Goal: Task Accomplishment & Management: Use online tool/utility

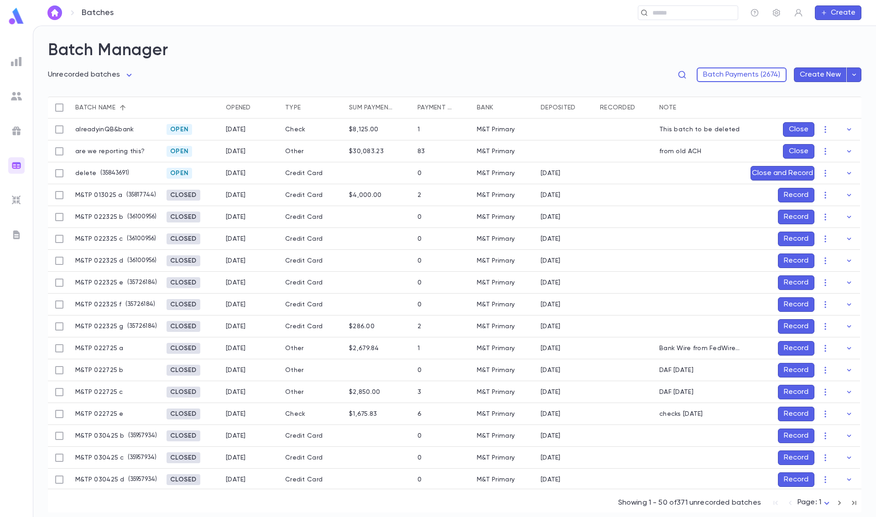
scroll to position [2, 0]
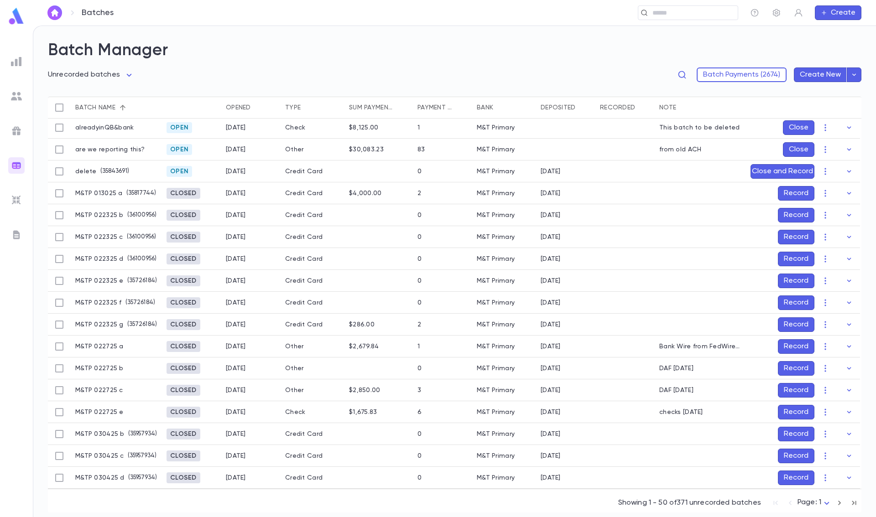
click at [797, 213] on button "Record" at bounding box center [796, 215] width 36 height 15
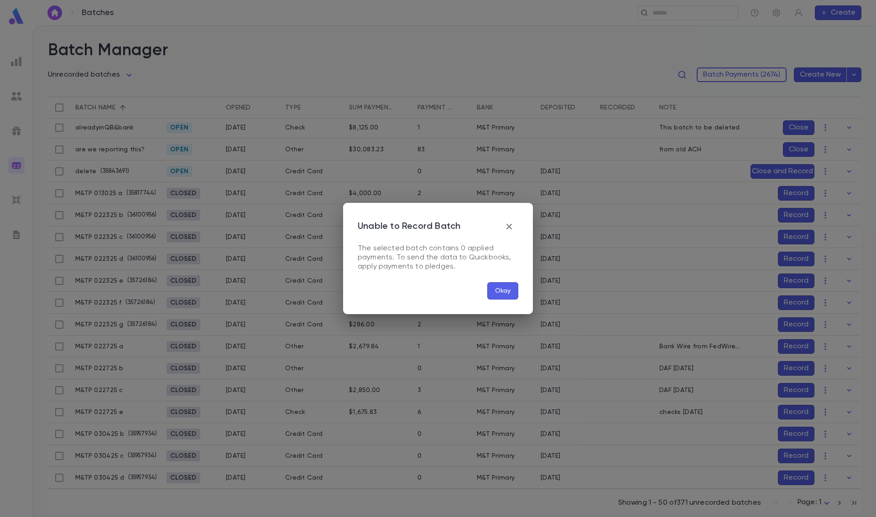
click at [510, 225] on icon "button" at bounding box center [508, 226] width 5 height 5
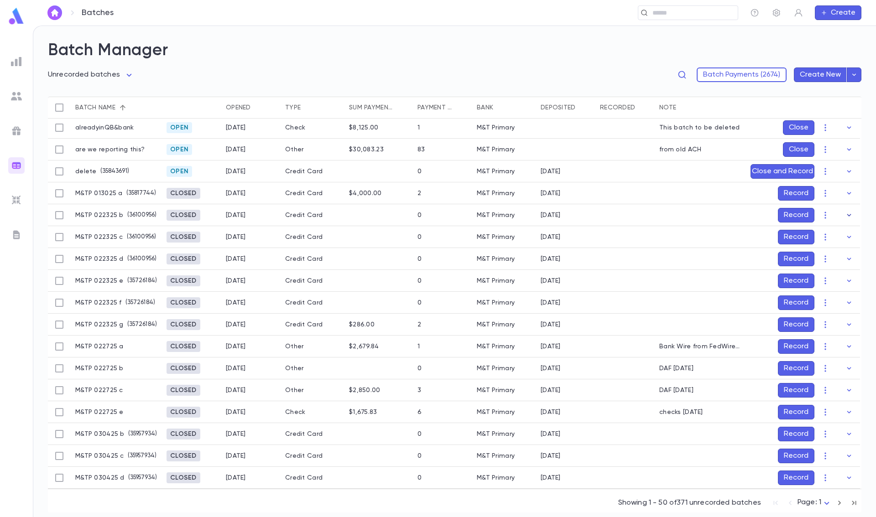
click at [844, 213] on icon "button" at bounding box center [848, 215] width 9 height 9
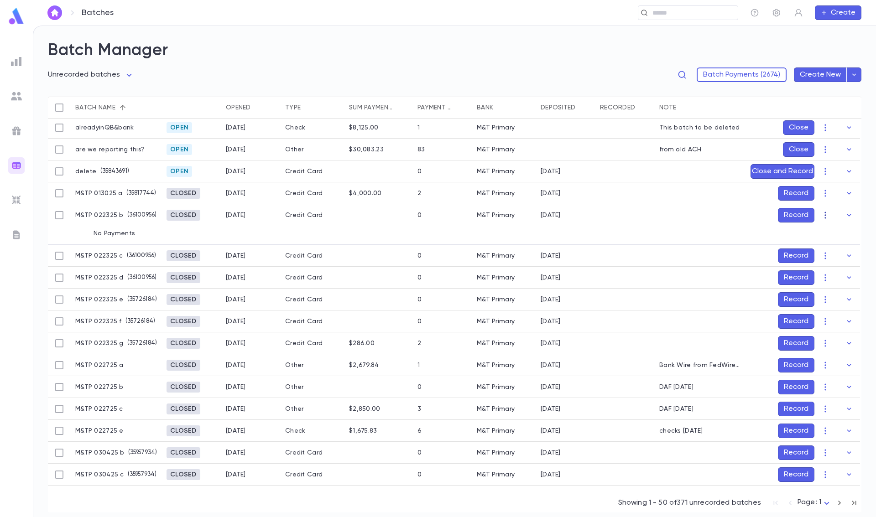
click at [823, 214] on icon "button" at bounding box center [825, 215] width 9 height 9
click at [833, 233] on li "Re-open" at bounding box center [841, 233] width 46 height 15
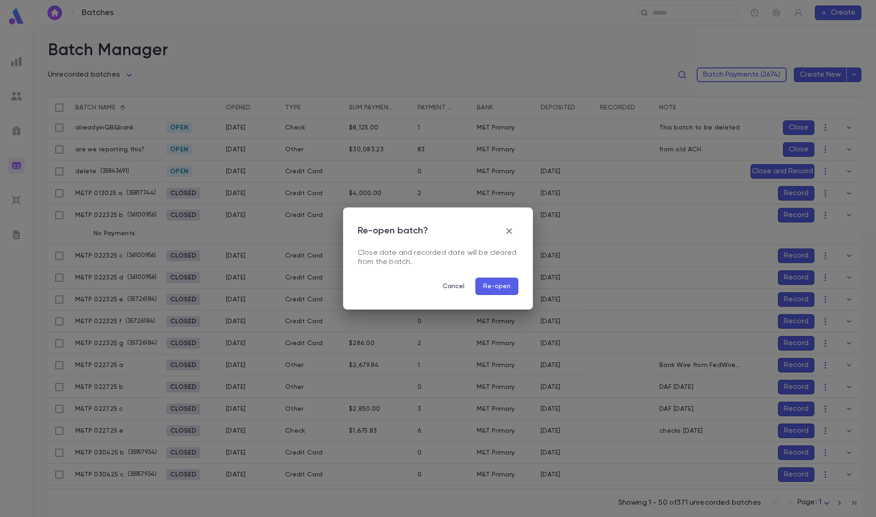
click at [503, 287] on button "Re-open" at bounding box center [496, 286] width 43 height 17
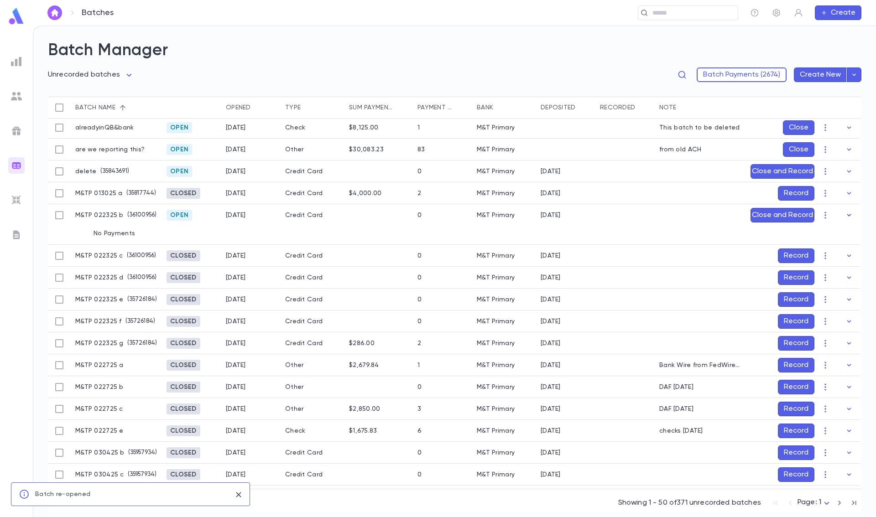
click at [844, 214] on icon "button" at bounding box center [848, 215] width 9 height 9
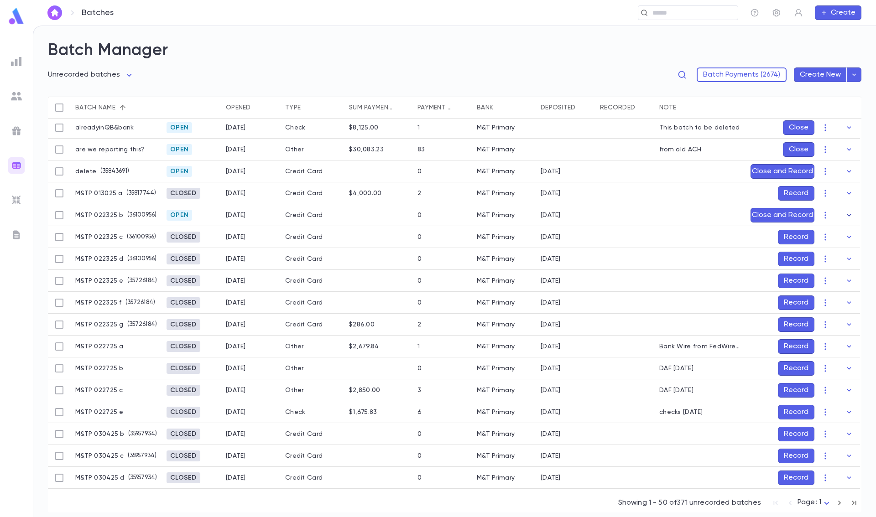
click at [844, 213] on icon "button" at bounding box center [848, 215] width 9 height 9
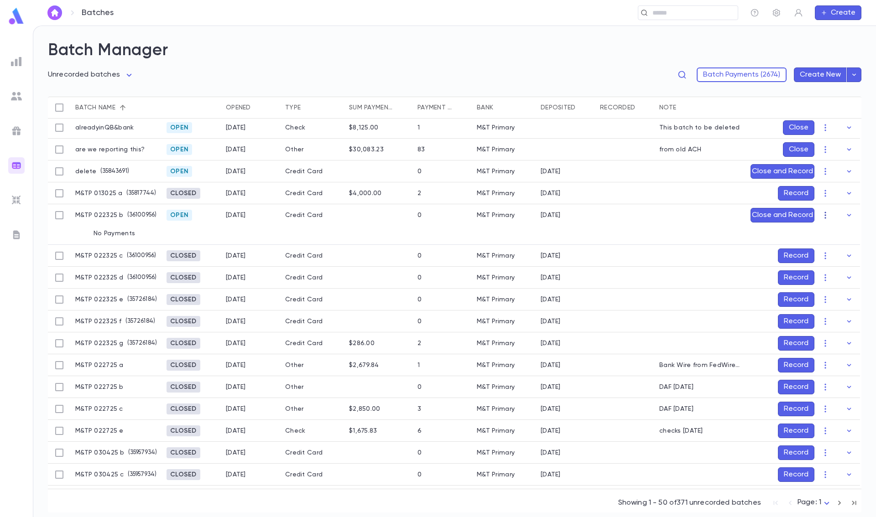
click at [825, 215] on icon "button" at bounding box center [825, 215] width 9 height 9
click at [835, 235] on li "Edit" at bounding box center [837, 233] width 38 height 15
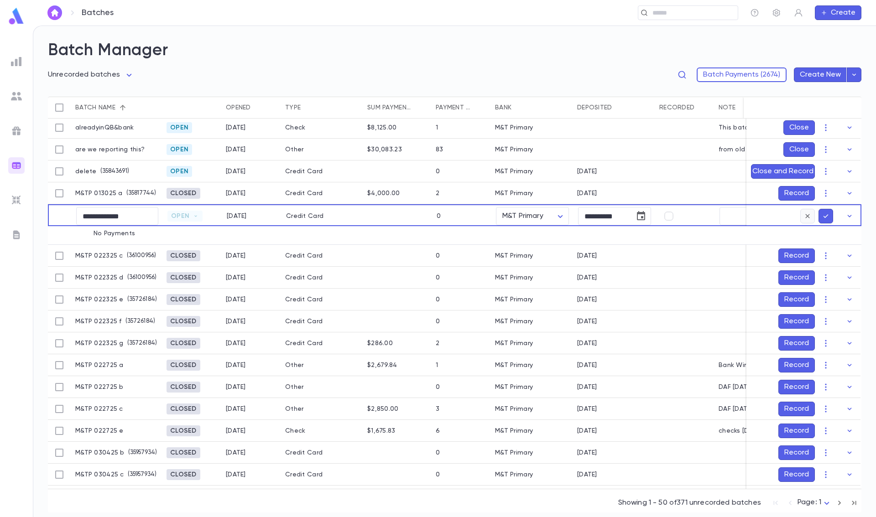
click at [800, 215] on button "button" at bounding box center [807, 216] width 15 height 15
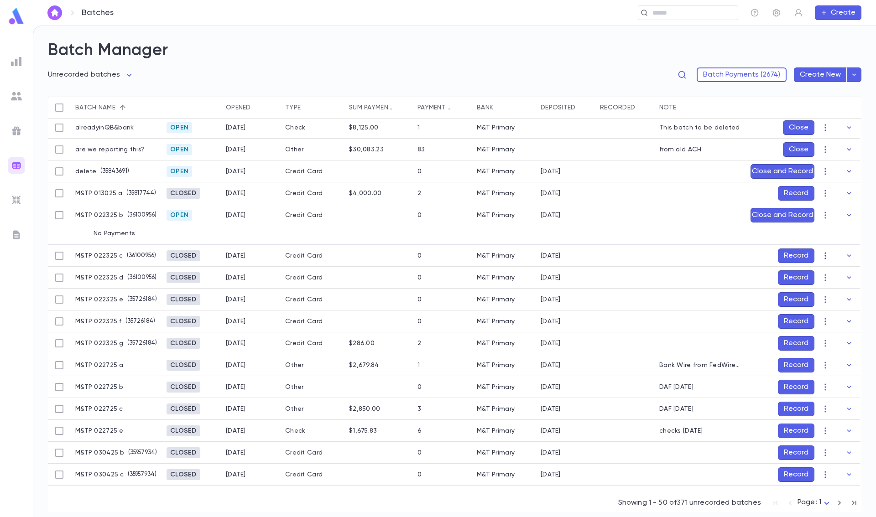
click at [824, 256] on icon "button" at bounding box center [825, 255] width 9 height 9
click at [831, 270] on li "Re-open" at bounding box center [841, 273] width 46 height 15
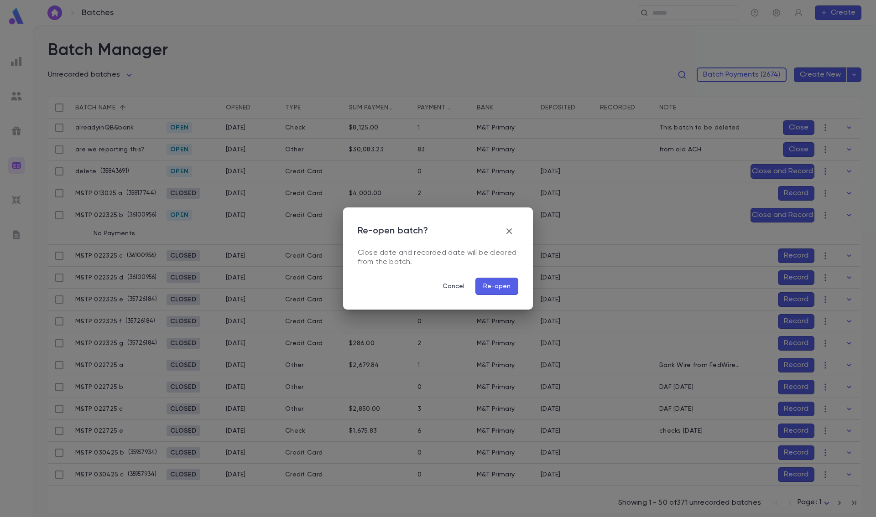
click at [503, 284] on button "Re-open" at bounding box center [496, 286] width 43 height 17
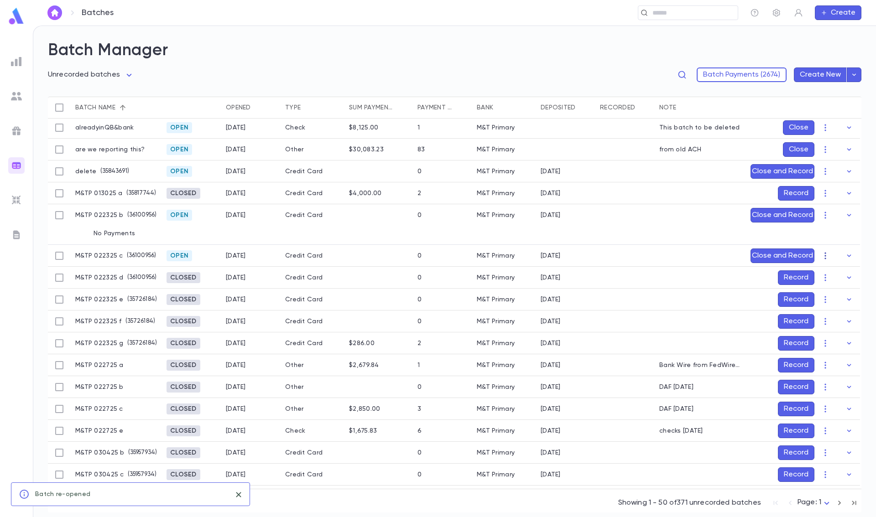
click at [821, 255] on icon "button" at bounding box center [825, 255] width 9 height 9
click at [828, 271] on li "Edit" at bounding box center [837, 273] width 38 height 15
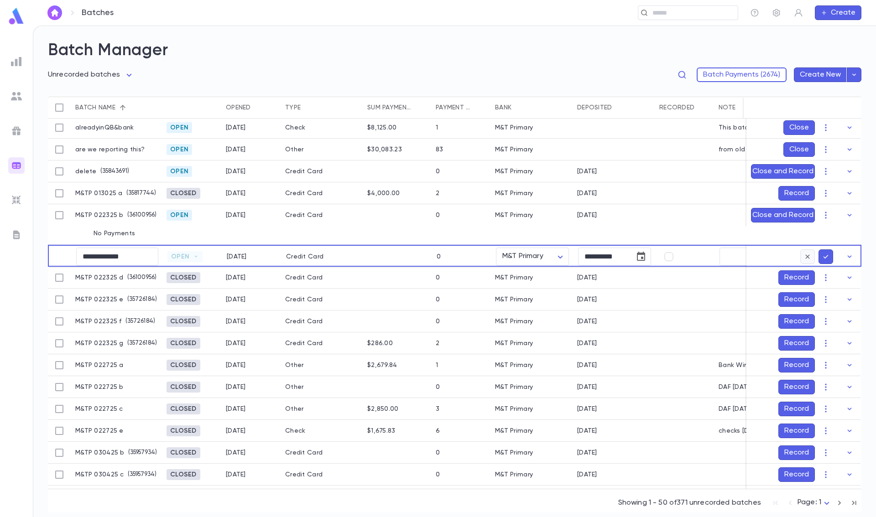
click at [805, 255] on icon "button" at bounding box center [807, 256] width 8 height 9
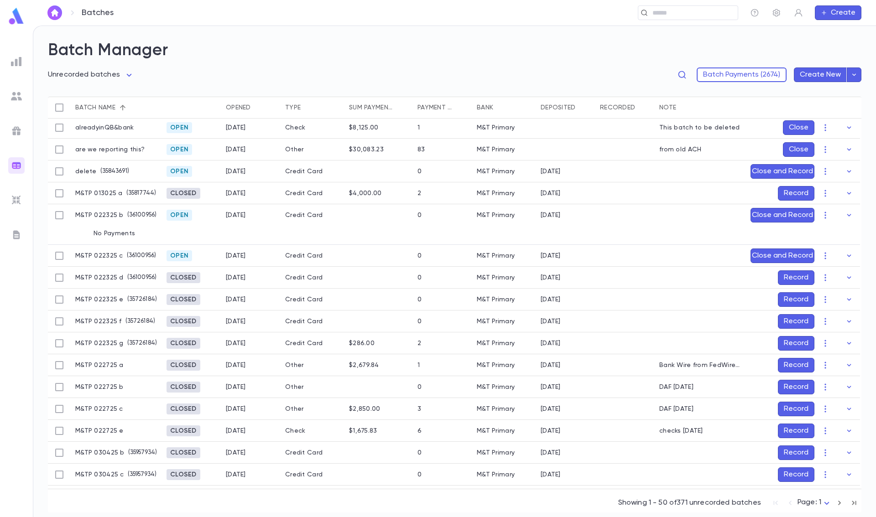
click at [825, 196] on icon "button" at bounding box center [825, 193] width 9 height 9
click at [831, 209] on li "Re-open" at bounding box center [841, 211] width 46 height 15
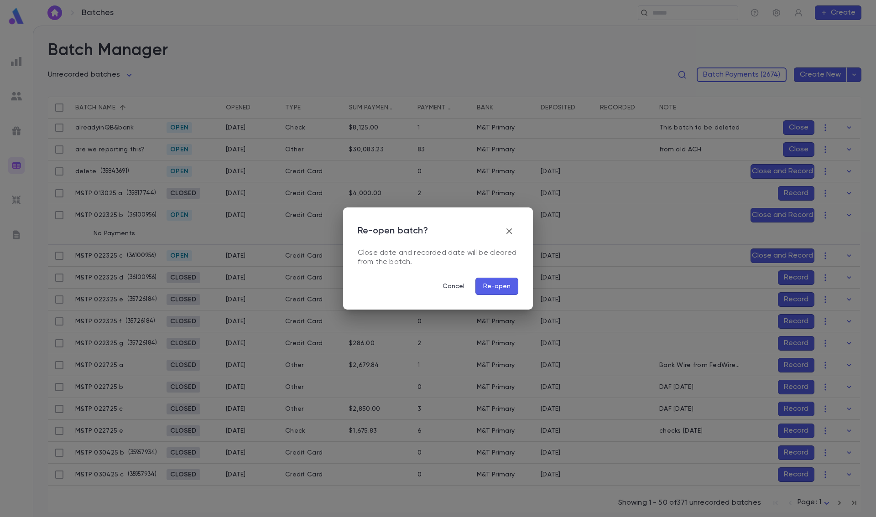
click at [497, 283] on button "Re-open" at bounding box center [496, 286] width 43 height 17
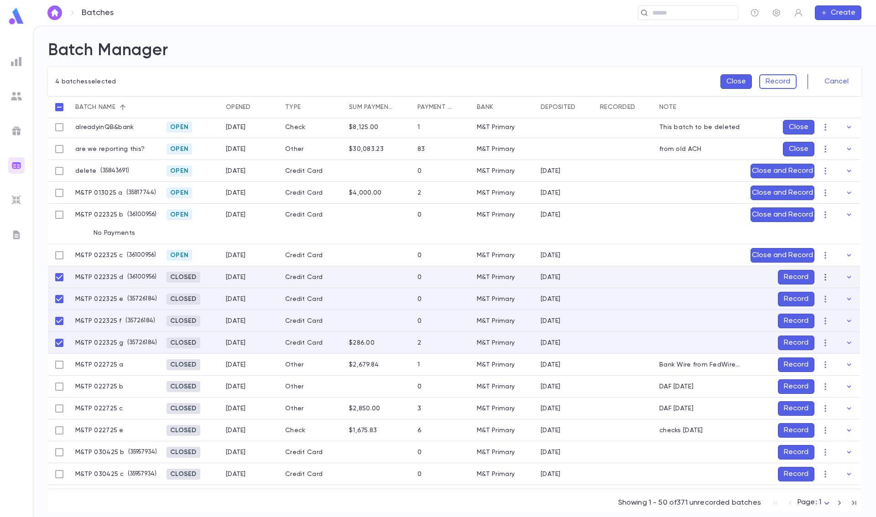
drag, startPoint x: 612, startPoint y: 283, endPoint x: 822, endPoint y: 277, distance: 209.9
click at [822, 277] on icon "button" at bounding box center [825, 277] width 9 height 9
click at [831, 291] on li "Re-open" at bounding box center [841, 295] width 46 height 15
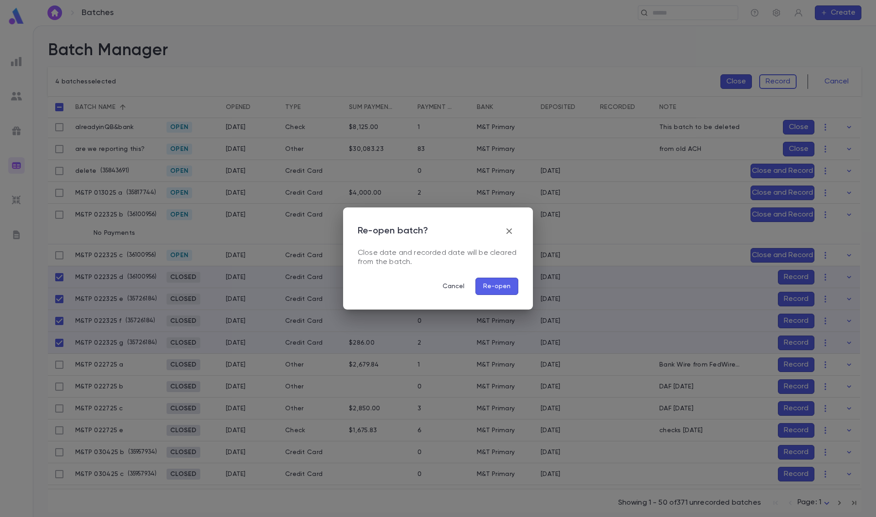
click at [501, 288] on button "Re-open" at bounding box center [496, 286] width 43 height 17
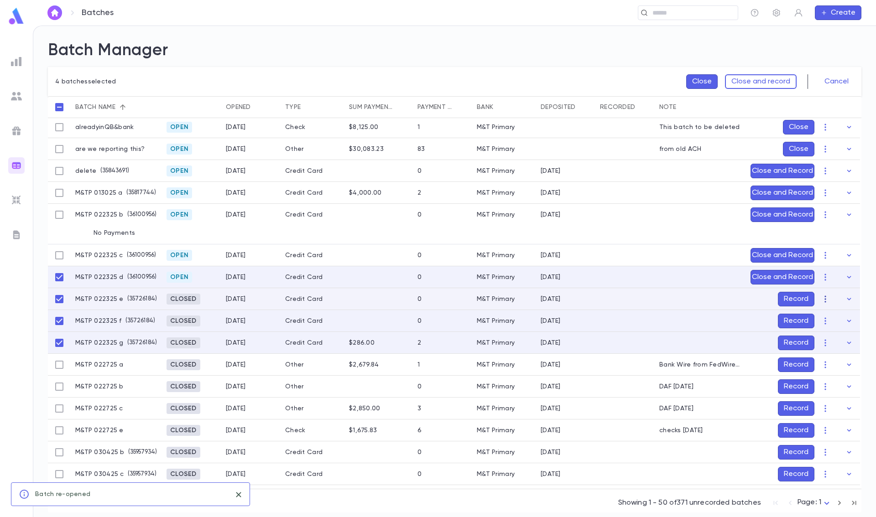
click at [822, 300] on icon "button" at bounding box center [825, 299] width 9 height 9
click at [826, 314] on li "Re-open" at bounding box center [841, 317] width 46 height 15
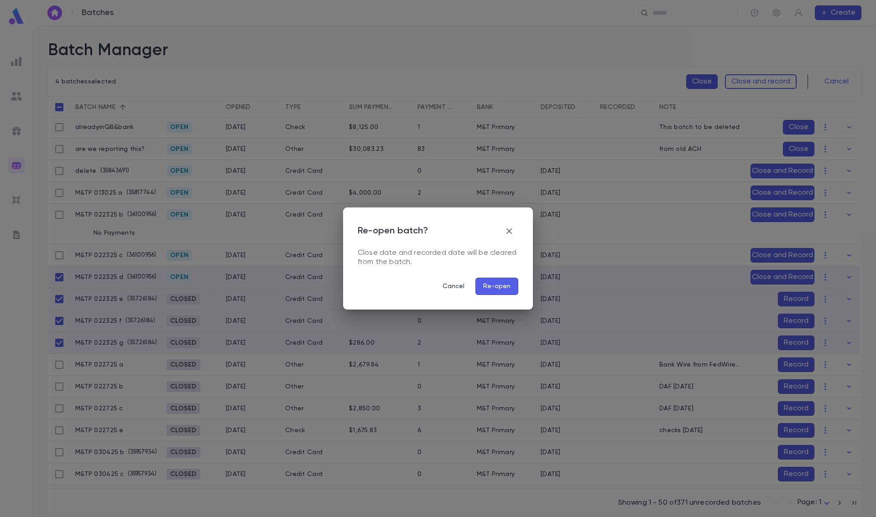
click at [495, 288] on button "Re-open" at bounding box center [496, 286] width 43 height 17
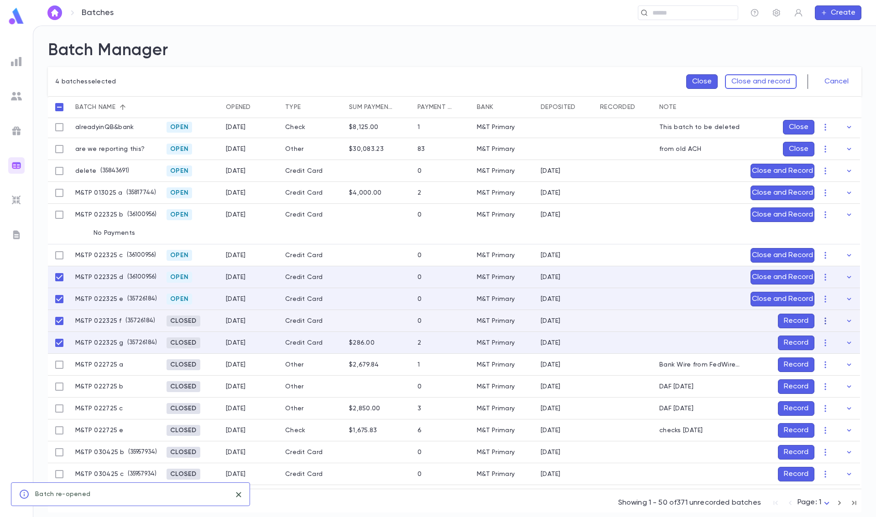
click at [824, 321] on icon "button" at bounding box center [824, 320] width 1 height 7
click at [842, 338] on li "Re-open" at bounding box center [841, 339] width 46 height 15
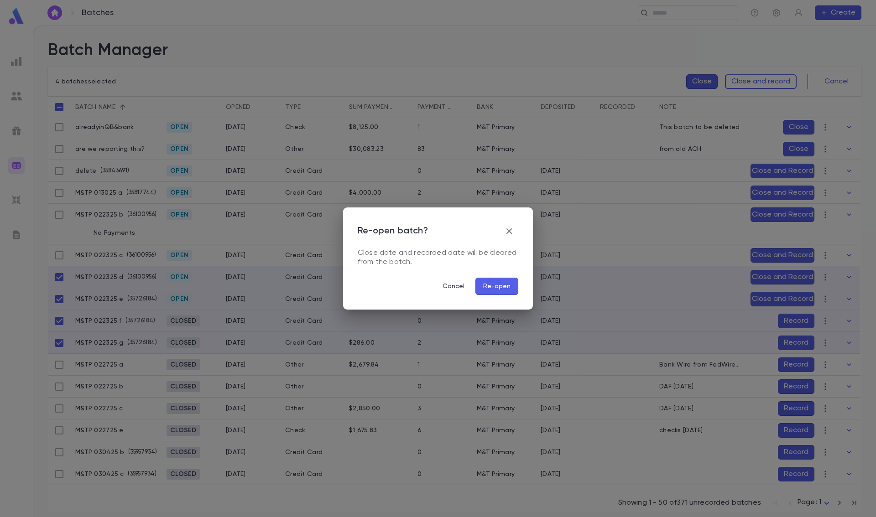
click at [493, 291] on button "Re-open" at bounding box center [496, 286] width 43 height 17
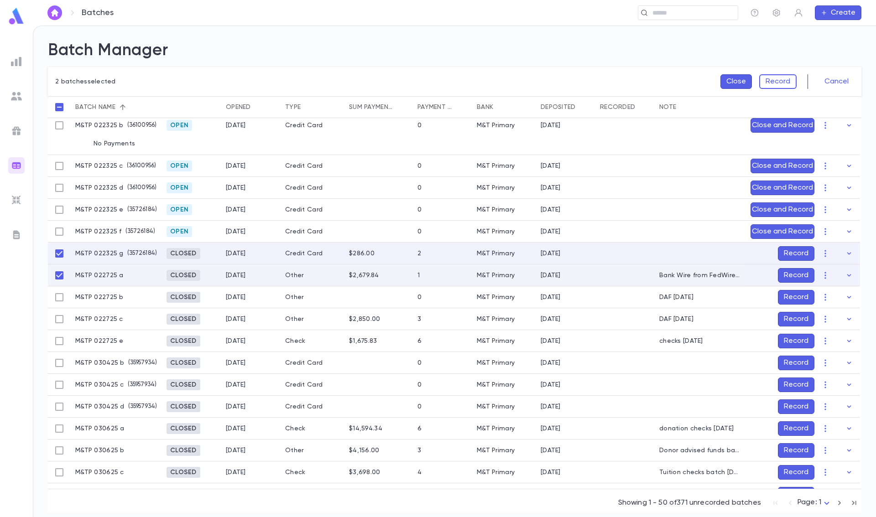
scroll to position [47, 0]
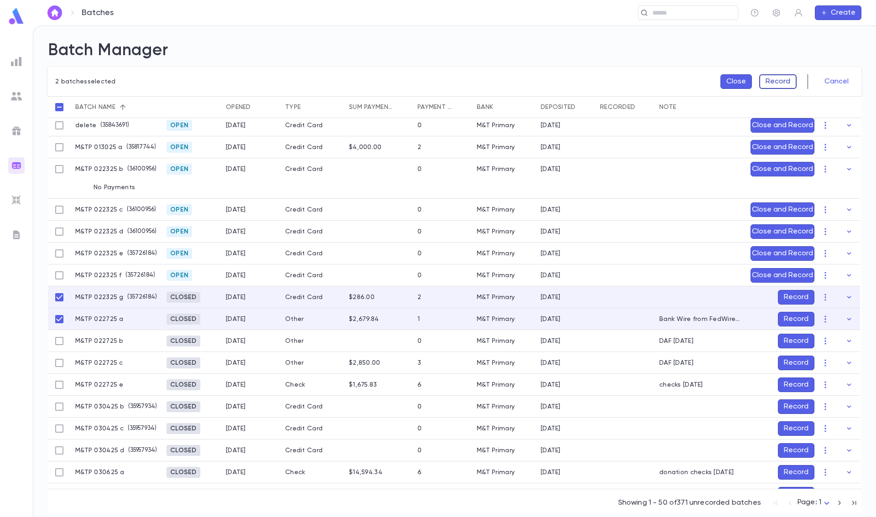
click at [787, 80] on button "Record" at bounding box center [777, 81] width 37 height 15
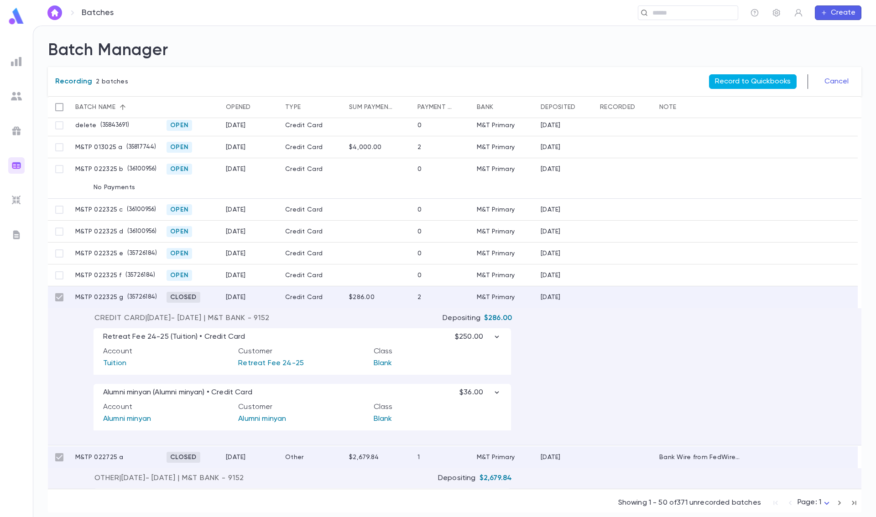
click at [751, 80] on button "Record to Quickbooks" at bounding box center [753, 81] width 88 height 15
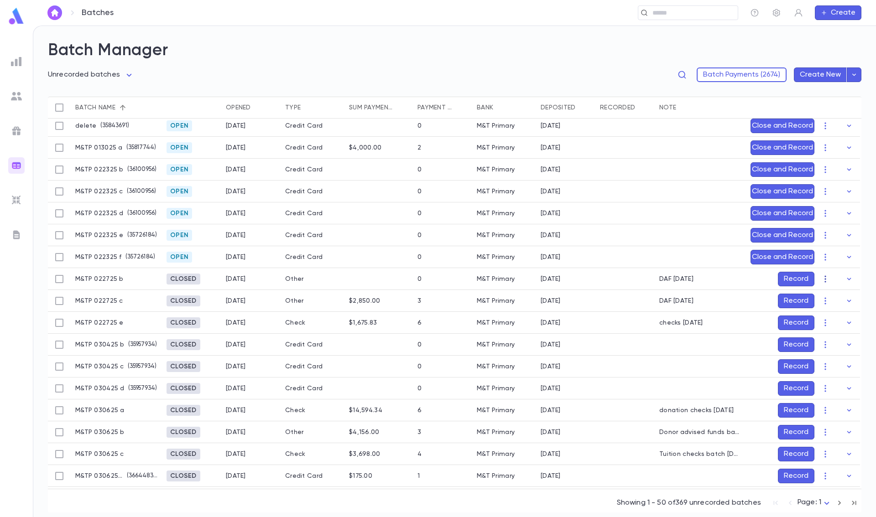
click at [821, 278] on icon "button" at bounding box center [825, 279] width 9 height 9
click at [826, 297] on li "Re-open" at bounding box center [841, 297] width 46 height 15
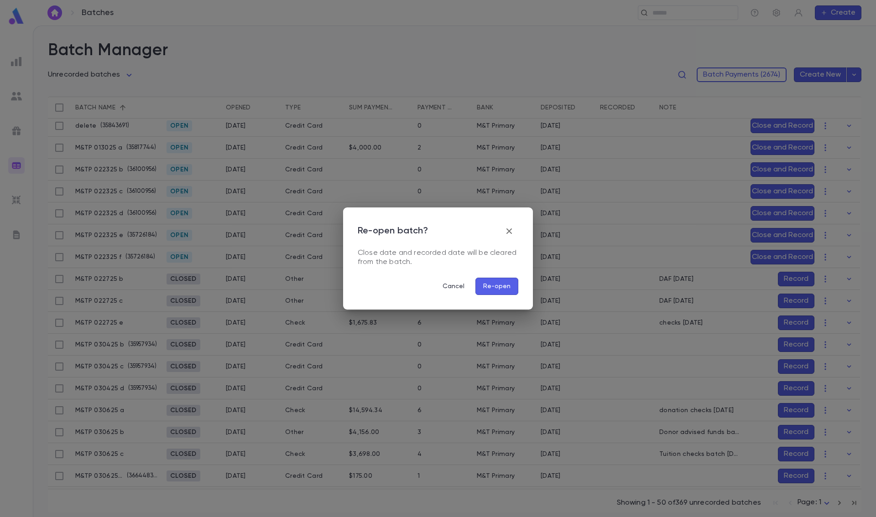
click at [505, 279] on button "Re-open" at bounding box center [496, 286] width 43 height 17
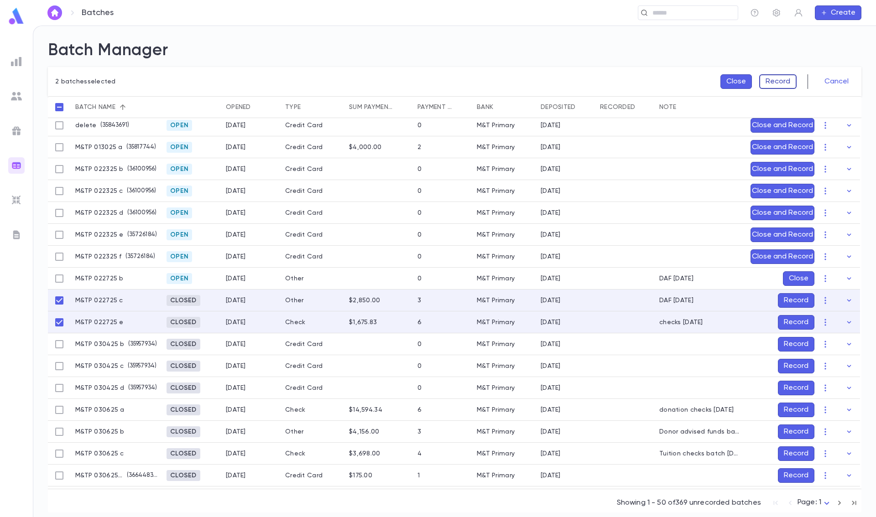
click at [779, 78] on button "Record" at bounding box center [777, 81] width 37 height 15
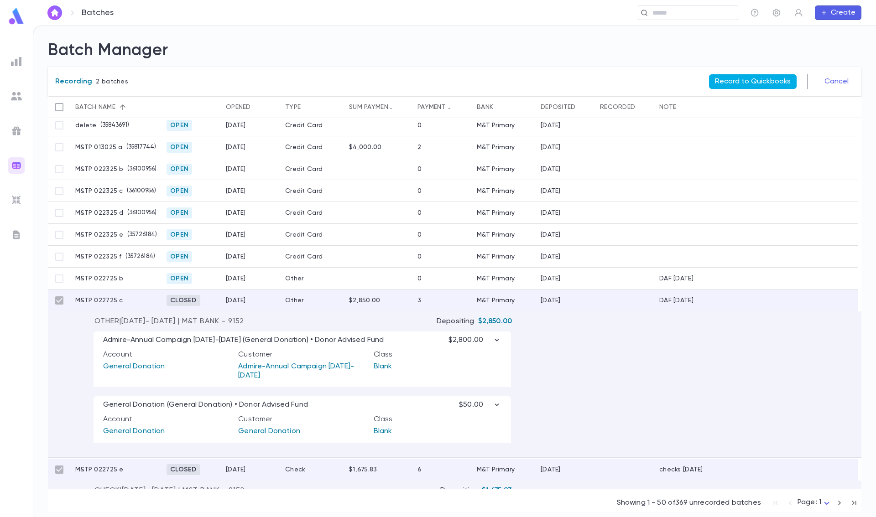
click at [753, 82] on button "Record to Quickbooks" at bounding box center [753, 81] width 88 height 15
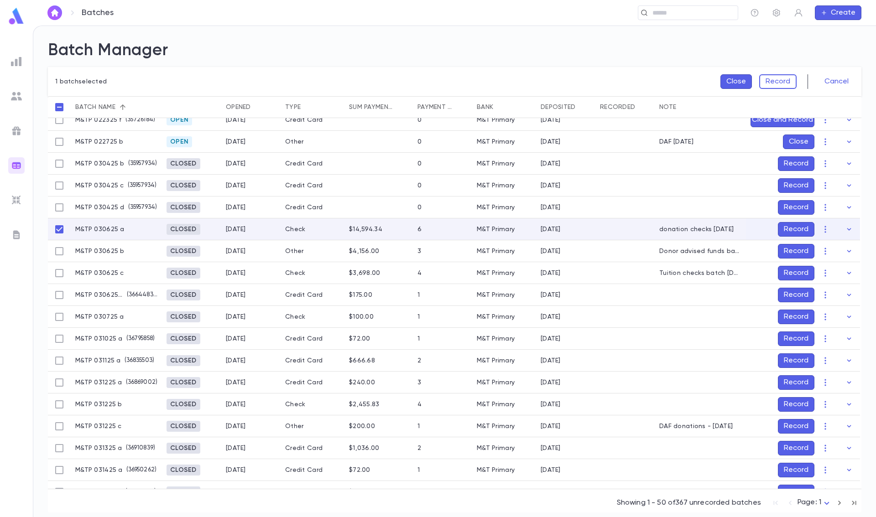
scroll to position [162, 0]
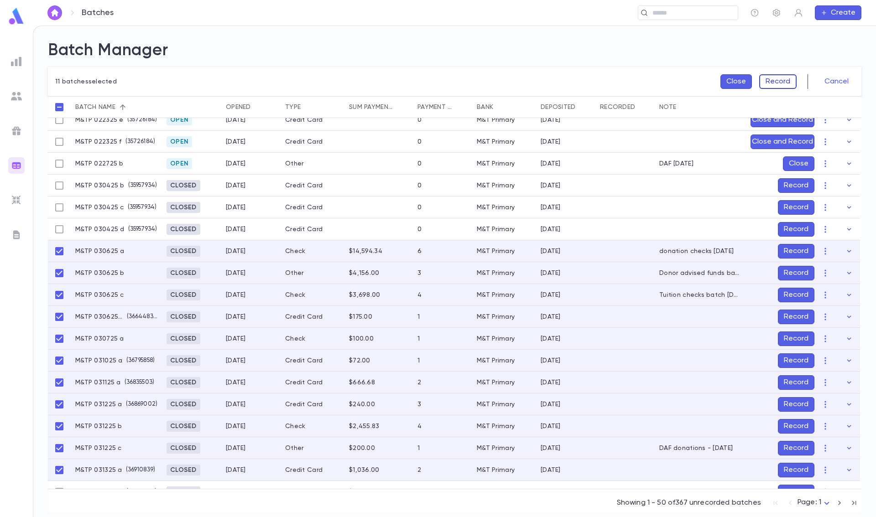
click at [774, 78] on button "Record" at bounding box center [777, 81] width 37 height 15
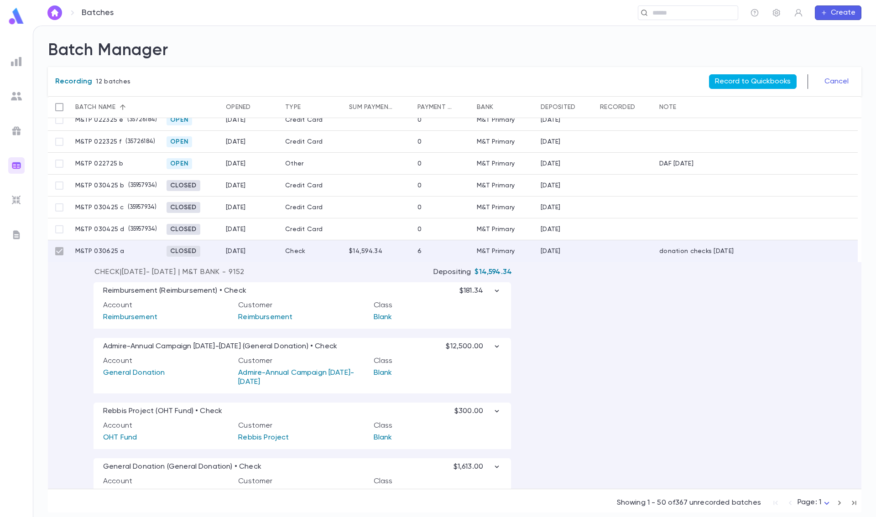
click at [769, 79] on button "Record to Quickbooks" at bounding box center [753, 81] width 88 height 15
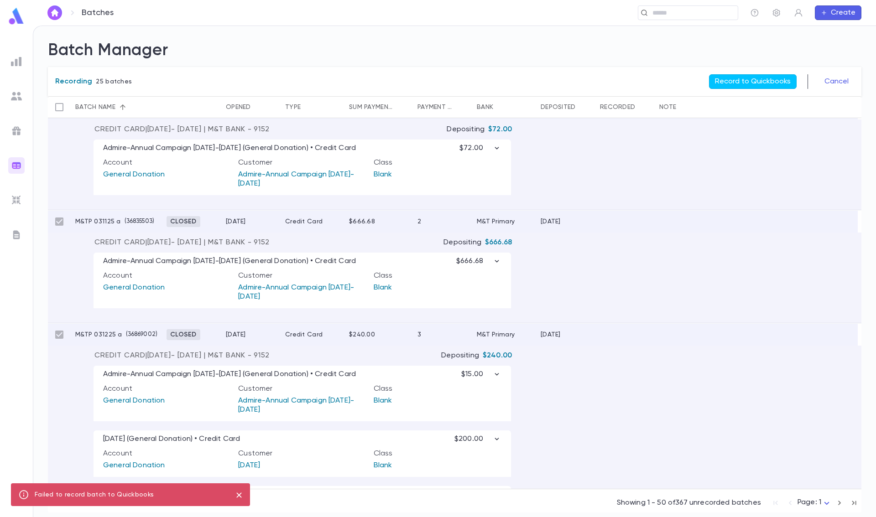
scroll to position [801, 0]
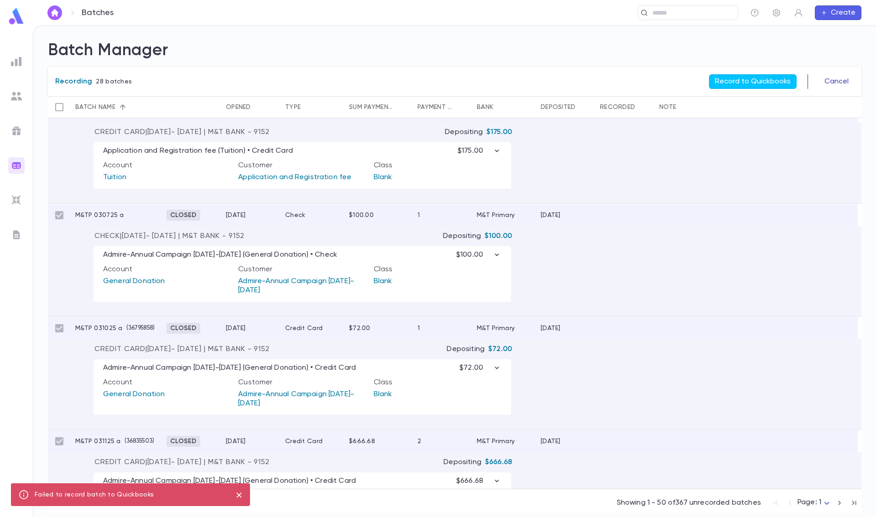
click at [837, 83] on button "Cancel" at bounding box center [836, 81] width 35 height 15
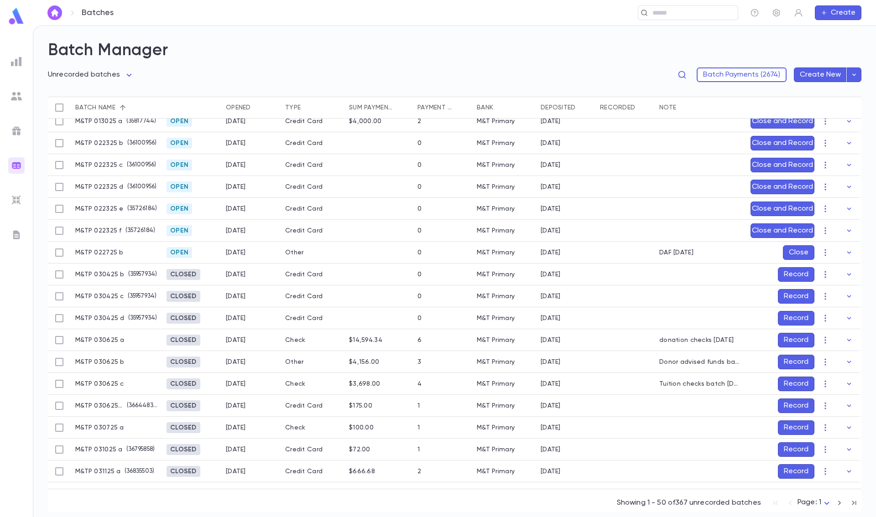
scroll to position [91, 0]
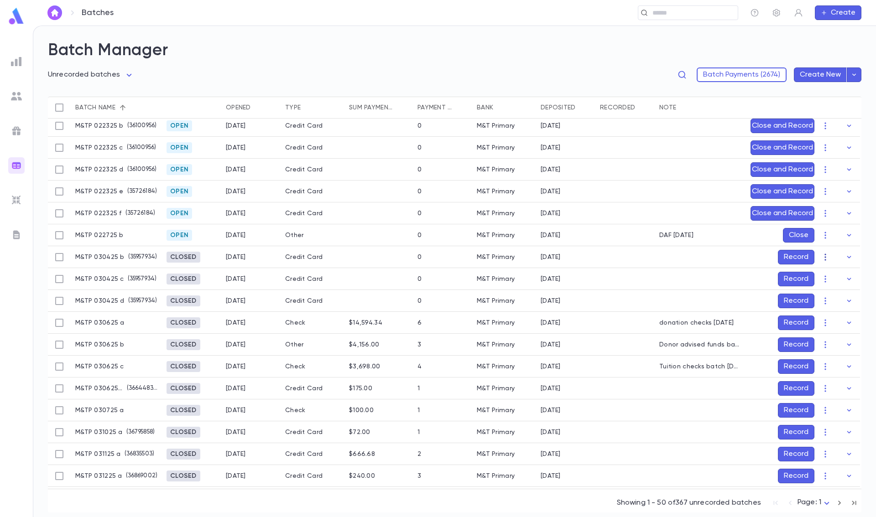
click at [821, 256] on icon "button" at bounding box center [825, 257] width 9 height 9
click at [831, 272] on li "Re-open" at bounding box center [841, 275] width 46 height 15
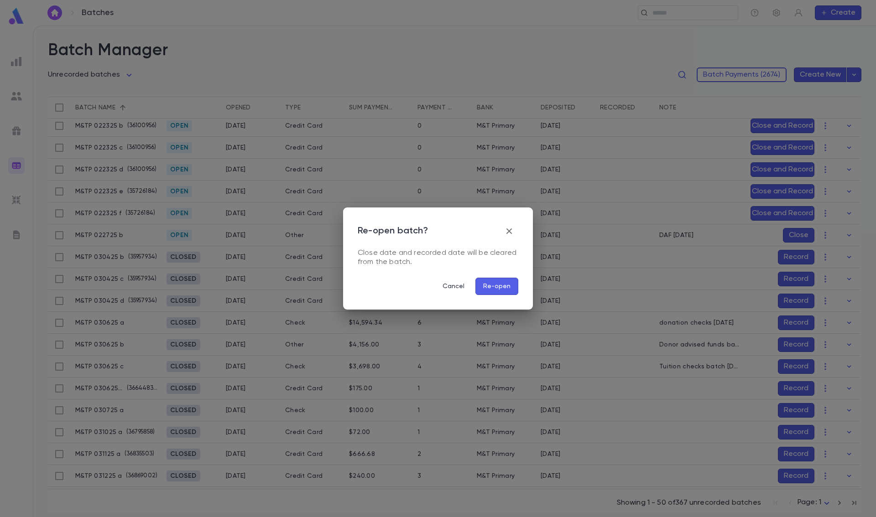
click at [508, 285] on button "Re-open" at bounding box center [496, 286] width 43 height 17
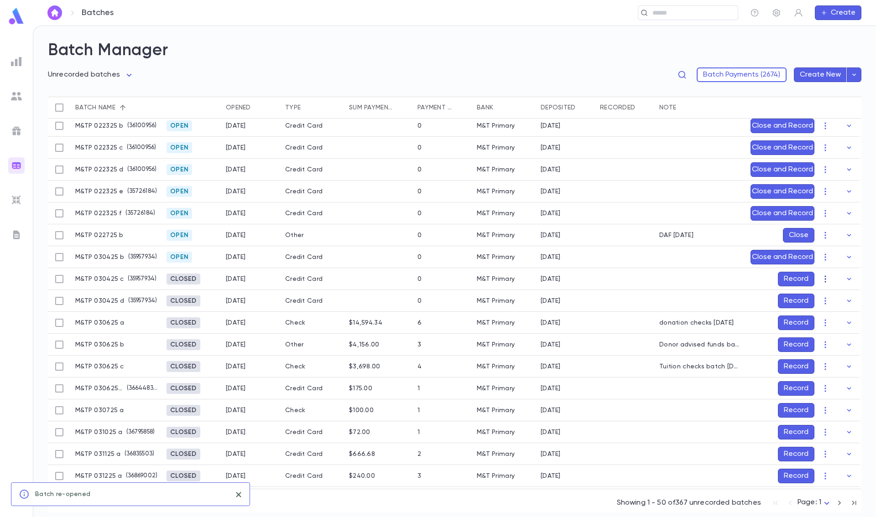
click at [821, 279] on icon "button" at bounding box center [825, 279] width 9 height 9
click at [826, 299] on li "Re-open" at bounding box center [841, 297] width 46 height 15
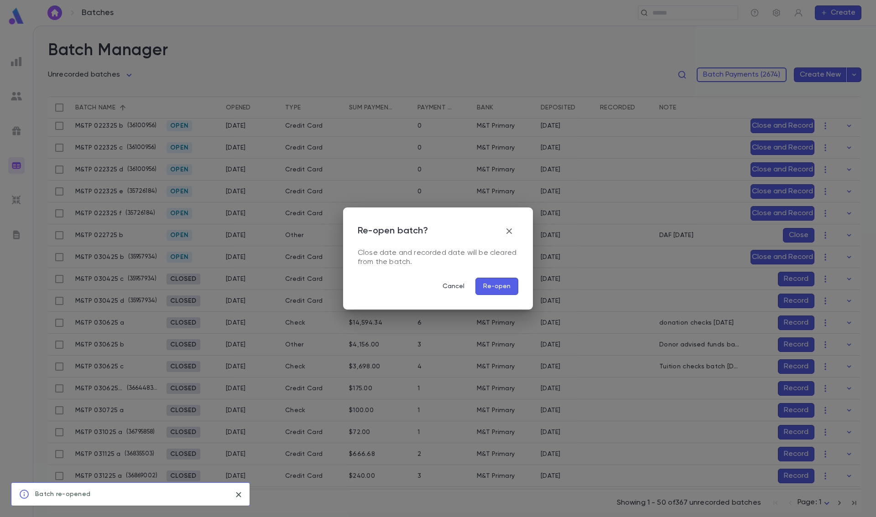
click at [499, 287] on button "Re-open" at bounding box center [496, 286] width 43 height 17
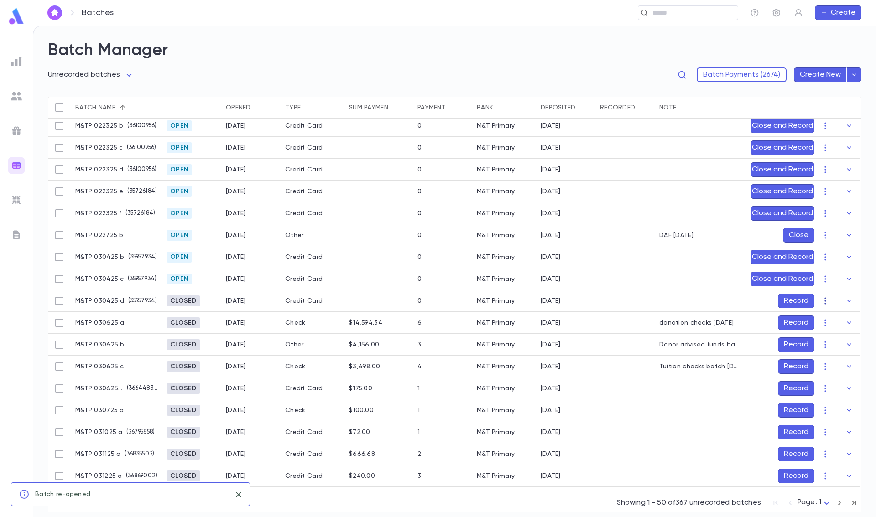
click at [823, 299] on icon "button" at bounding box center [825, 300] width 9 height 9
click at [833, 324] on li "Re-open" at bounding box center [841, 319] width 46 height 15
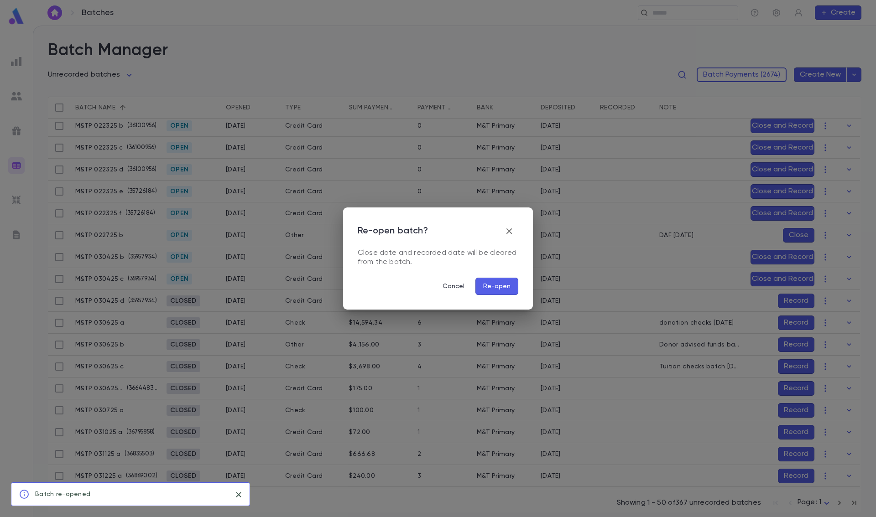
click at [509, 288] on button "Re-open" at bounding box center [496, 286] width 43 height 17
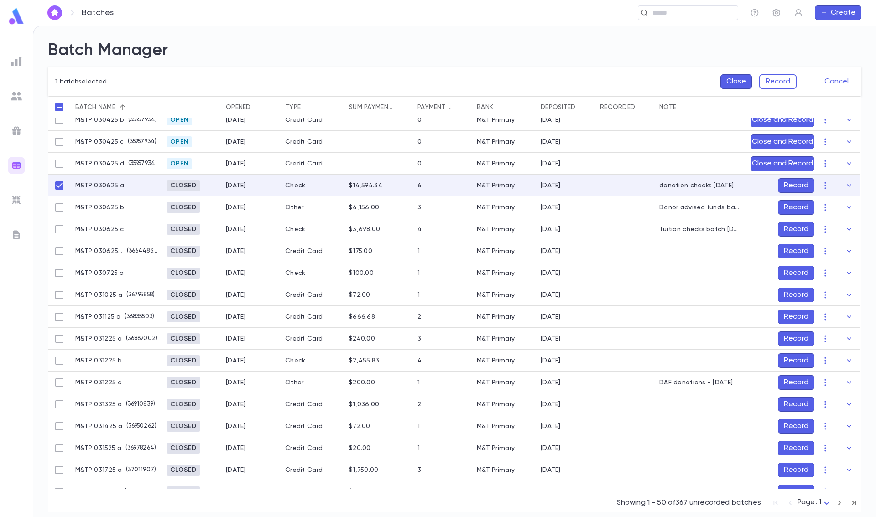
scroll to position [206, 0]
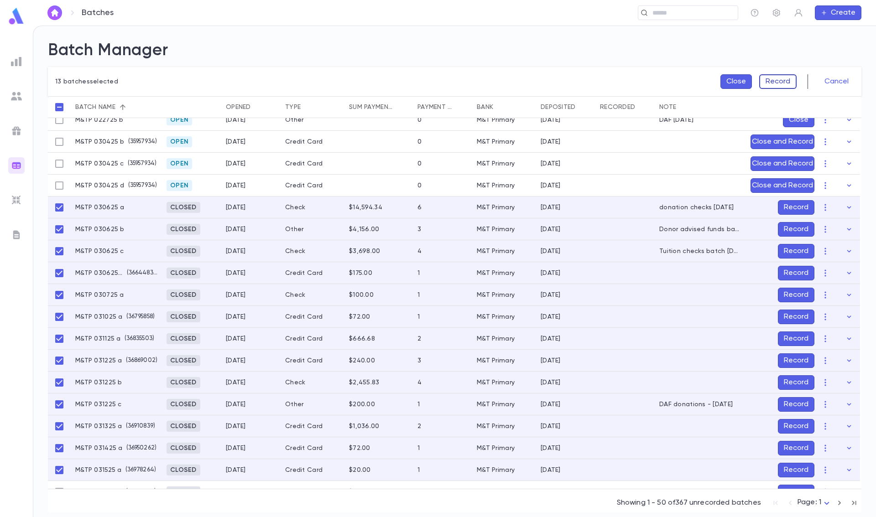
click at [778, 83] on button "Record" at bounding box center [777, 81] width 37 height 15
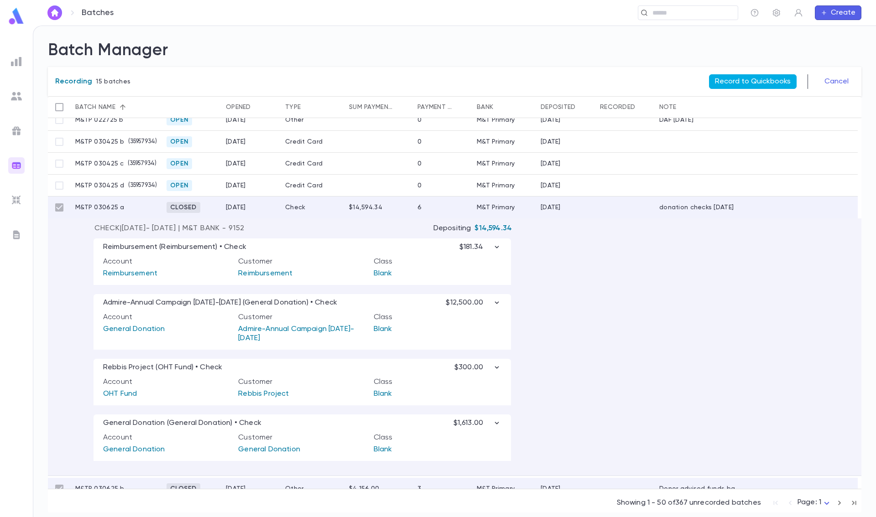
click at [754, 84] on button "Record to Quickbooks" at bounding box center [753, 81] width 88 height 15
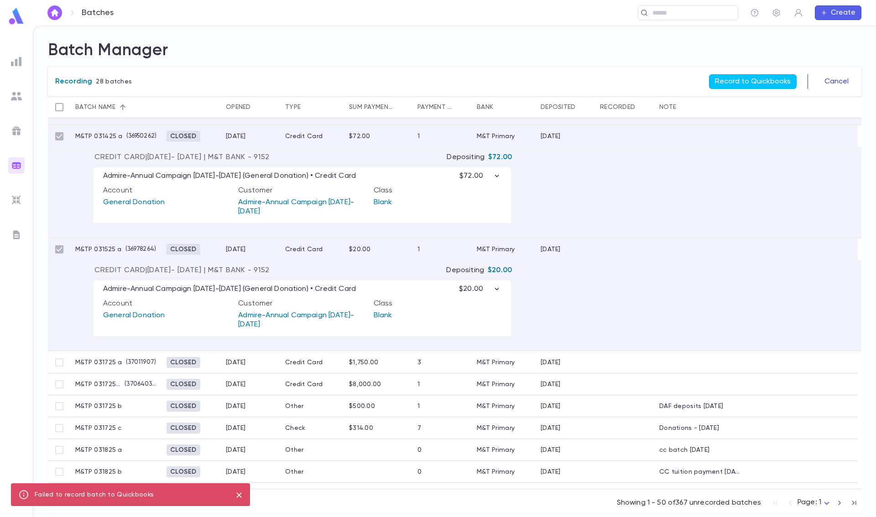
click at [837, 82] on button "Cancel" at bounding box center [836, 81] width 35 height 15
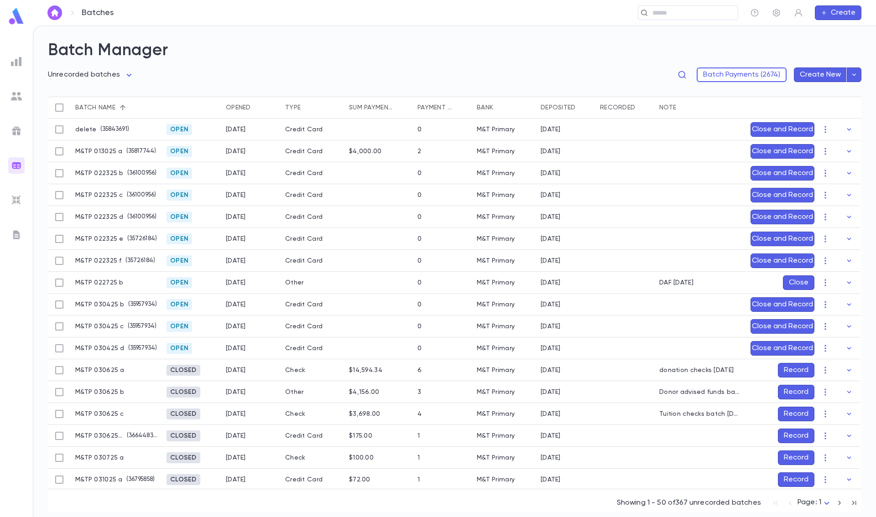
scroll to position [137, 0]
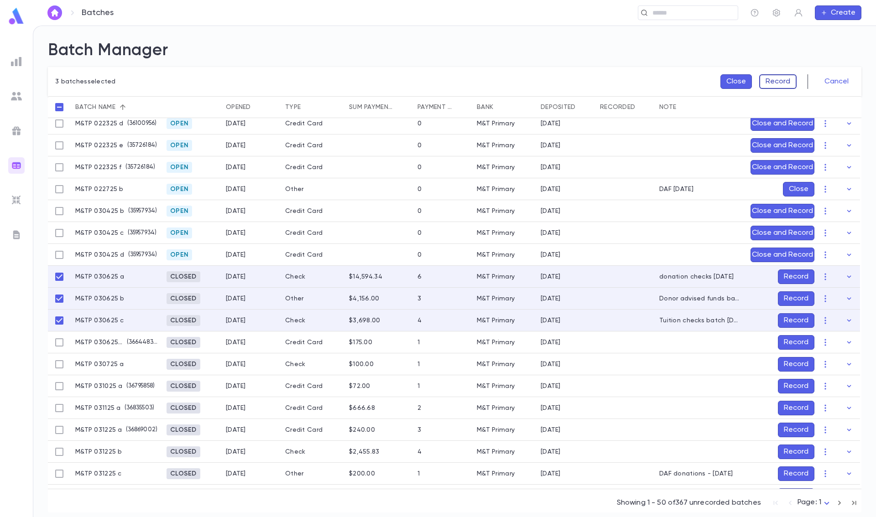
click at [781, 86] on button "Record" at bounding box center [777, 81] width 37 height 15
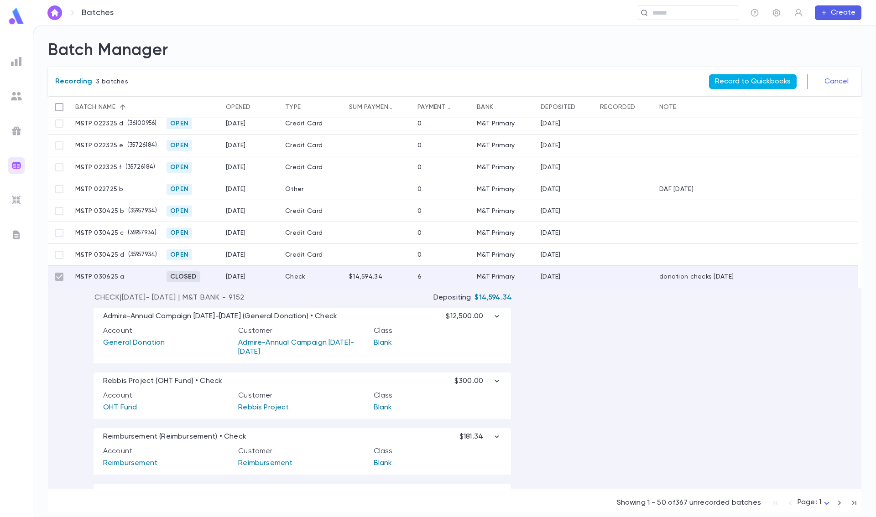
click at [738, 78] on button "Record to Quickbooks" at bounding box center [753, 81] width 88 height 15
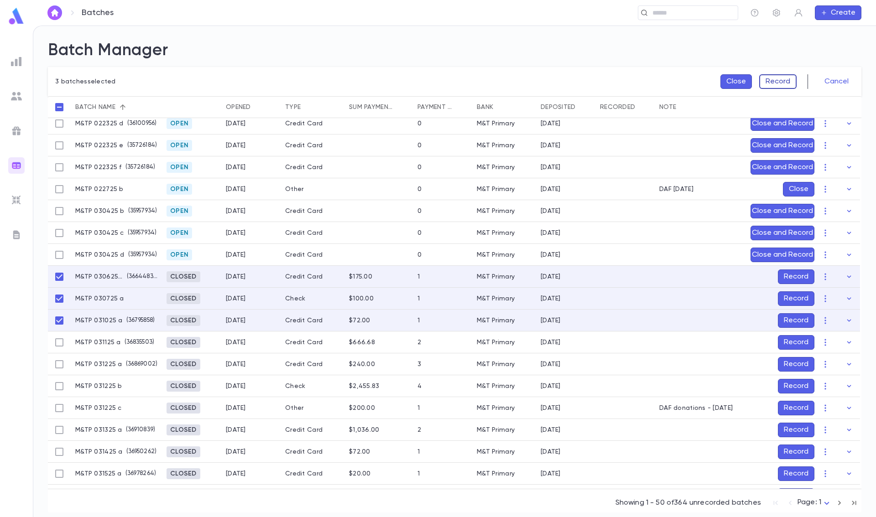
click at [781, 83] on button "Record" at bounding box center [777, 81] width 37 height 15
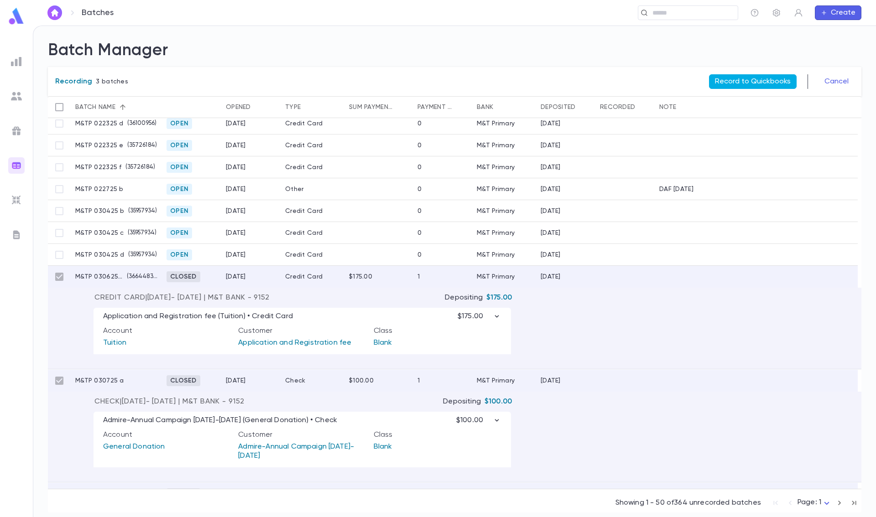
click at [774, 79] on button "Record to Quickbooks" at bounding box center [753, 81] width 88 height 15
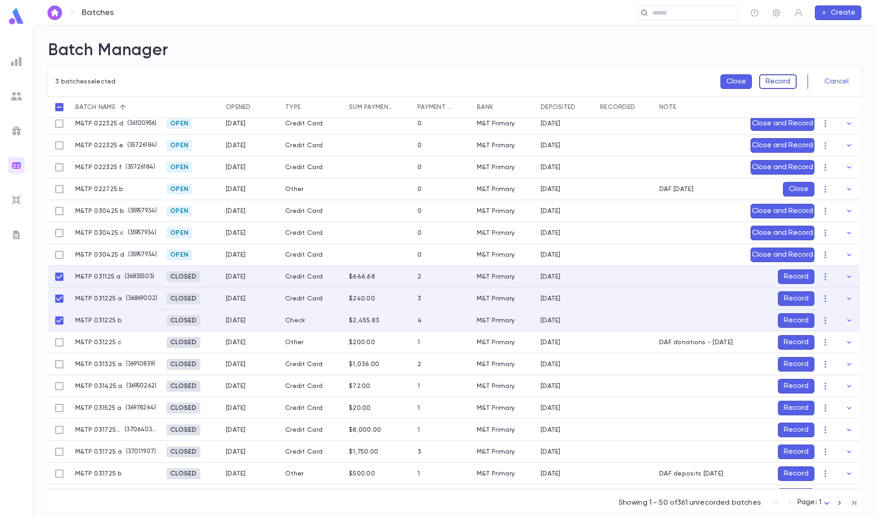
click at [779, 82] on button "Record" at bounding box center [777, 81] width 37 height 15
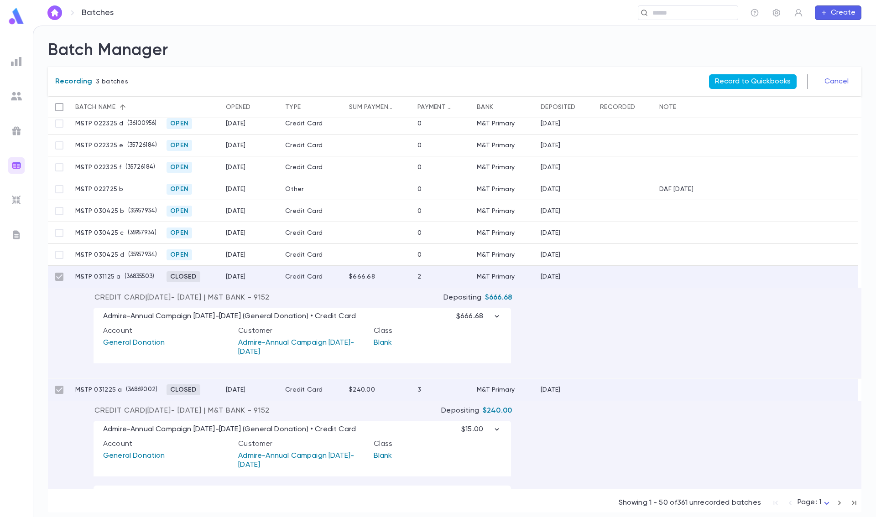
click at [764, 79] on button "Record to Quickbooks" at bounding box center [753, 81] width 88 height 15
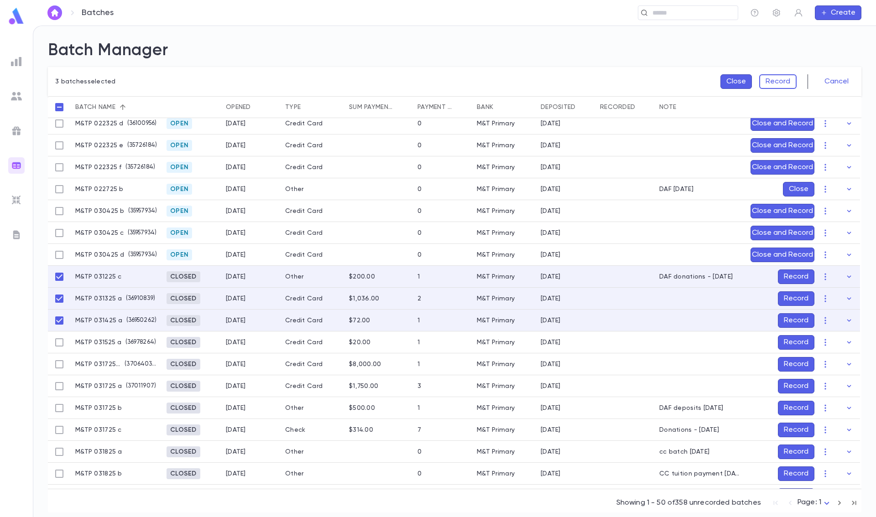
click at [772, 74] on div "3 batches selected Close Record Cancel" at bounding box center [454, 81] width 813 height 29
click at [774, 82] on button "Record" at bounding box center [777, 81] width 37 height 15
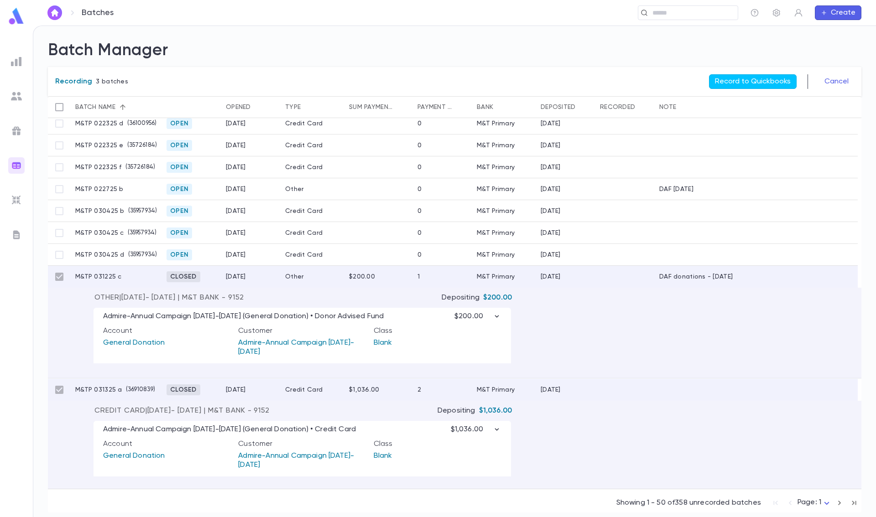
click at [774, 82] on button "Record to Quickbooks" at bounding box center [753, 81] width 88 height 15
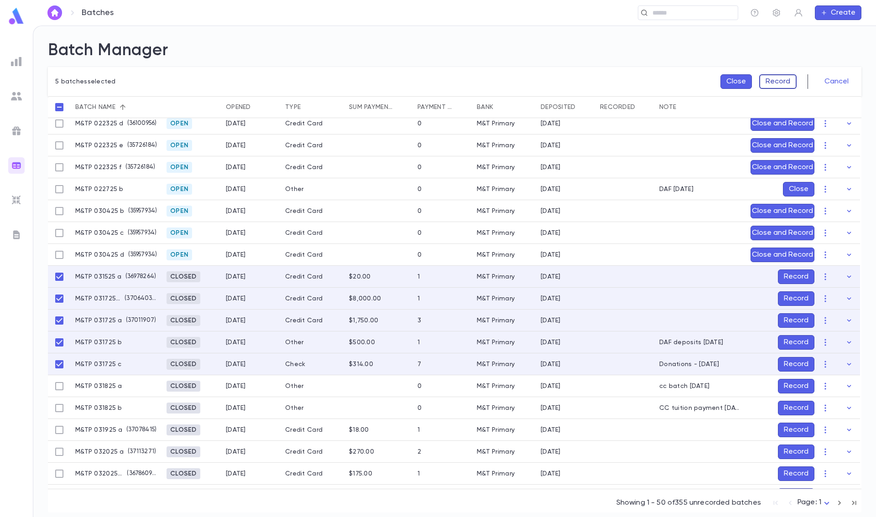
click at [784, 79] on button "Record" at bounding box center [777, 81] width 37 height 15
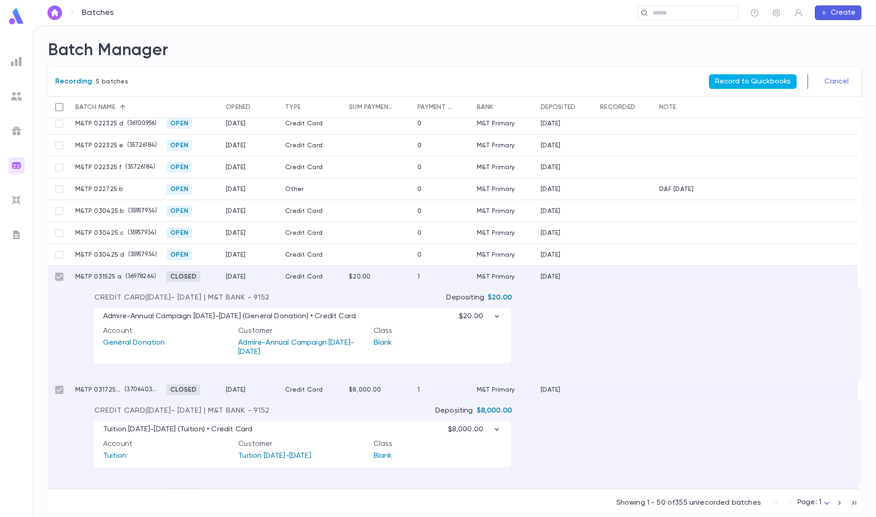
click at [747, 78] on button "Record to Quickbooks" at bounding box center [753, 81] width 88 height 15
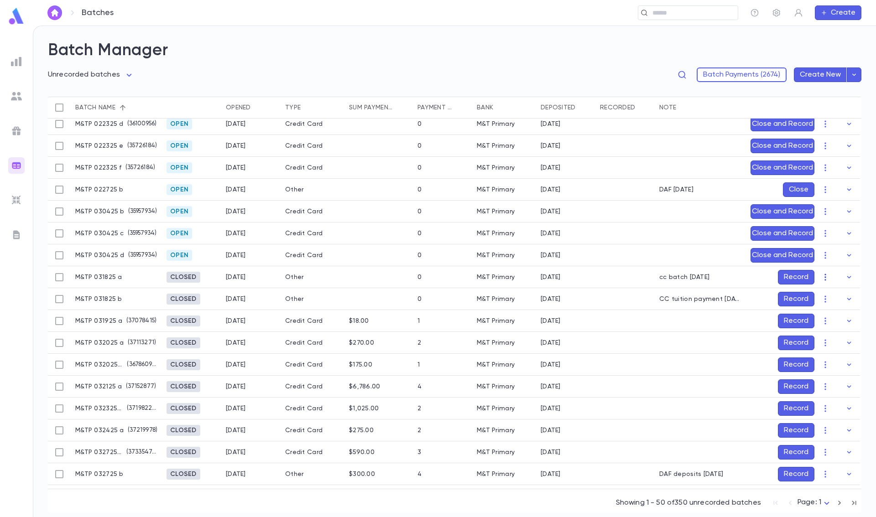
click at [821, 279] on icon "button" at bounding box center [825, 277] width 9 height 9
click at [836, 294] on li "Re-open" at bounding box center [841, 295] width 46 height 15
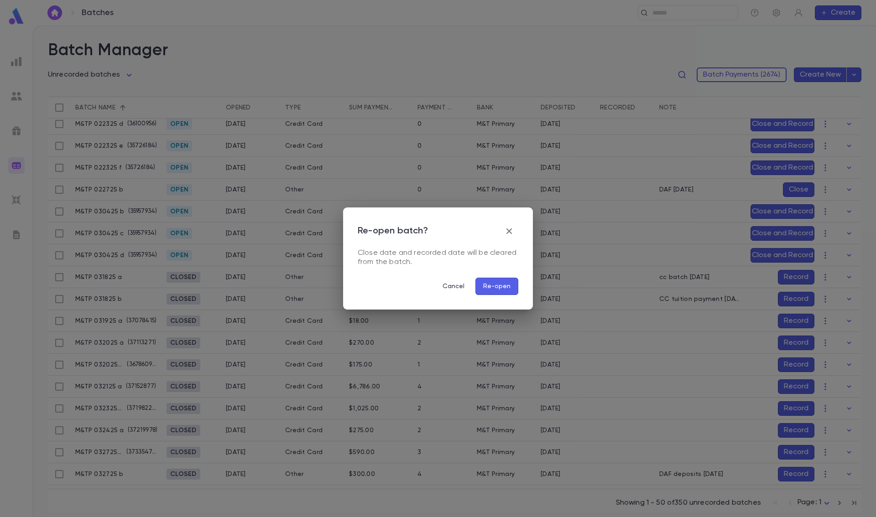
click at [493, 285] on button "Re-open" at bounding box center [496, 286] width 43 height 17
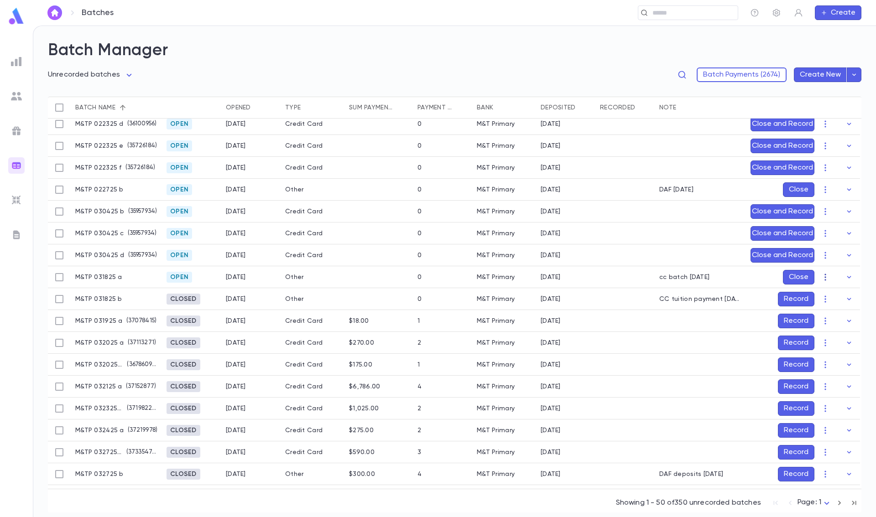
click at [821, 276] on icon "button" at bounding box center [825, 277] width 9 height 9
click at [834, 297] on li "Edit" at bounding box center [837, 295] width 38 height 15
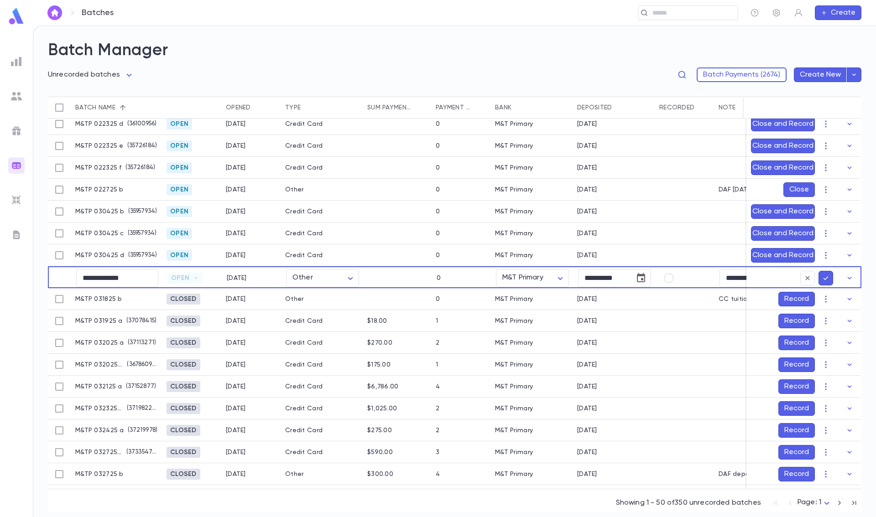
click at [827, 280] on button "submit" at bounding box center [825, 278] width 15 height 15
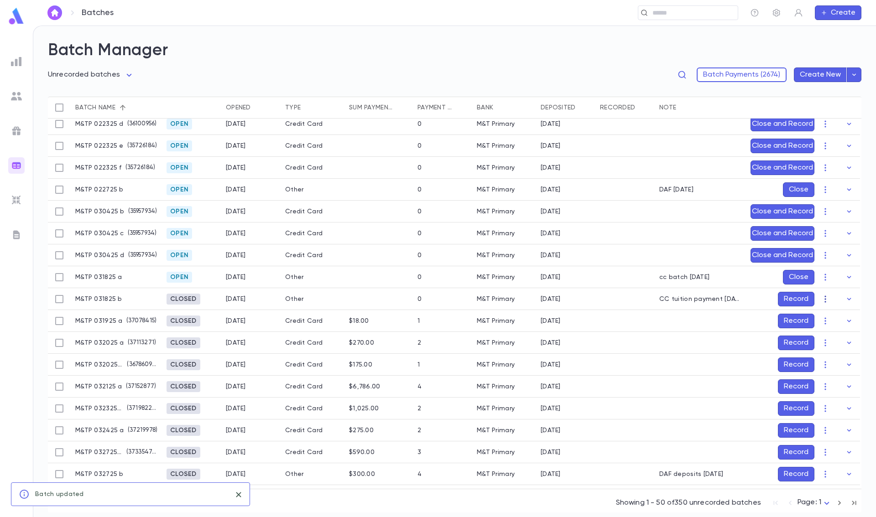
click at [822, 298] on icon "button" at bounding box center [825, 299] width 9 height 9
click at [833, 314] on li "Re-open" at bounding box center [841, 317] width 46 height 15
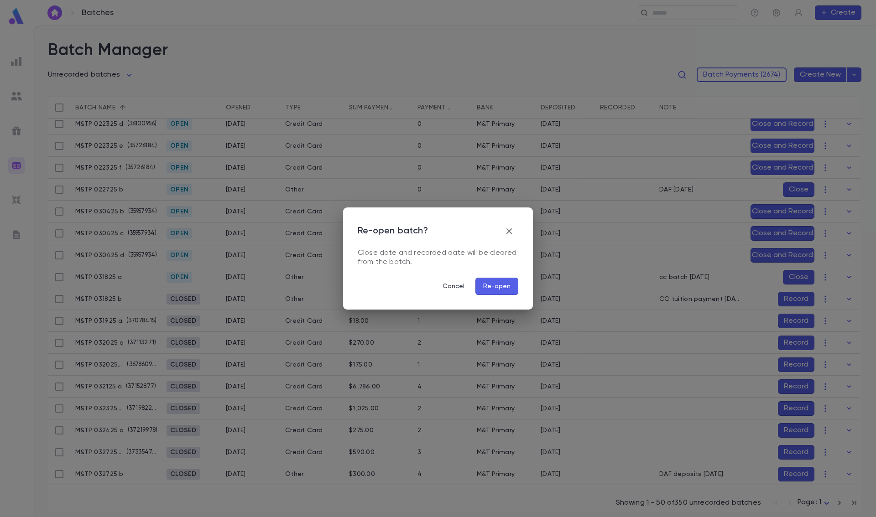
click at [497, 288] on button "Re-open" at bounding box center [496, 286] width 43 height 17
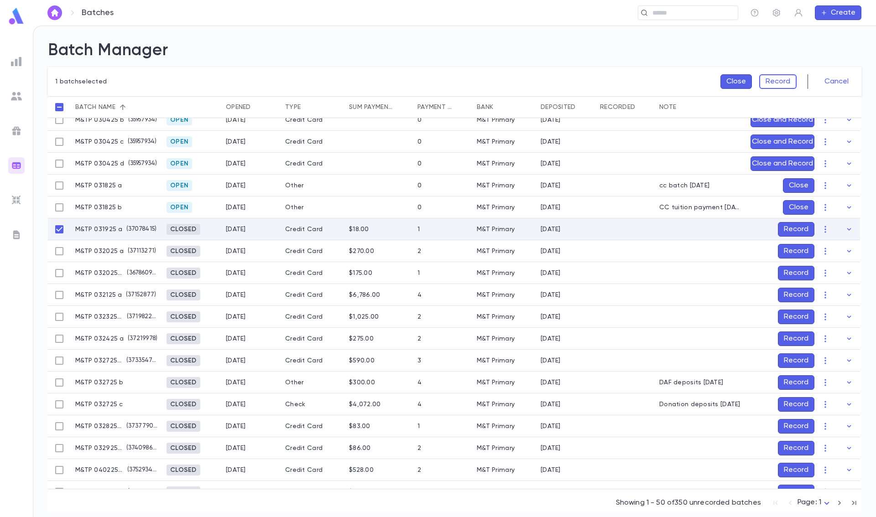
scroll to position [206, 0]
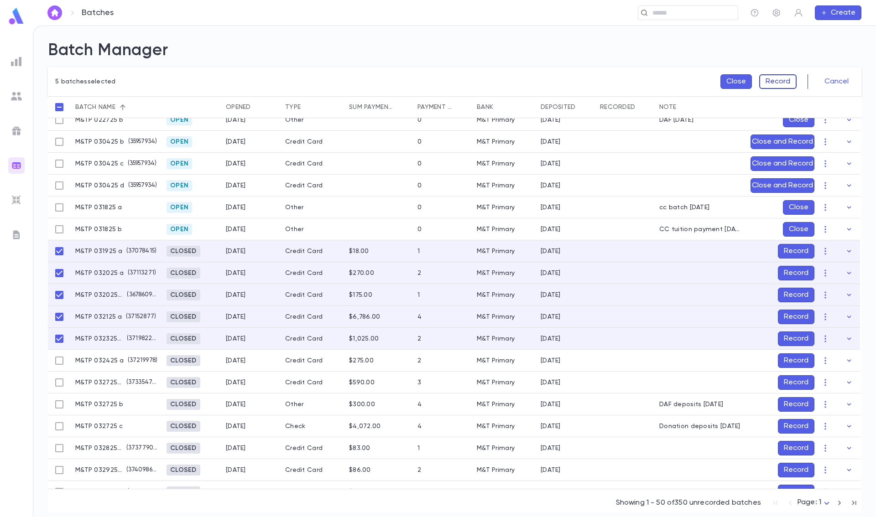
click at [788, 78] on button "Record" at bounding box center [777, 81] width 37 height 15
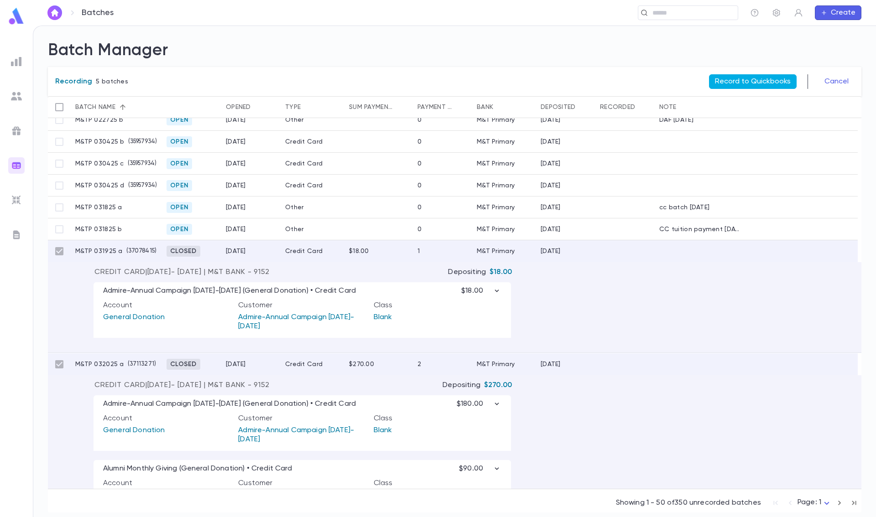
click at [765, 83] on button "Record to Quickbooks" at bounding box center [753, 81] width 88 height 15
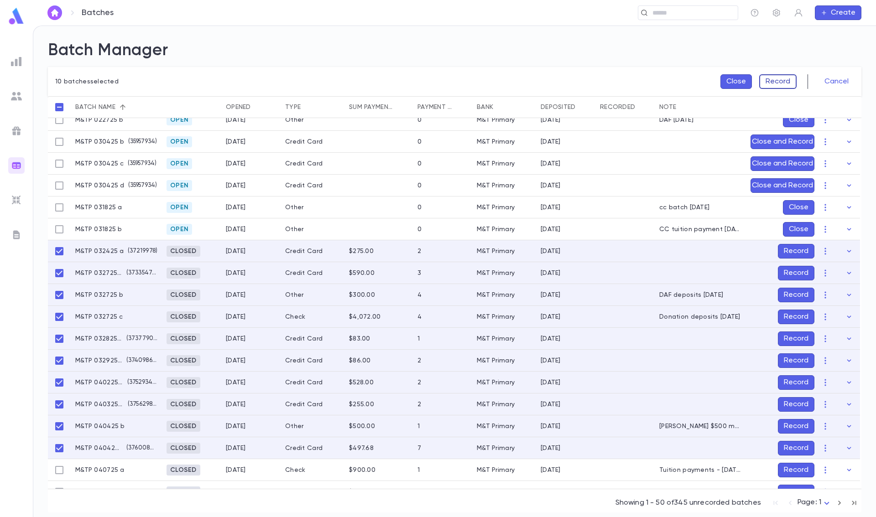
click at [784, 81] on button "Record" at bounding box center [777, 81] width 37 height 15
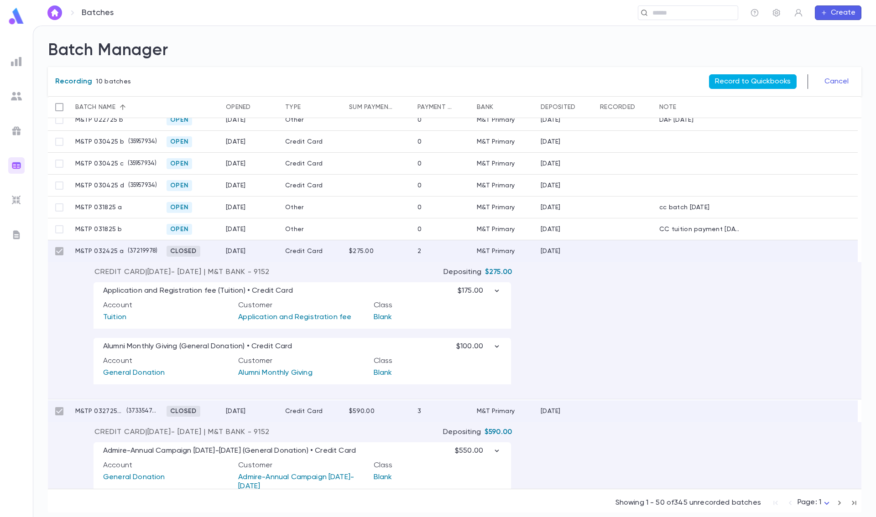
click at [780, 80] on button "Record to Quickbooks" at bounding box center [753, 81] width 88 height 15
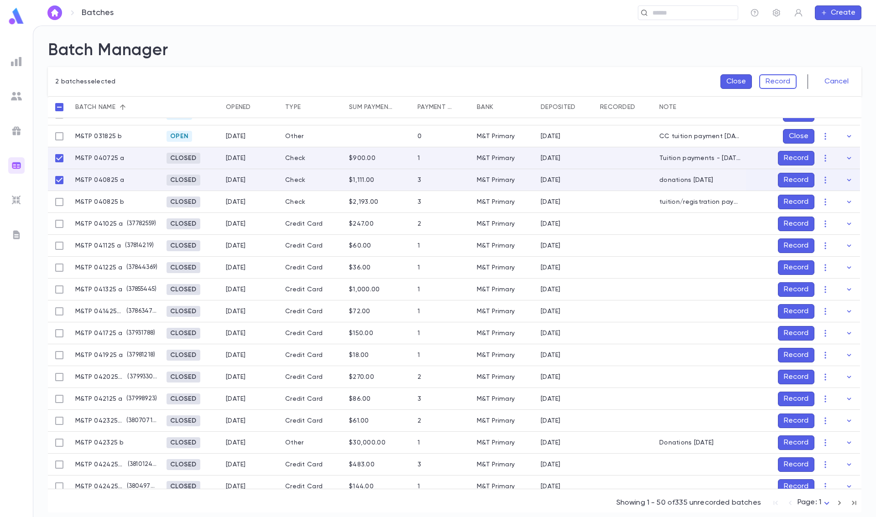
scroll to position [277, 0]
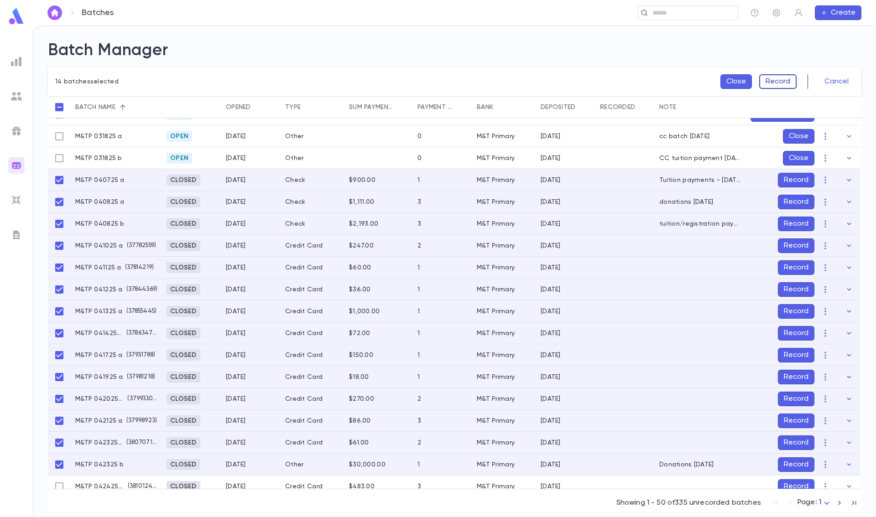
click at [784, 83] on button "Record" at bounding box center [777, 81] width 37 height 15
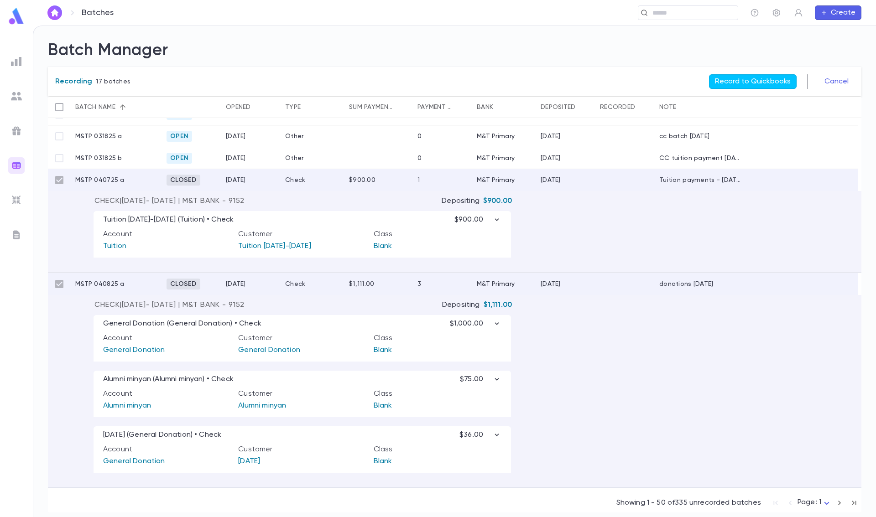
click at [759, 73] on div "Recording 17 batches Record to Quickbooks Cancel" at bounding box center [454, 81] width 813 height 29
click at [748, 79] on button "Record to Quickbooks" at bounding box center [753, 81] width 88 height 15
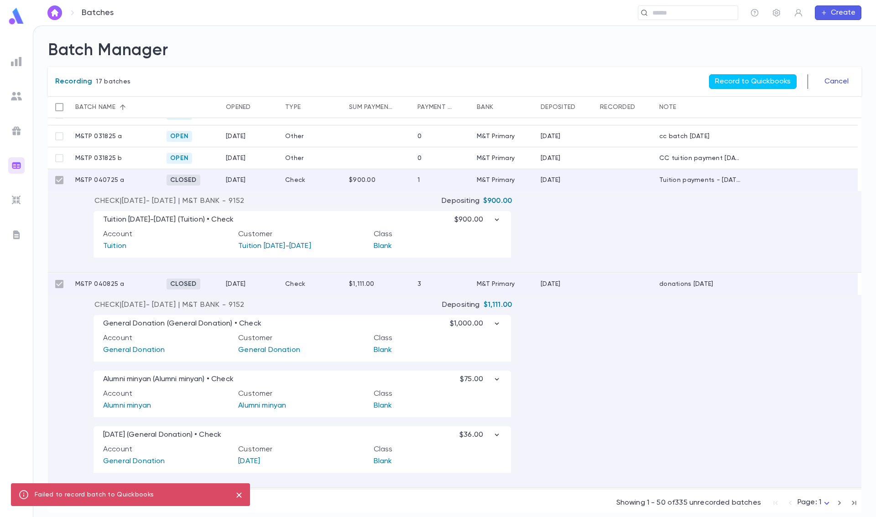
click at [836, 83] on button "Cancel" at bounding box center [836, 81] width 35 height 15
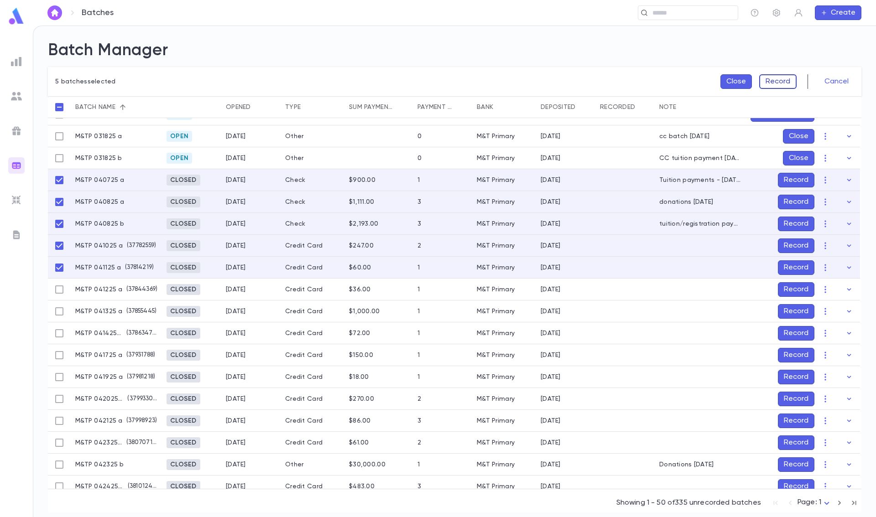
click at [791, 81] on button "Record" at bounding box center [777, 81] width 37 height 15
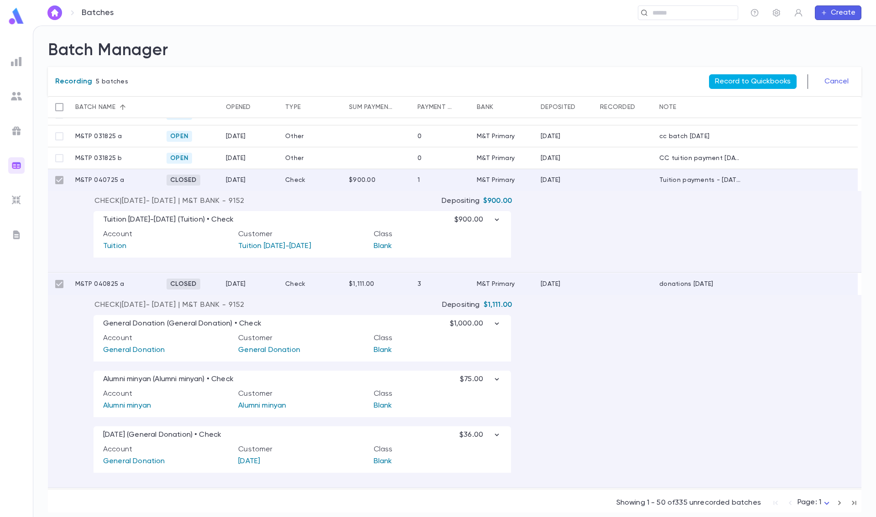
click at [783, 80] on button "Record to Quickbooks" at bounding box center [753, 81] width 88 height 15
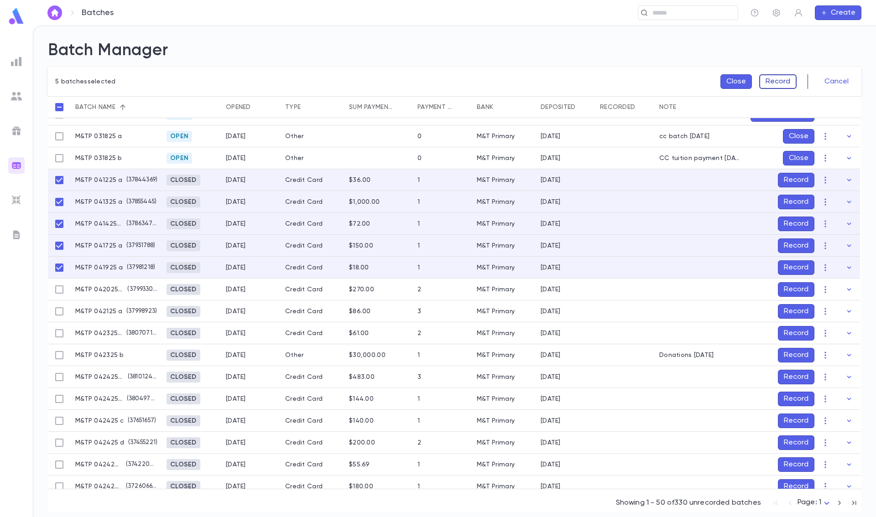
click at [784, 78] on button "Record" at bounding box center [777, 81] width 37 height 15
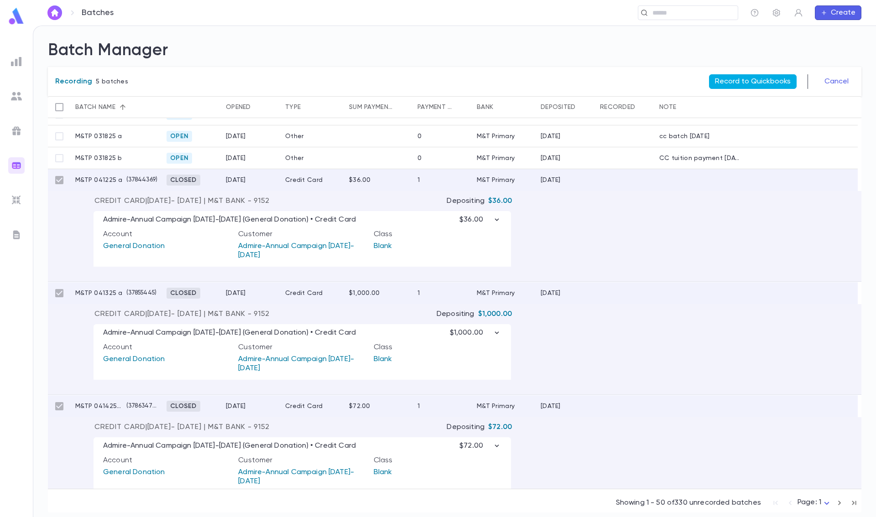
click at [779, 78] on button "Record to Quickbooks" at bounding box center [753, 81] width 88 height 15
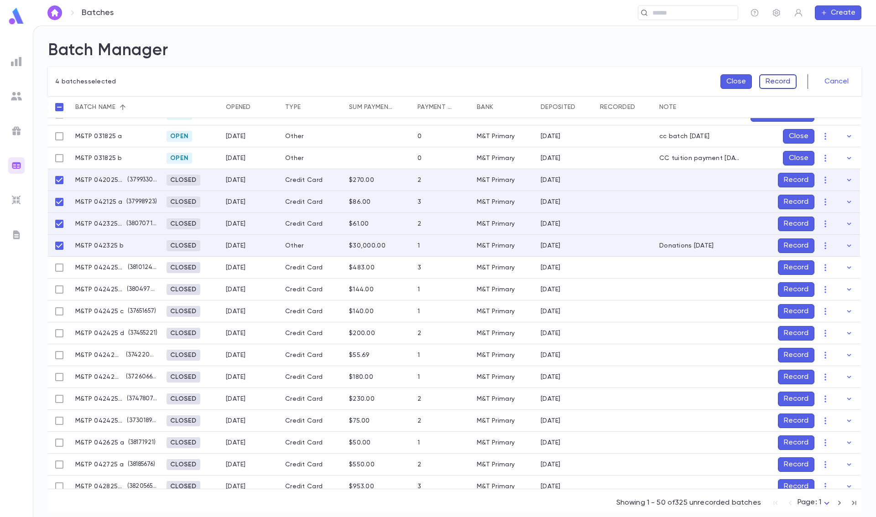
click at [785, 81] on button "Record" at bounding box center [777, 81] width 37 height 15
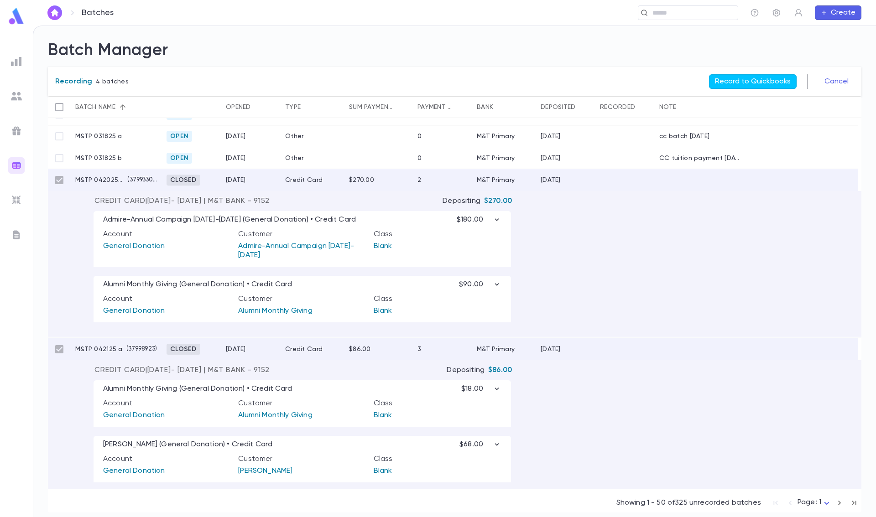
click at [785, 81] on button "Record to Quickbooks" at bounding box center [753, 81] width 88 height 15
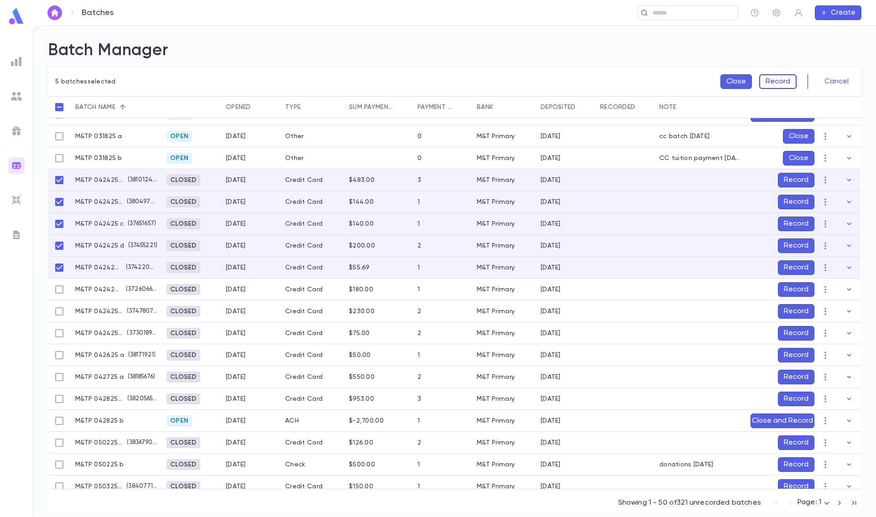
click at [776, 81] on button "Record" at bounding box center [777, 81] width 37 height 15
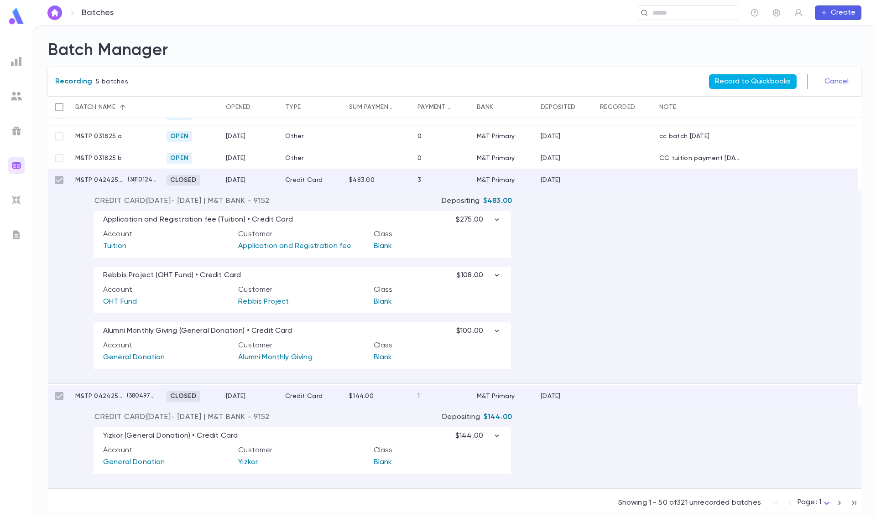
click at [771, 81] on button "Record to Quickbooks" at bounding box center [753, 81] width 88 height 15
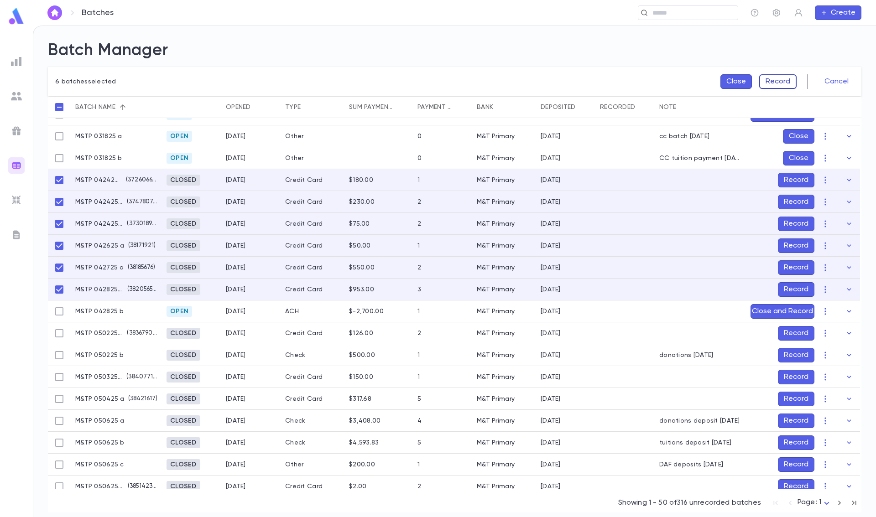
click at [784, 78] on button "Record" at bounding box center [777, 81] width 37 height 15
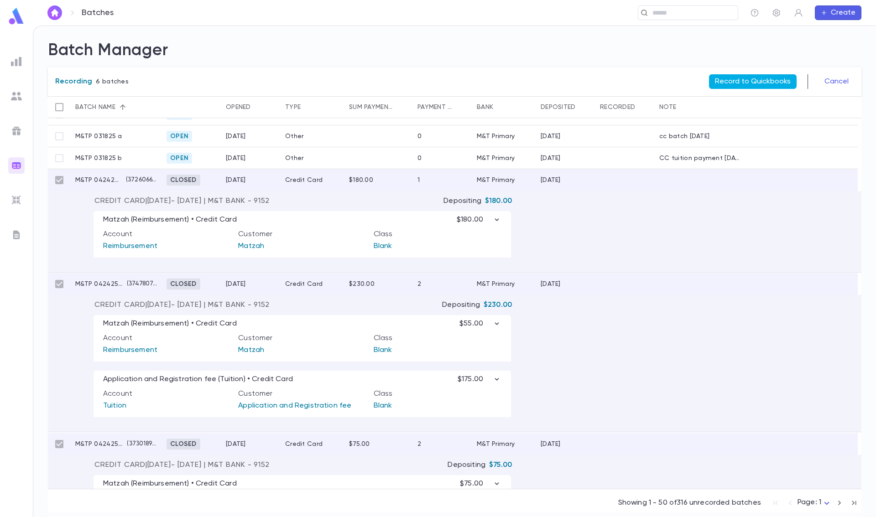
click at [774, 82] on button "Record to Quickbooks" at bounding box center [753, 81] width 88 height 15
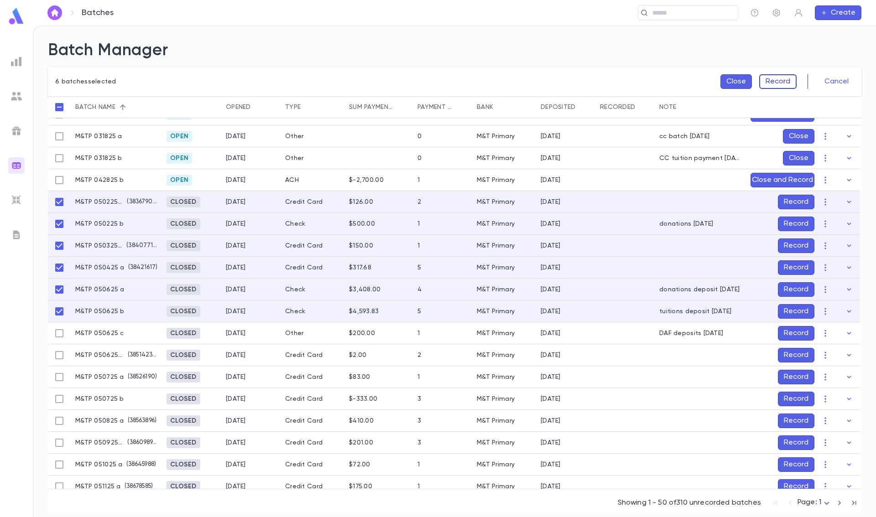
click at [779, 82] on button "Record" at bounding box center [777, 81] width 37 height 15
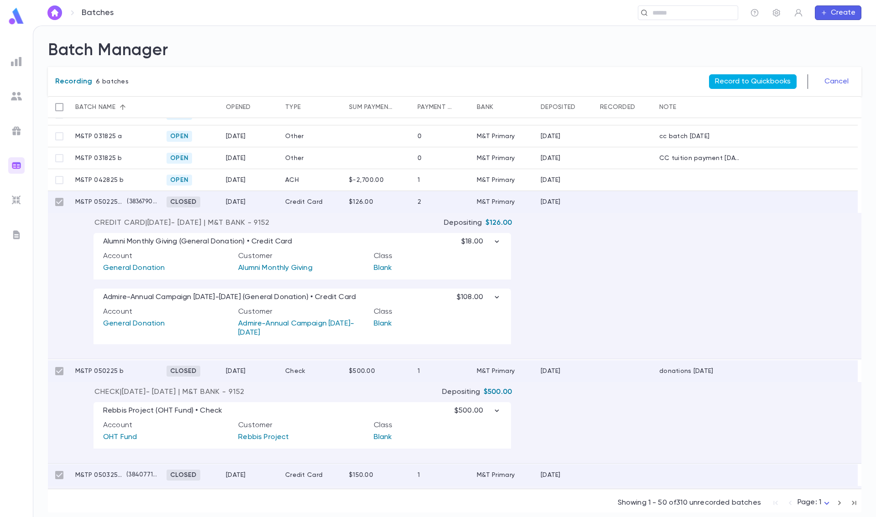
click at [763, 84] on button "Record to Quickbooks" at bounding box center [753, 81] width 88 height 15
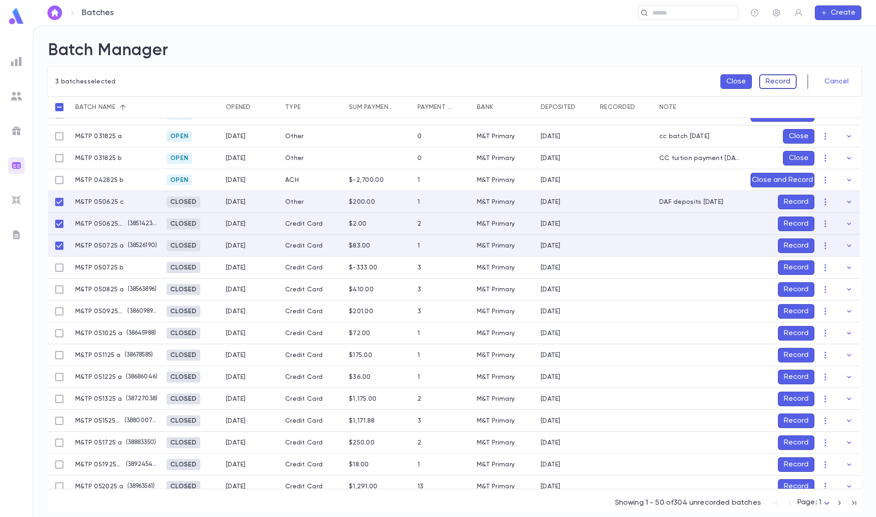
click at [774, 82] on button "Record" at bounding box center [777, 81] width 37 height 15
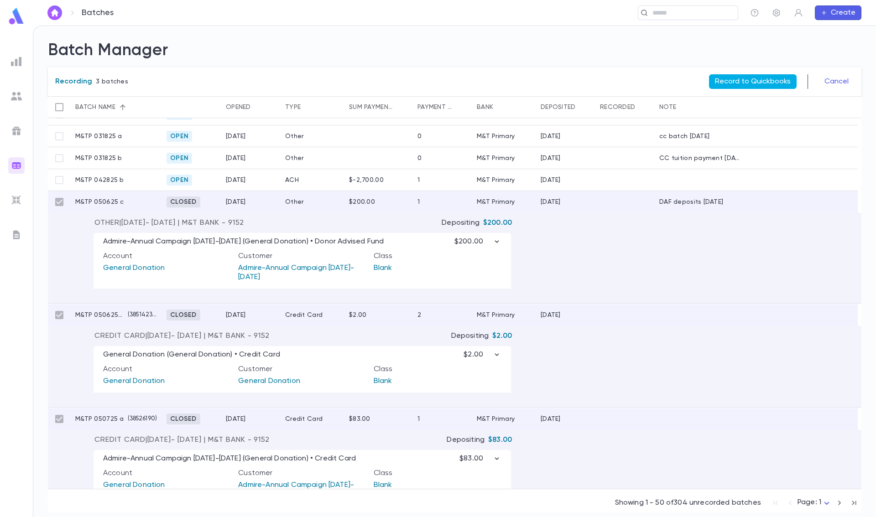
click at [758, 80] on button "Record to Quickbooks" at bounding box center [753, 81] width 88 height 15
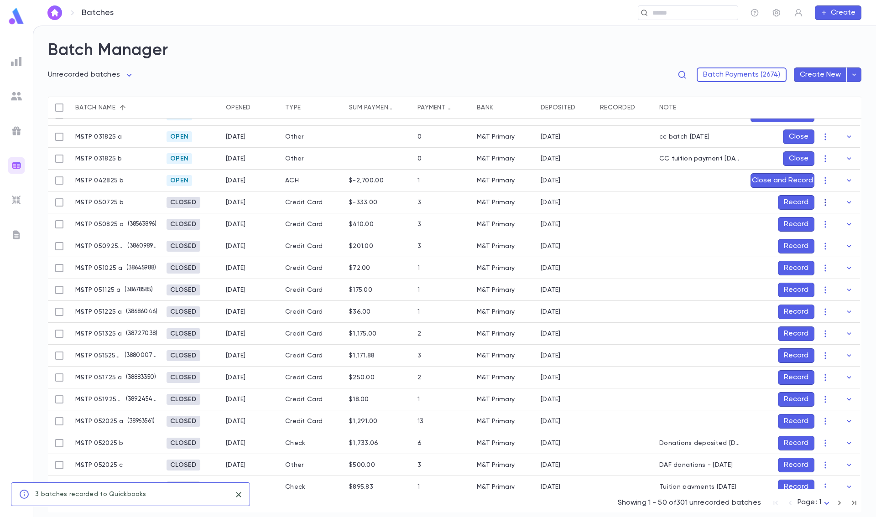
click at [821, 202] on icon "button" at bounding box center [825, 202] width 9 height 9
click at [830, 215] on li "Re-open" at bounding box center [841, 220] width 46 height 15
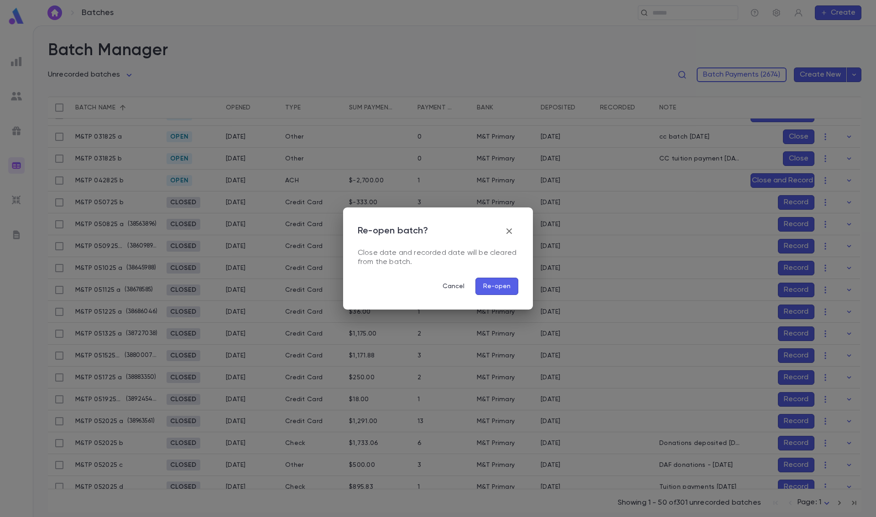
click at [501, 289] on button "Re-open" at bounding box center [496, 286] width 43 height 17
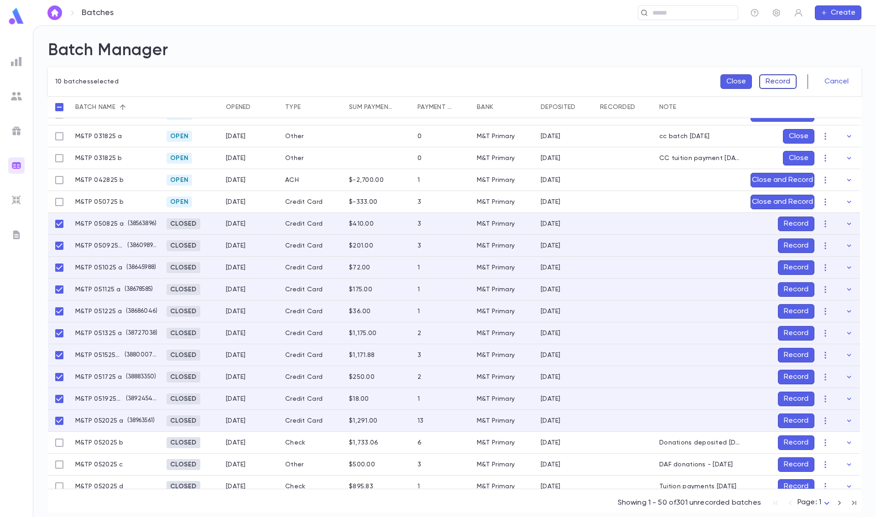
click at [777, 80] on button "Record" at bounding box center [777, 81] width 37 height 15
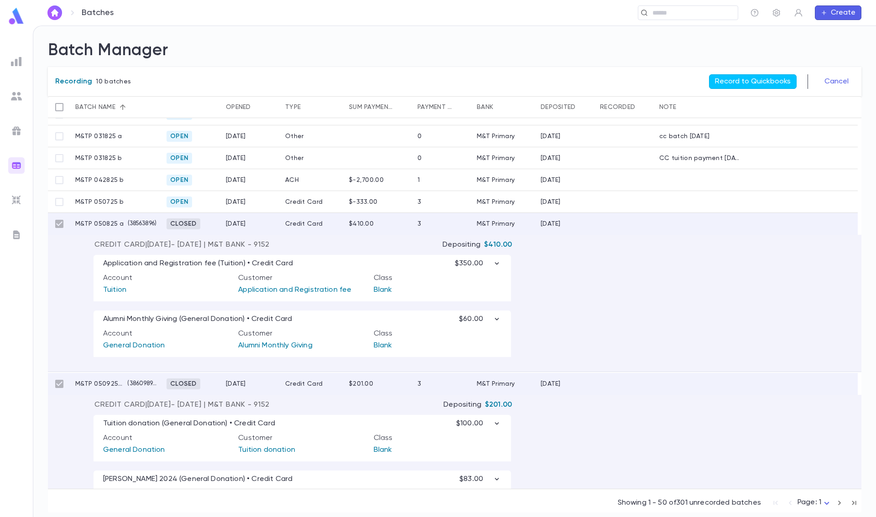
click at [777, 80] on button "Record to Quickbooks" at bounding box center [753, 81] width 88 height 15
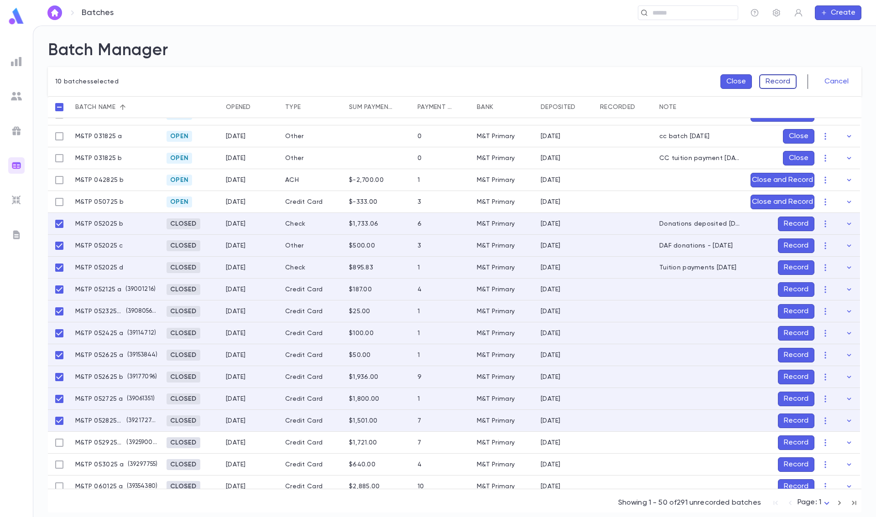
click at [777, 82] on button "Record" at bounding box center [777, 81] width 37 height 15
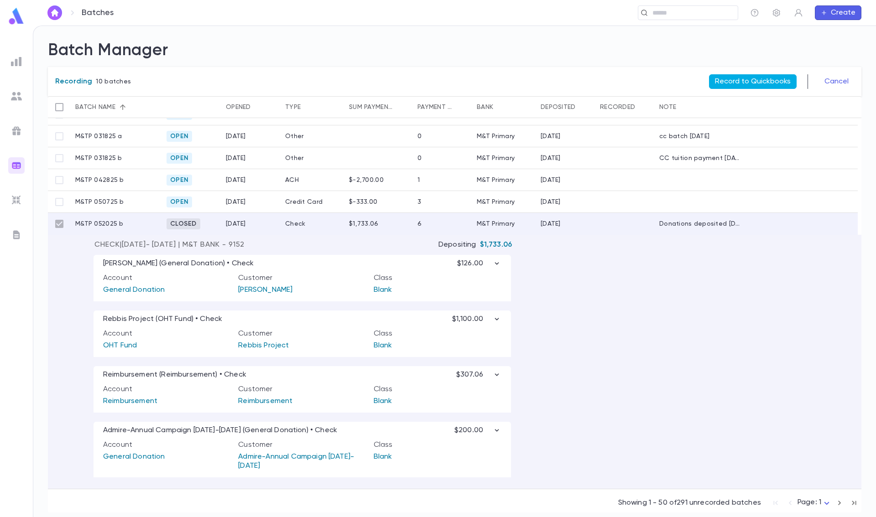
click at [760, 78] on button "Record to Quickbooks" at bounding box center [753, 81] width 88 height 15
click at [758, 78] on button "Record to Quickbooks" at bounding box center [753, 81] width 88 height 15
click at [741, 82] on button "Record to Quickbooks" at bounding box center [753, 81] width 88 height 15
click at [733, 80] on button "Record to Quickbooks" at bounding box center [753, 81] width 88 height 15
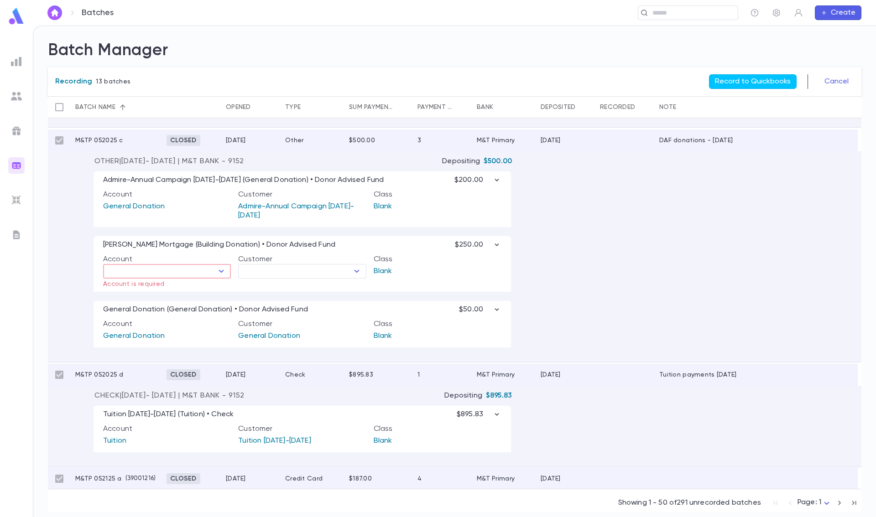
scroll to position [688, 0]
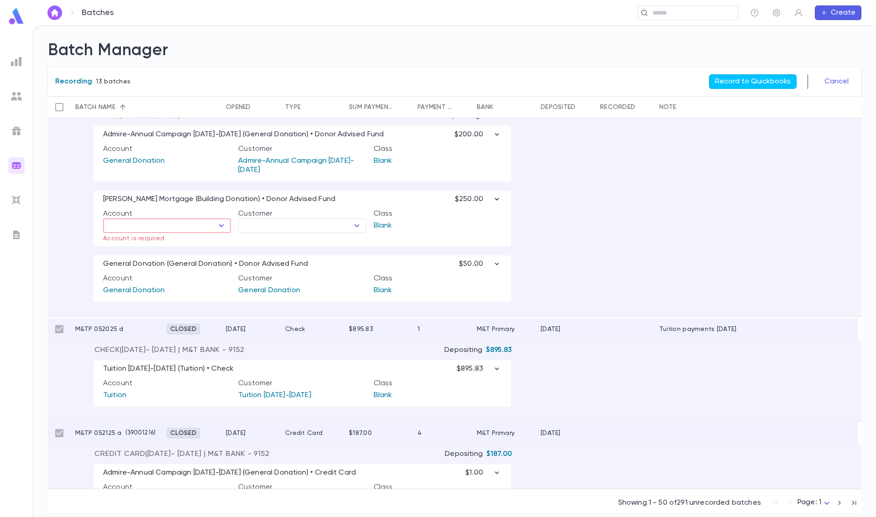
click at [496, 200] on icon "button" at bounding box center [497, 199] width 4 height 2
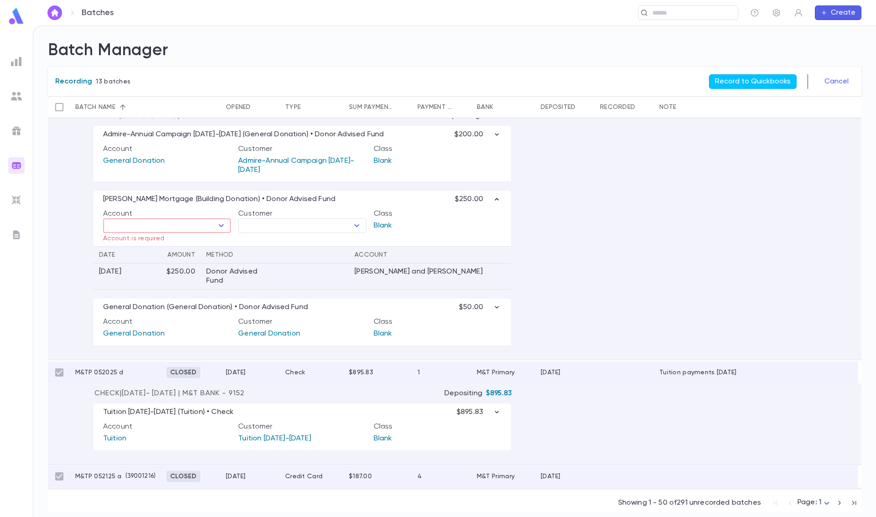
click at [224, 224] on icon "Open" at bounding box center [221, 225] width 11 height 11
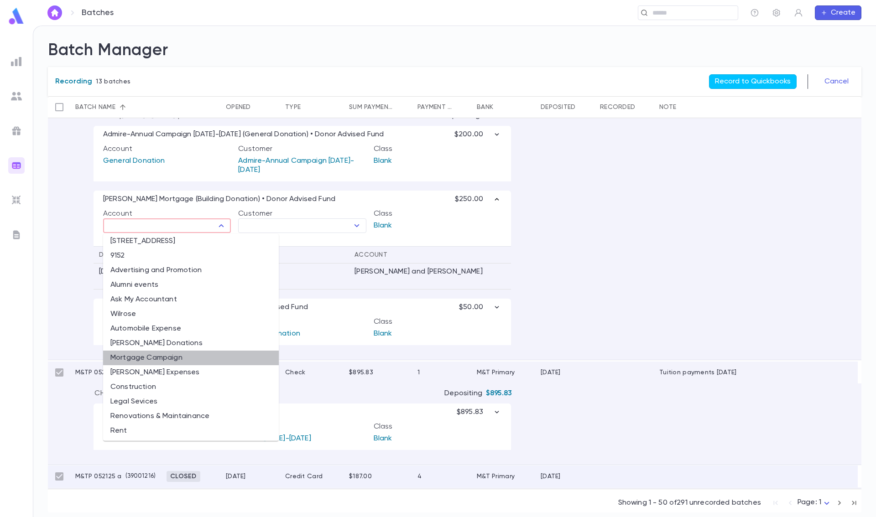
click at [196, 357] on li "Mortgage Campaign" at bounding box center [191, 358] width 176 height 15
type input "**********"
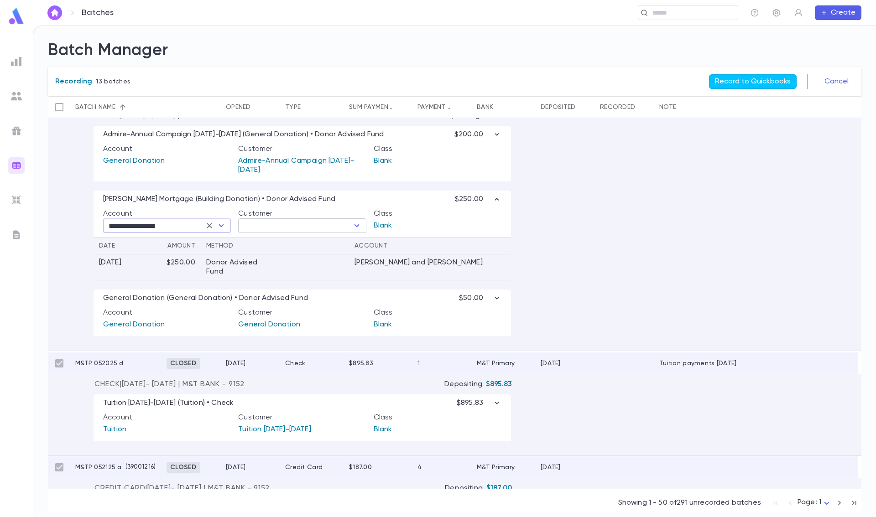
click at [286, 231] on input "text" at bounding box center [294, 225] width 107 height 13
click at [295, 229] on input "text" at bounding box center [294, 225] width 107 height 13
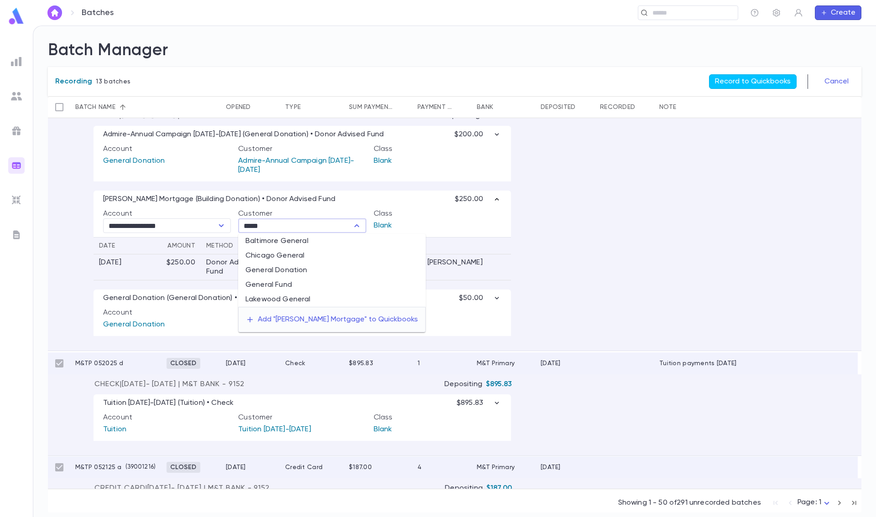
click at [298, 268] on li "General Donation" at bounding box center [331, 270] width 187 height 15
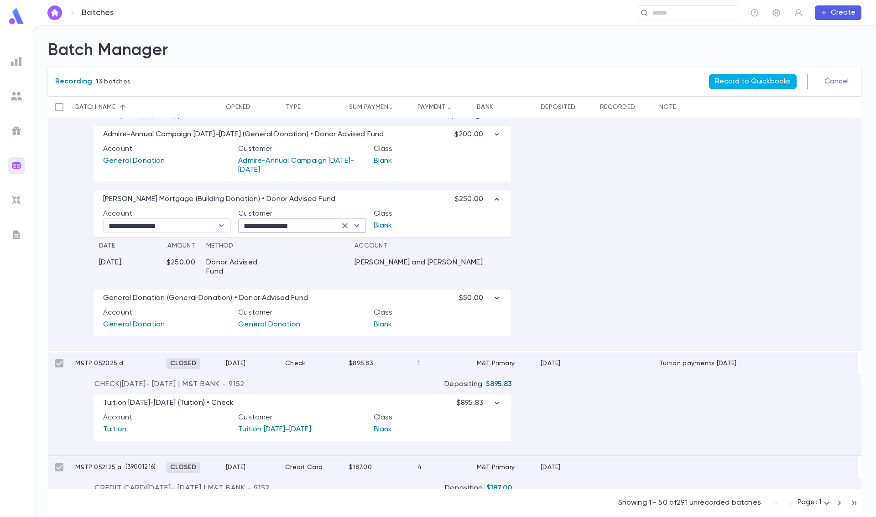
type input "**********"
click at [740, 81] on button "Record to Quickbooks" at bounding box center [753, 81] width 88 height 15
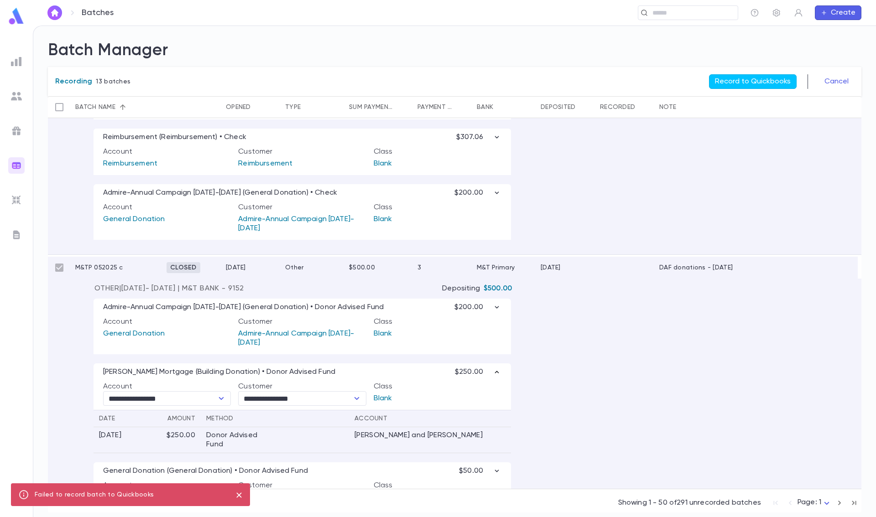
scroll to position [414, 0]
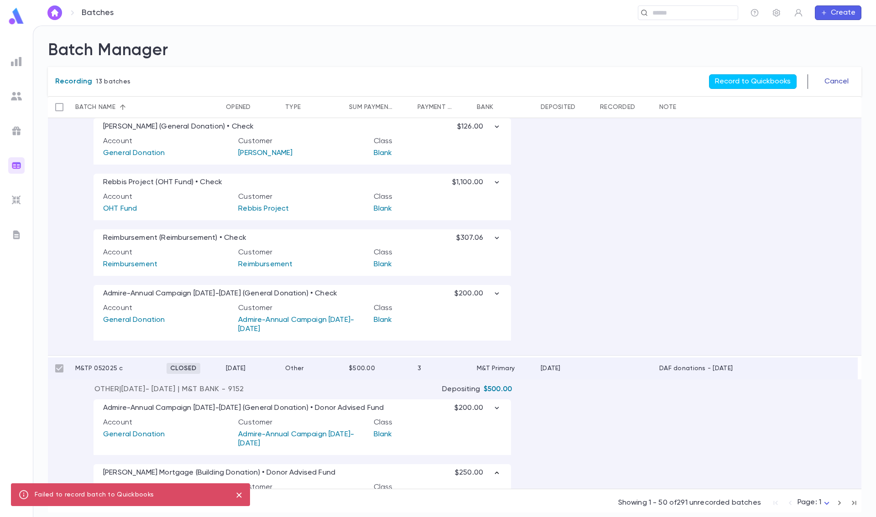
click at [837, 78] on button "Cancel" at bounding box center [836, 81] width 35 height 15
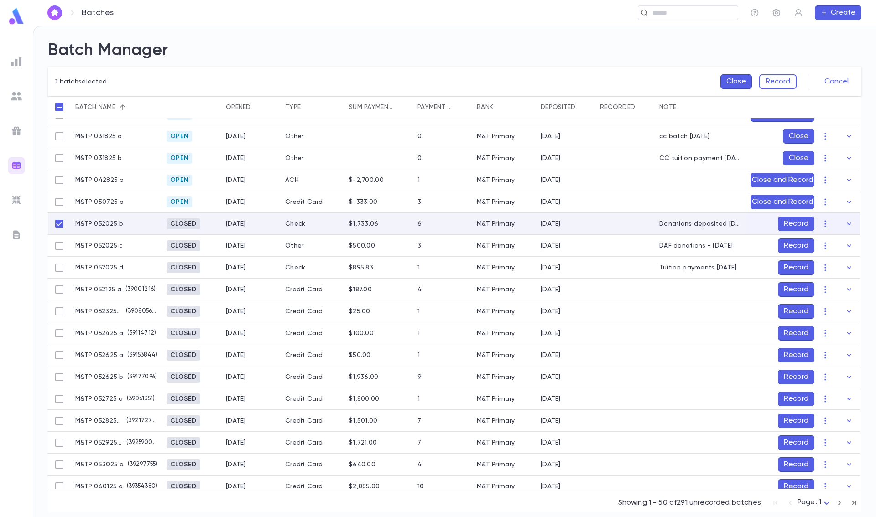
scroll to position [234, 0]
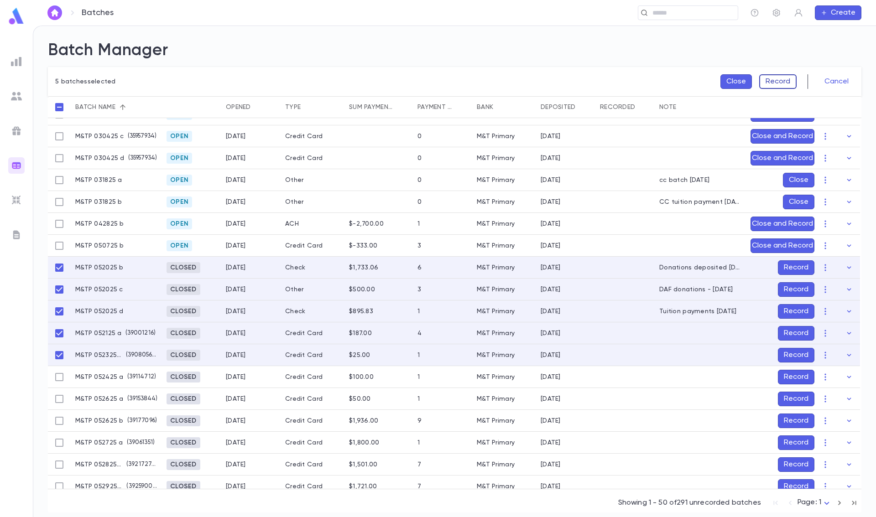
click at [786, 81] on button "Record" at bounding box center [777, 81] width 37 height 15
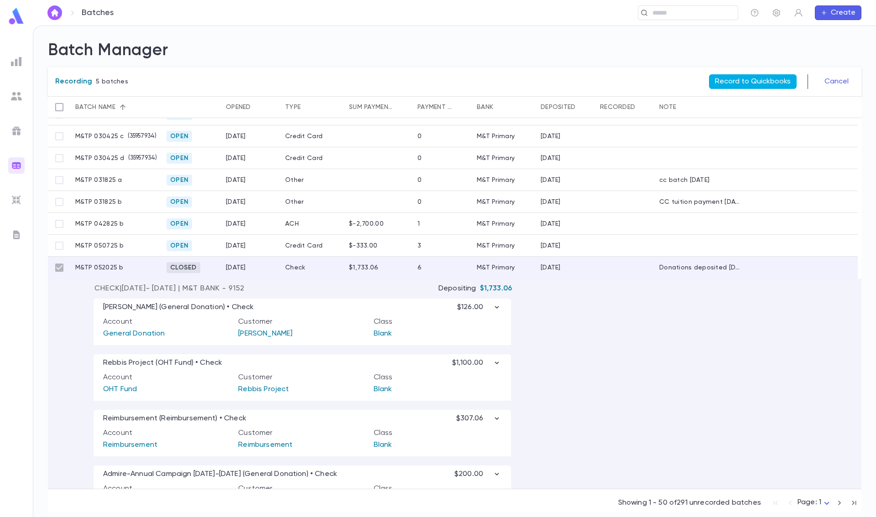
click at [760, 80] on button "Record to Quickbooks" at bounding box center [753, 81] width 88 height 15
click at [744, 76] on button "Record to Quickbooks" at bounding box center [753, 81] width 88 height 15
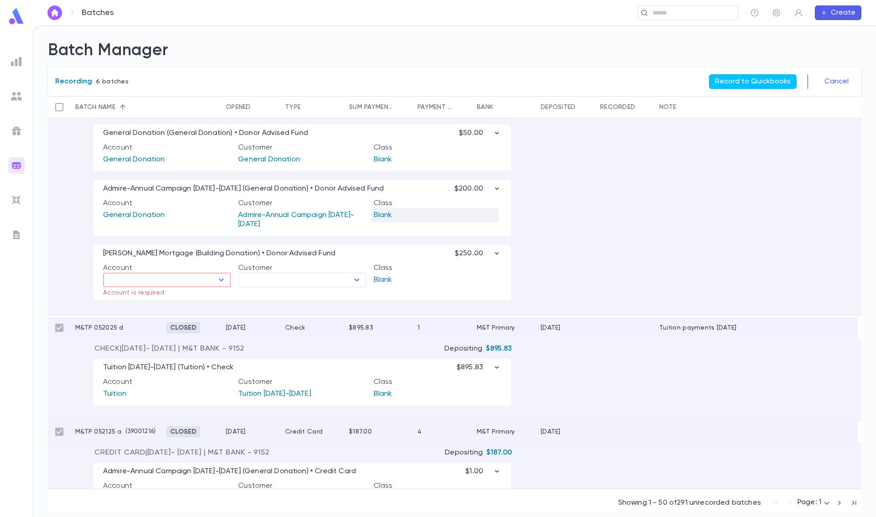
scroll to position [690, 0]
click at [223, 279] on icon "Open" at bounding box center [221, 279] width 11 height 11
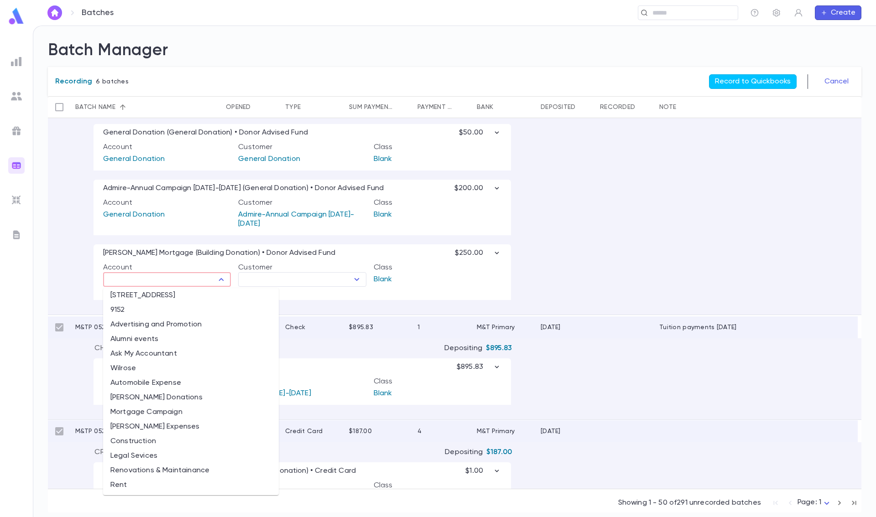
click at [164, 410] on li "Mortgage Campaign" at bounding box center [191, 412] width 176 height 15
type input "**********"
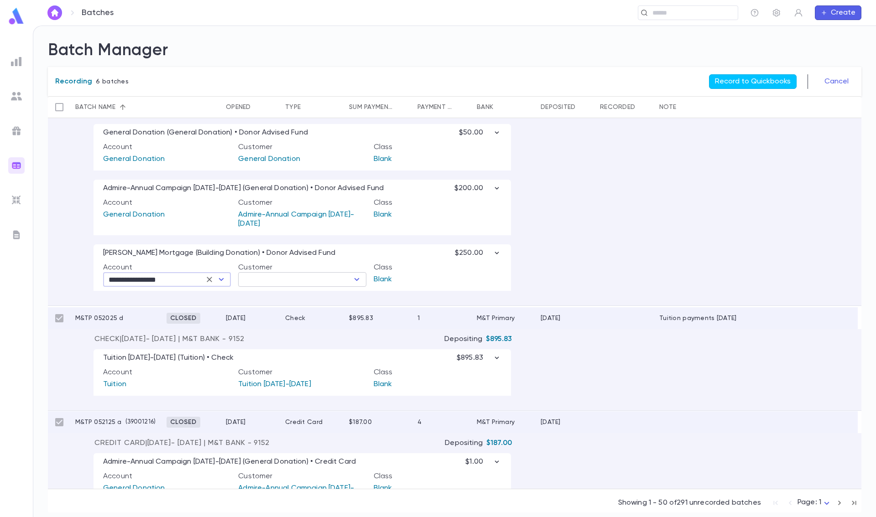
click at [270, 281] on input "text" at bounding box center [294, 279] width 107 height 13
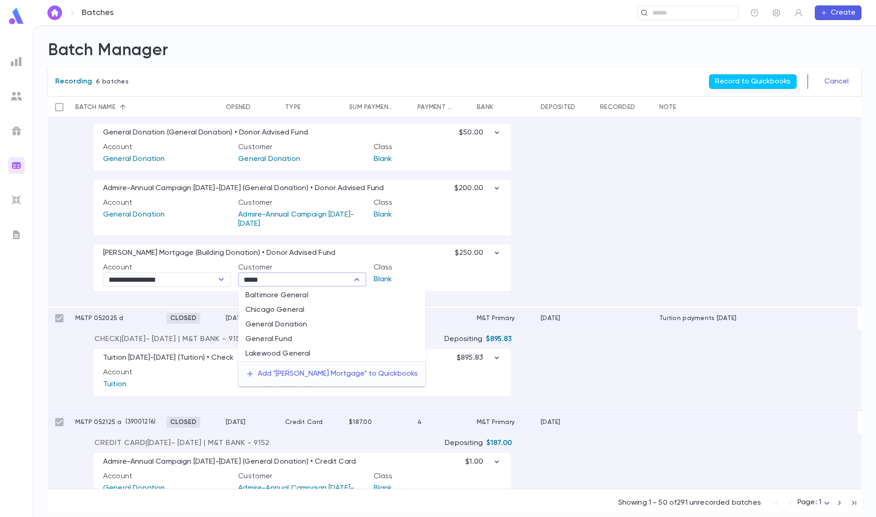
click at [277, 327] on li "General Donation" at bounding box center [331, 324] width 187 height 15
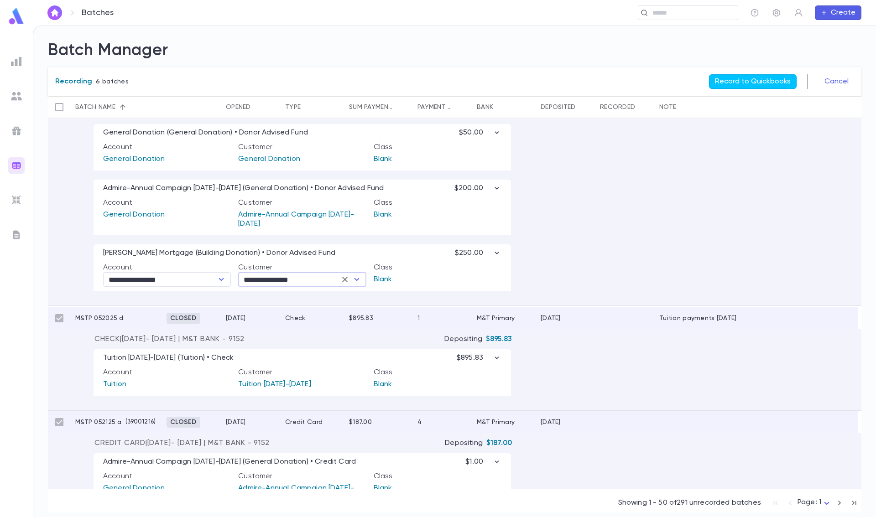
type input "**********"
click at [589, 273] on div "**********" at bounding box center [454, 212] width 813 height 187
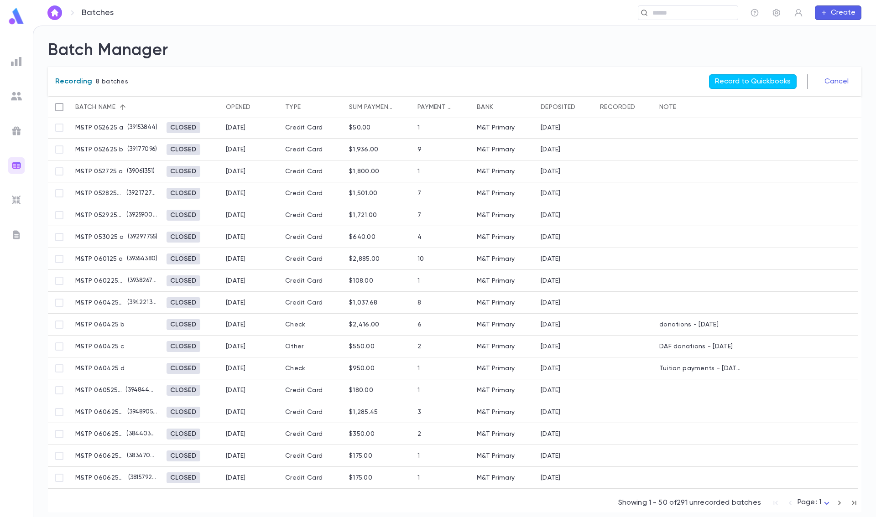
scroll to position [598, 0]
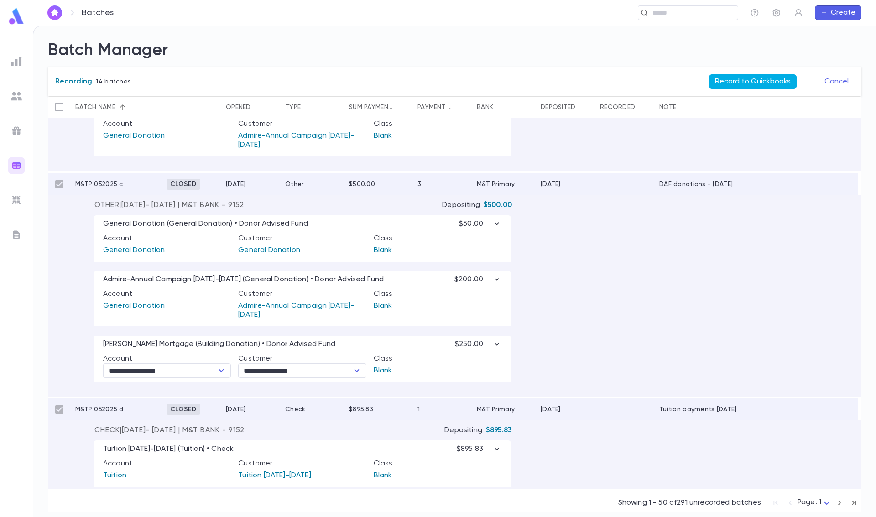
click at [741, 86] on button "Record to Quickbooks" at bounding box center [753, 81] width 88 height 15
click at [831, 83] on button "Cancel" at bounding box center [836, 81] width 35 height 15
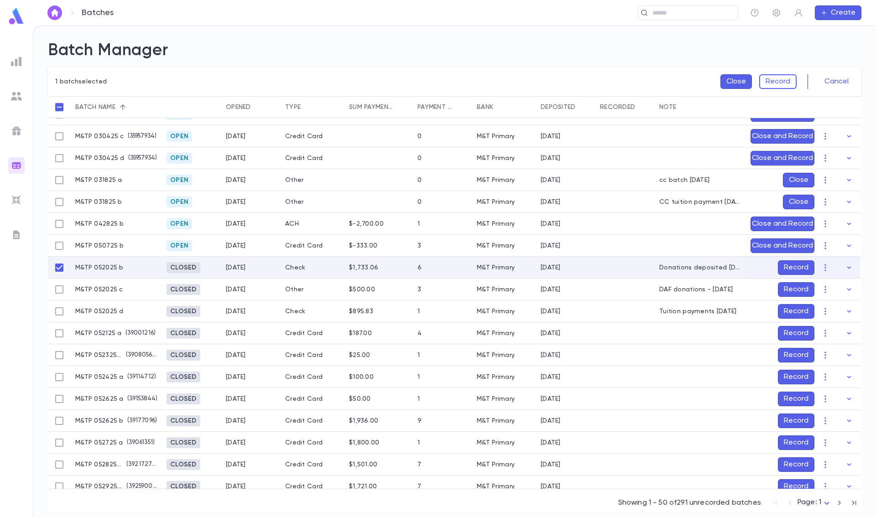
scroll to position [190, 0]
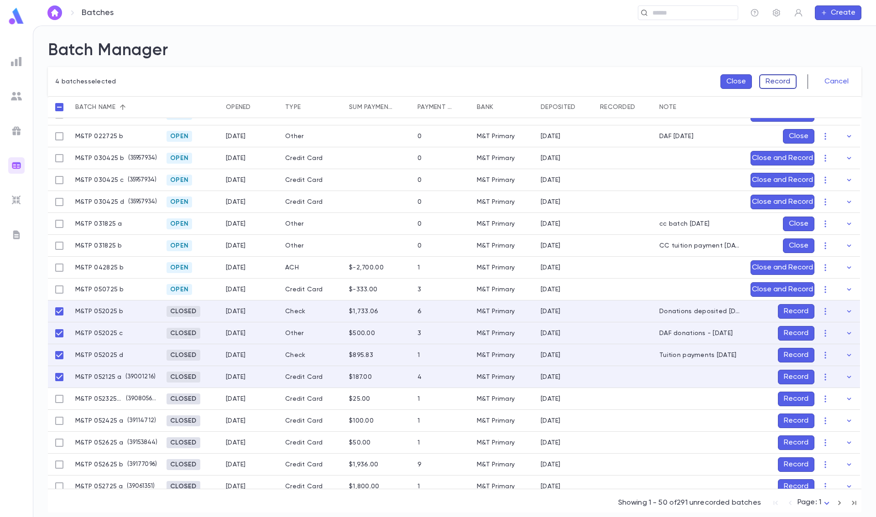
click at [776, 82] on button "Record" at bounding box center [777, 81] width 37 height 15
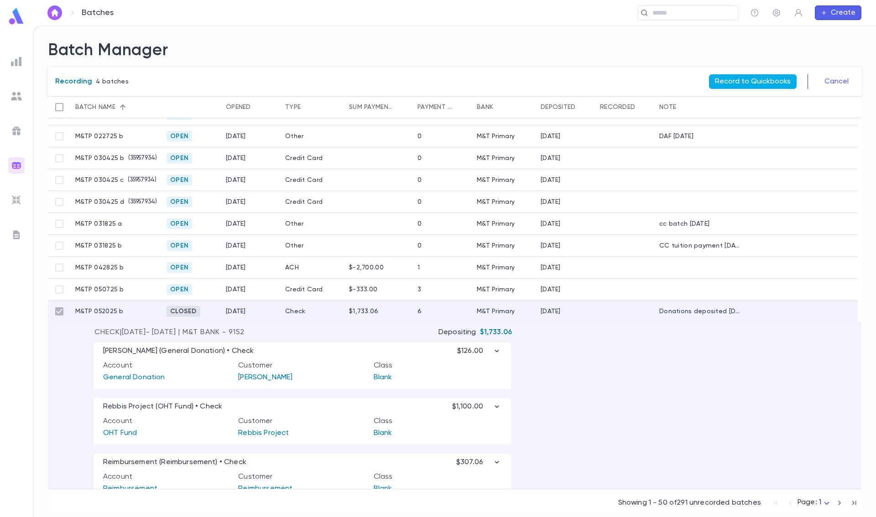
click at [741, 79] on button "Record to Quickbooks" at bounding box center [753, 81] width 88 height 15
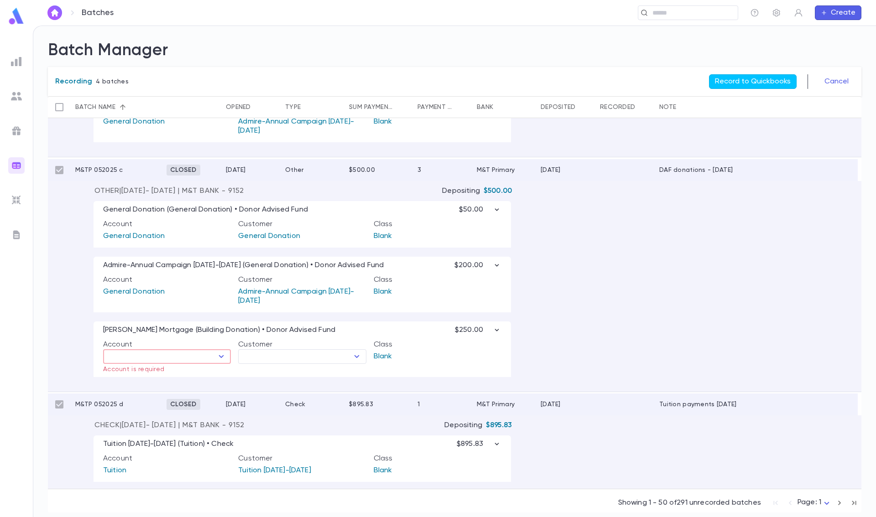
scroll to position [555, 0]
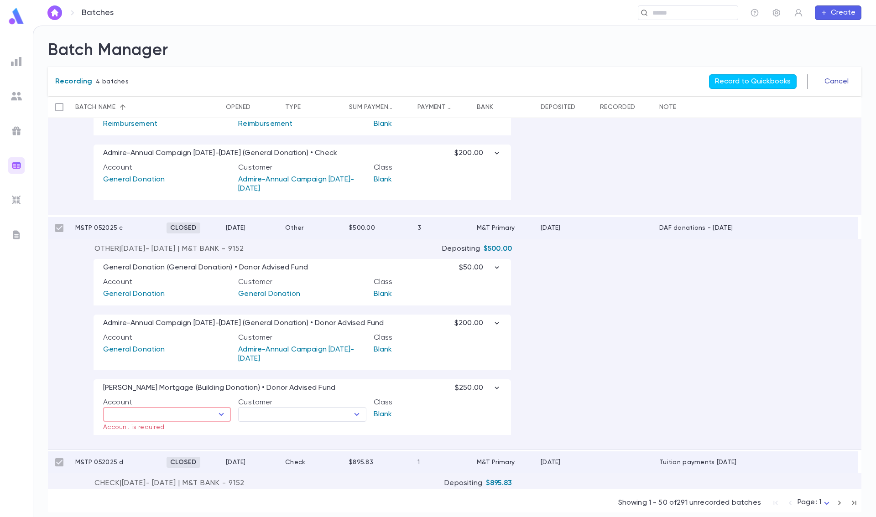
click at [836, 82] on button "Cancel" at bounding box center [836, 81] width 35 height 15
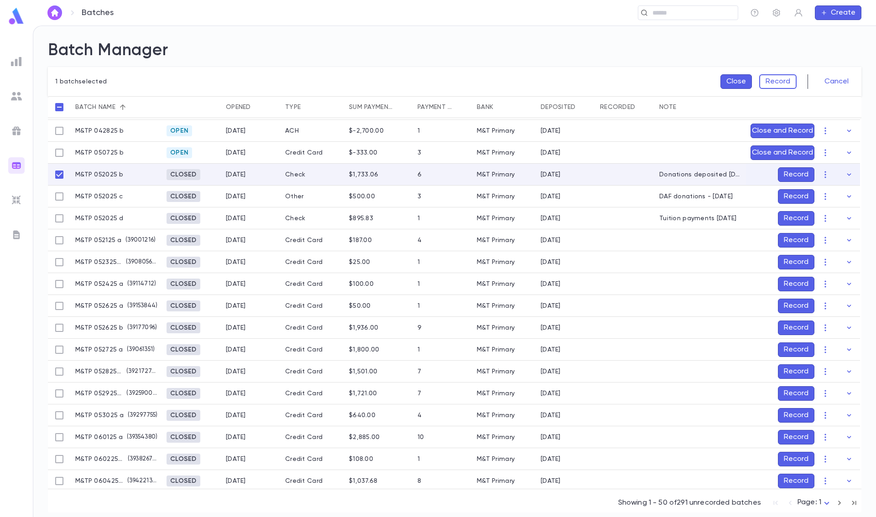
scroll to position [348, 0]
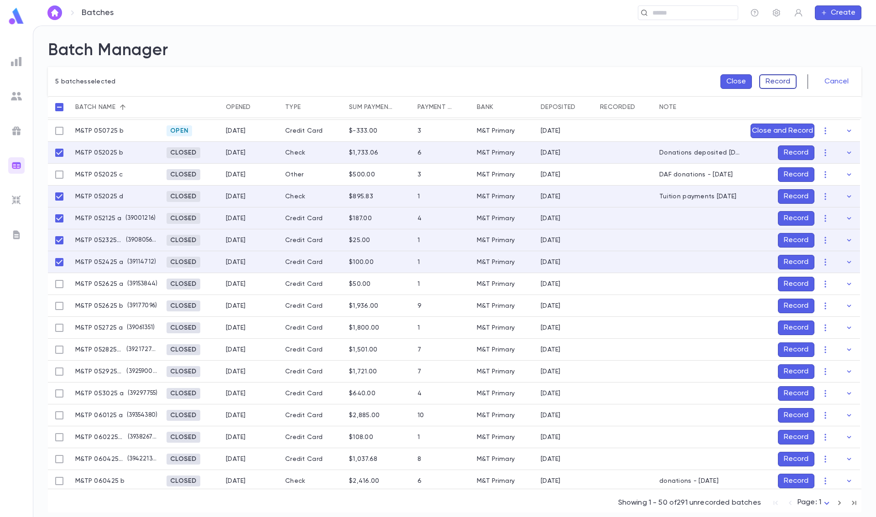
click at [779, 81] on button "Record" at bounding box center [777, 81] width 37 height 15
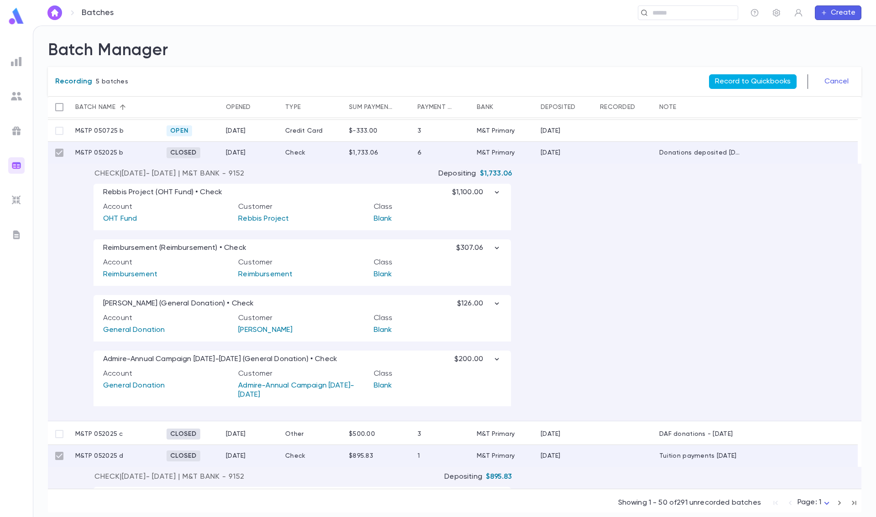
click at [775, 80] on button "Record to Quickbooks" at bounding box center [753, 81] width 88 height 15
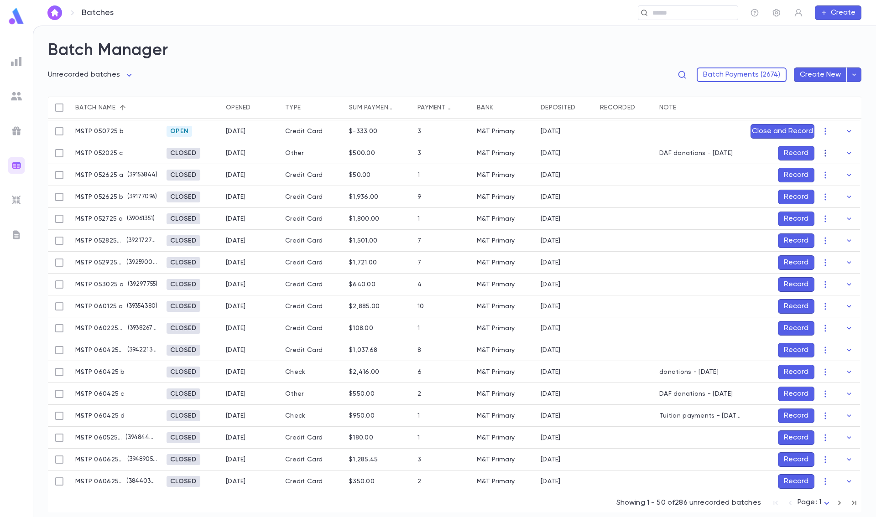
click at [823, 154] on icon "button" at bounding box center [825, 153] width 9 height 9
click at [833, 169] on li "Re-open" at bounding box center [841, 171] width 46 height 15
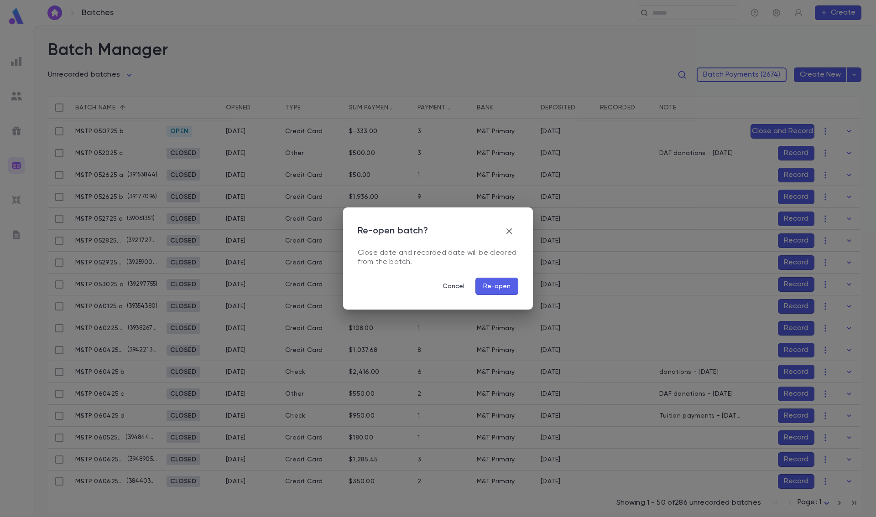
click at [499, 286] on button "Re-open" at bounding box center [496, 286] width 43 height 17
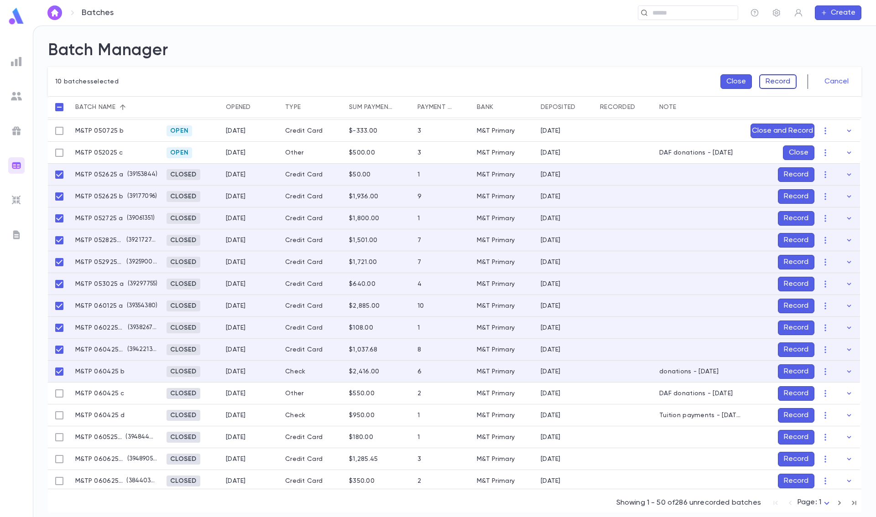
click at [771, 81] on button "Record" at bounding box center [777, 81] width 37 height 15
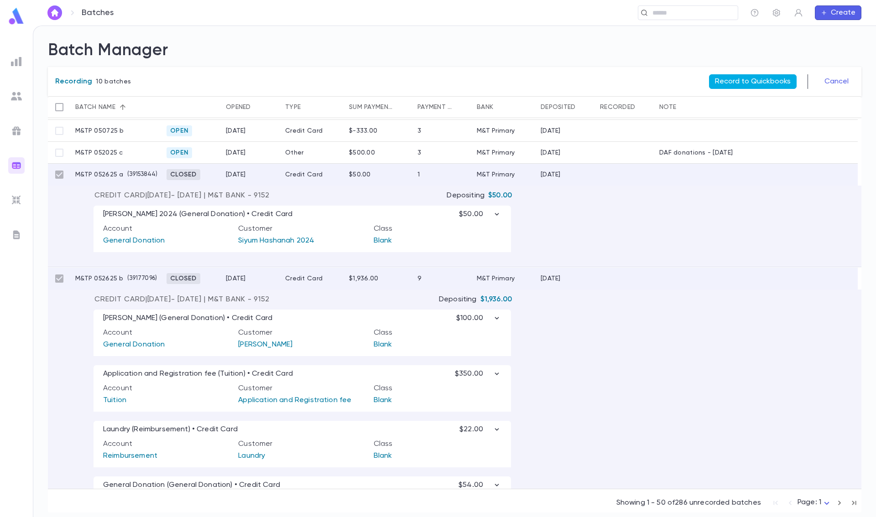
click at [752, 77] on button "Record to Quickbooks" at bounding box center [753, 81] width 88 height 15
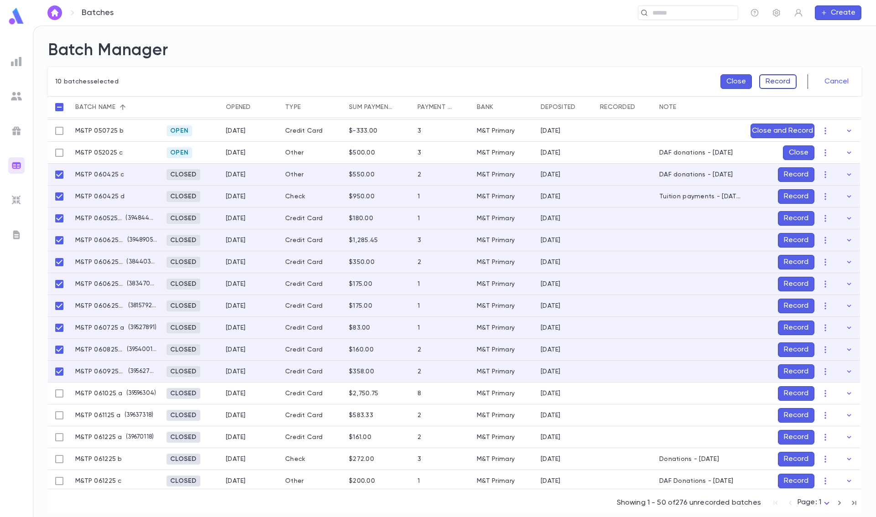
click at [770, 85] on button "Record" at bounding box center [777, 81] width 37 height 15
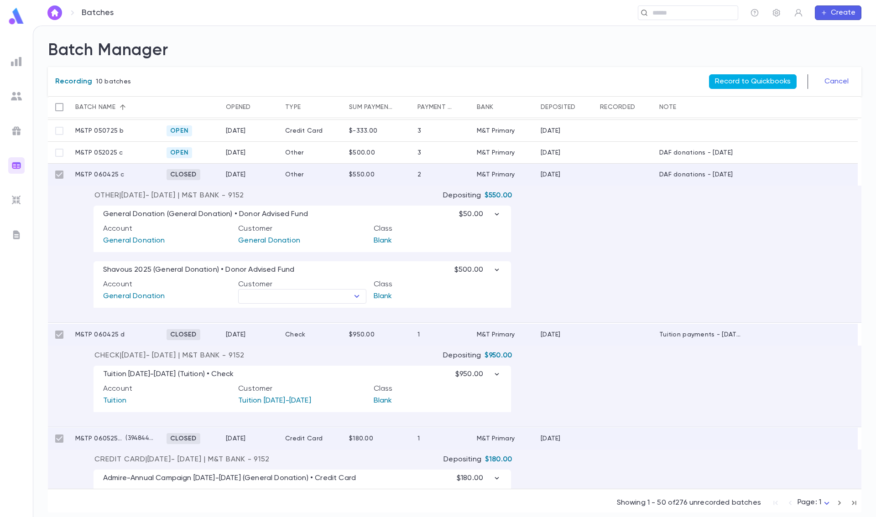
click at [767, 78] on button "Record to Quickbooks" at bounding box center [753, 81] width 88 height 15
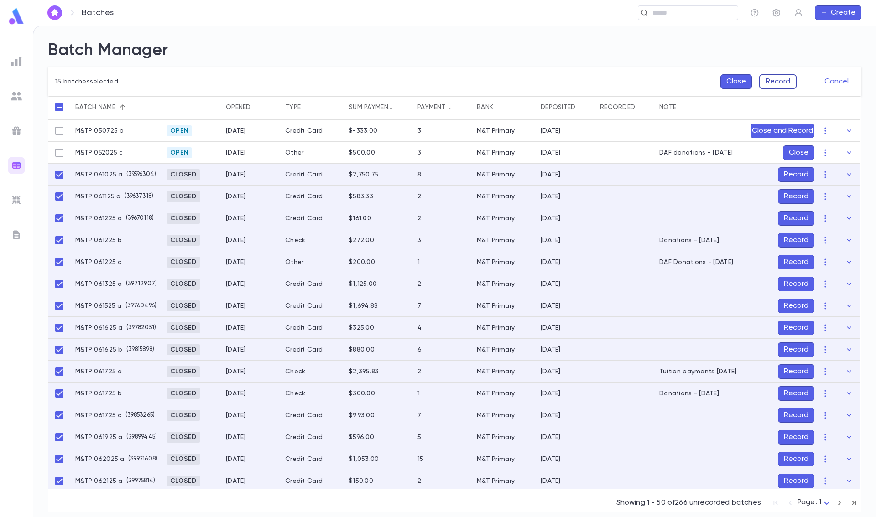
click at [773, 83] on button "Record" at bounding box center [777, 81] width 37 height 15
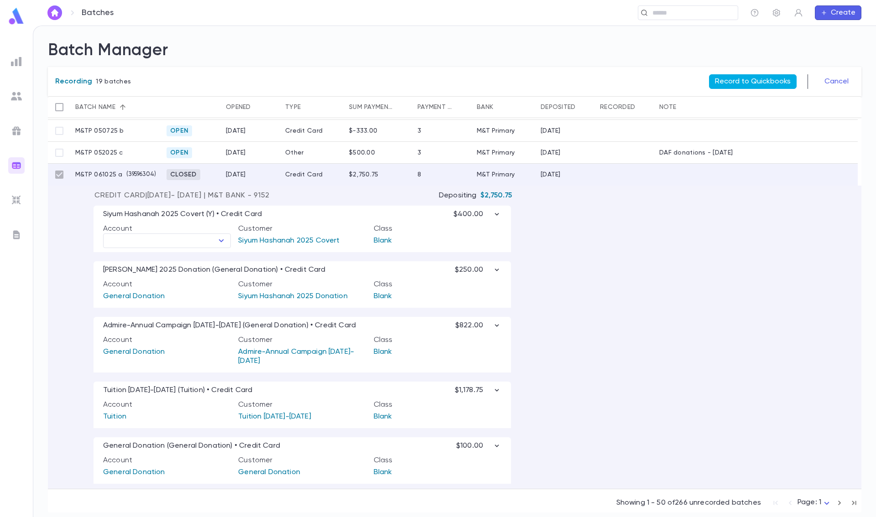
click at [765, 78] on button "Record to Quickbooks" at bounding box center [753, 81] width 88 height 15
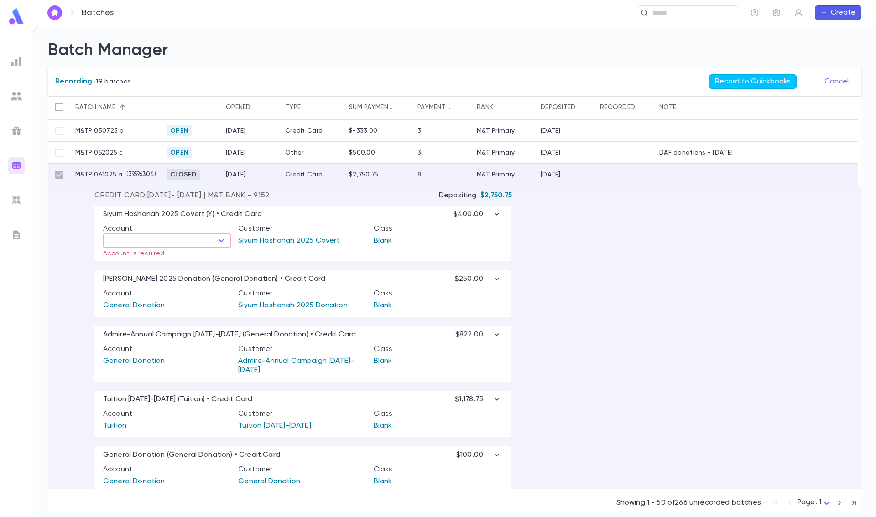
click at [223, 243] on icon "Open" at bounding box center [221, 240] width 11 height 11
click at [152, 270] on li "General Donation" at bounding box center [167, 270] width 128 height 15
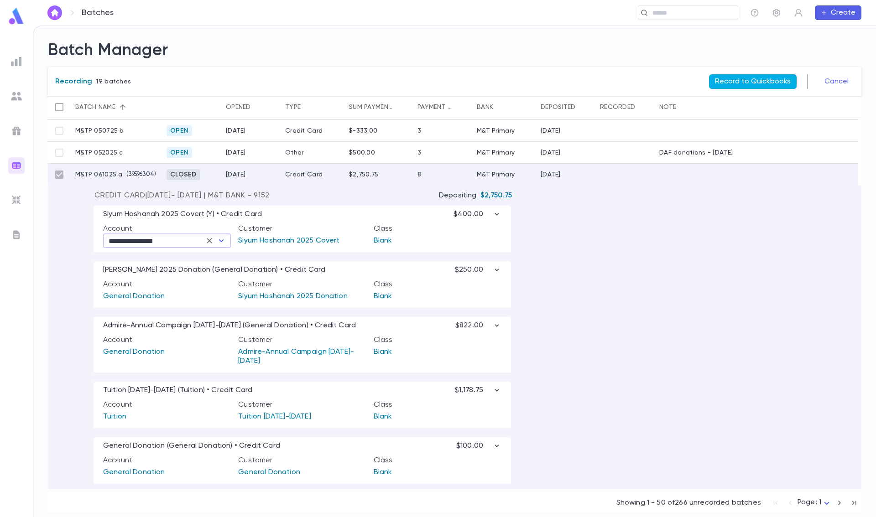
type input "**********"
click at [744, 83] on button "Record to Quickbooks" at bounding box center [753, 81] width 88 height 15
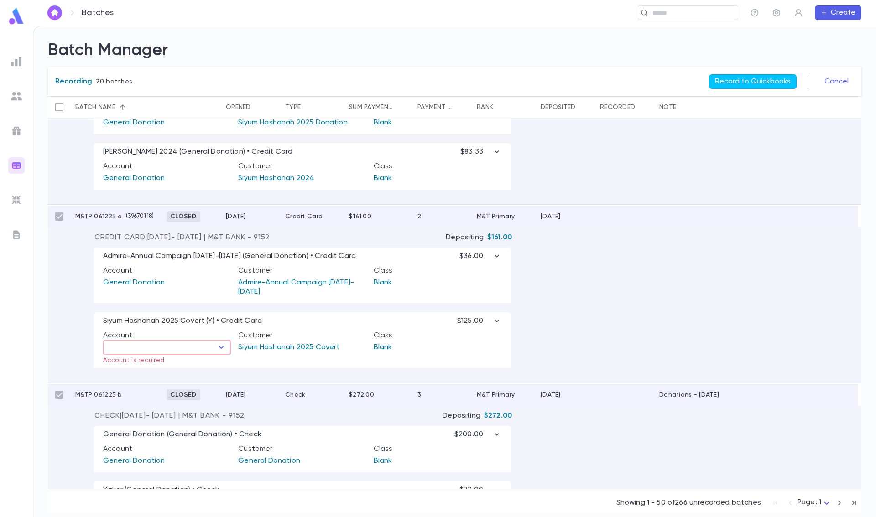
scroll to position [805, 0]
click at [205, 352] on input "text" at bounding box center [159, 347] width 107 height 13
click at [187, 377] on li "General Donation" at bounding box center [167, 377] width 128 height 15
type input "**********"
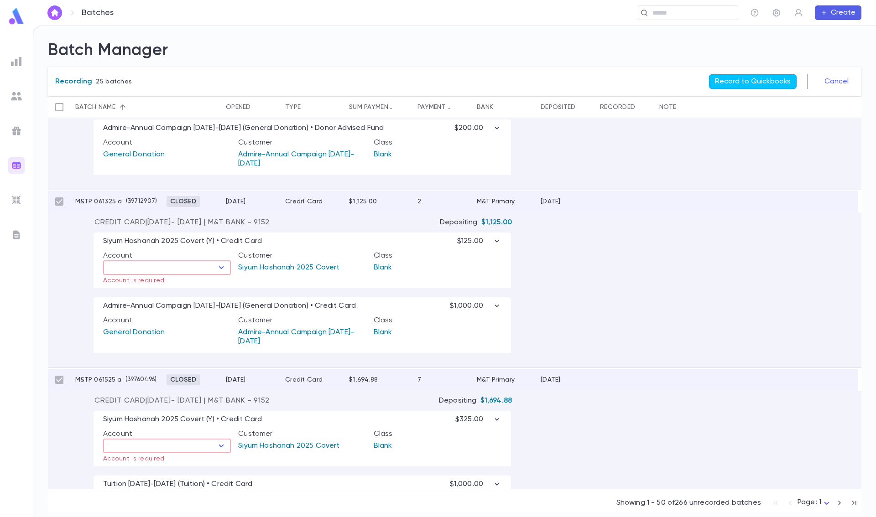
scroll to position [1261, 0]
click at [191, 272] on input "text" at bounding box center [159, 268] width 107 height 13
click at [177, 294] on li "General Donation" at bounding box center [167, 298] width 128 height 15
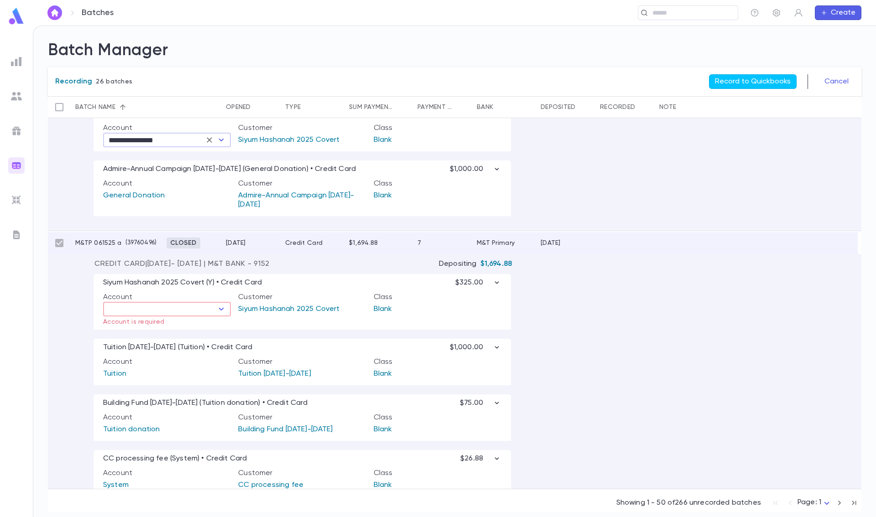
type input "**********"
click at [178, 311] on input "text" at bounding box center [159, 309] width 107 height 13
click at [187, 337] on li "General Donation" at bounding box center [167, 339] width 128 height 15
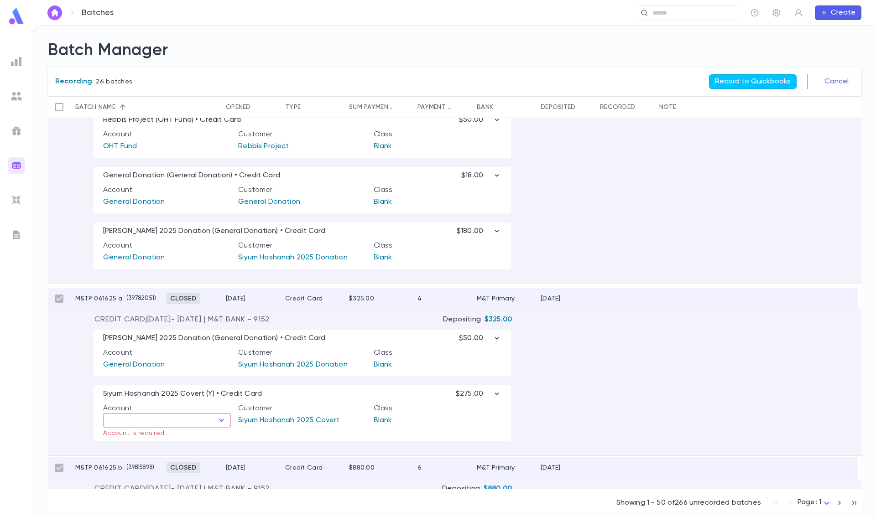
scroll to position [1717, 0]
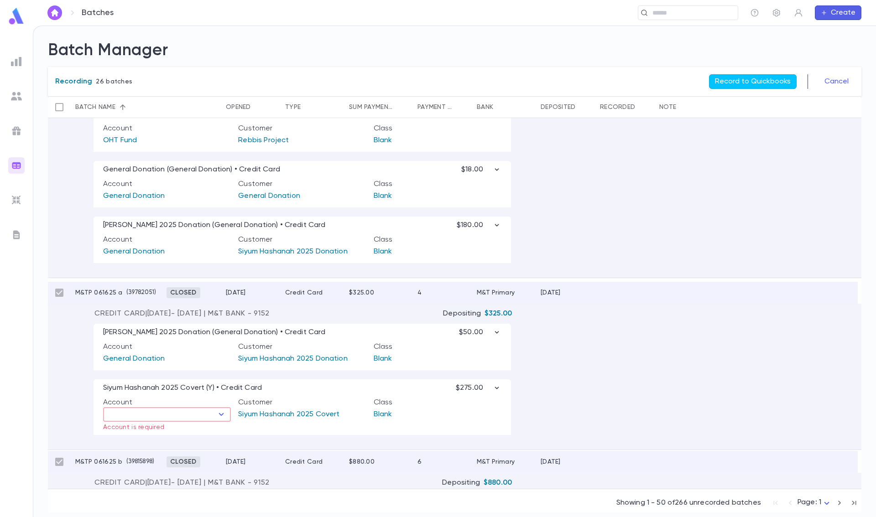
type input "**********"
click at [180, 416] on input "text" at bounding box center [159, 414] width 107 height 13
drag, startPoint x: 165, startPoint y: 444, endPoint x: 189, endPoint y: 422, distance: 32.3
click at [166, 441] on li "General Donation" at bounding box center [167, 444] width 128 height 15
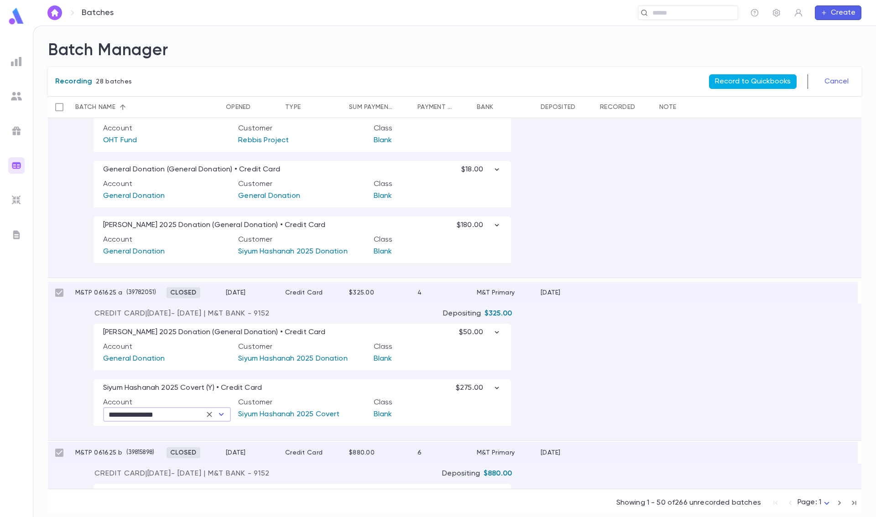
type input "**********"
click at [738, 80] on button "Record to Quickbooks" at bounding box center [753, 81] width 88 height 15
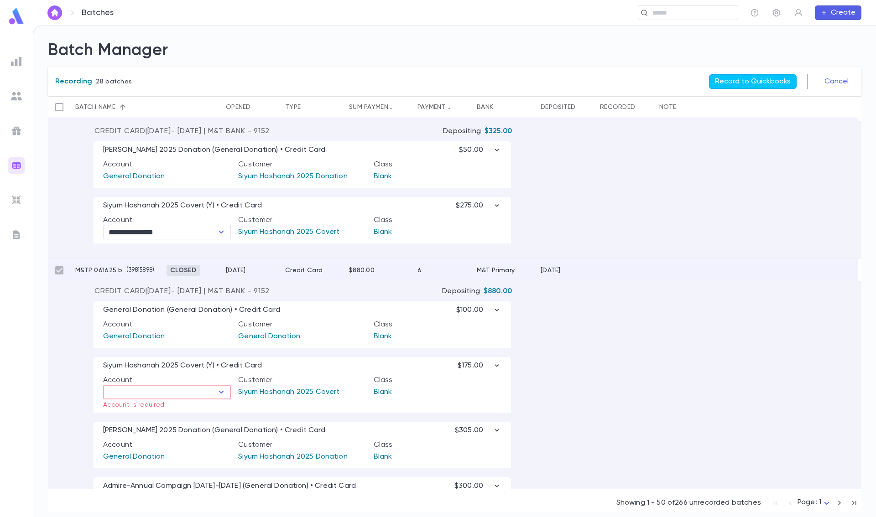
scroll to position [1945, 0]
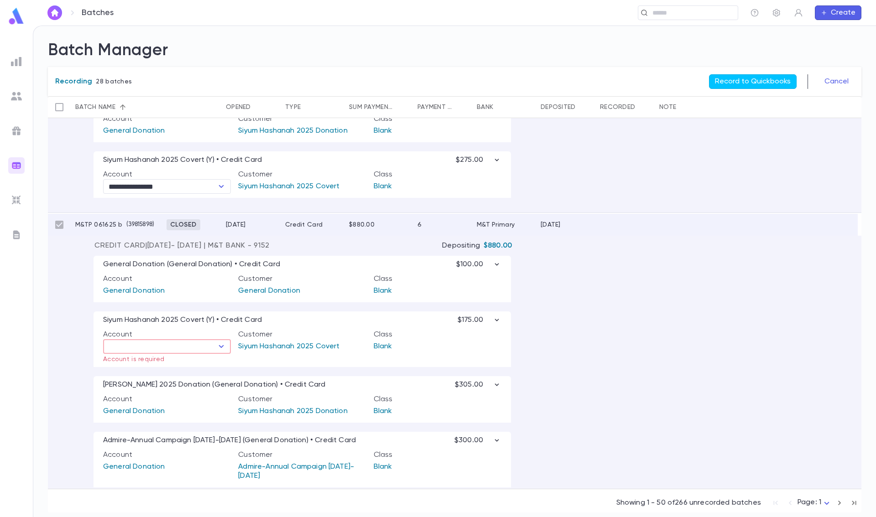
click at [202, 344] on input "text" at bounding box center [159, 346] width 107 height 13
click at [182, 376] on li "General Donation" at bounding box center [167, 376] width 128 height 15
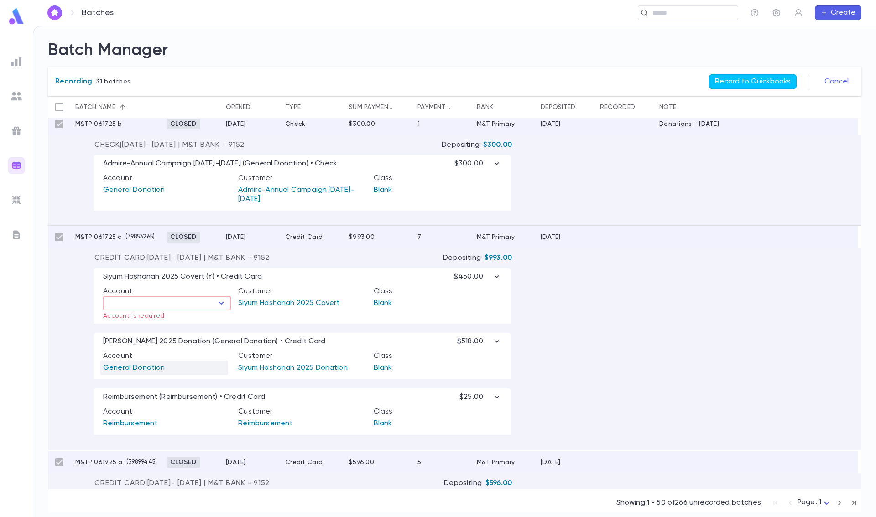
scroll to position [2492, 0]
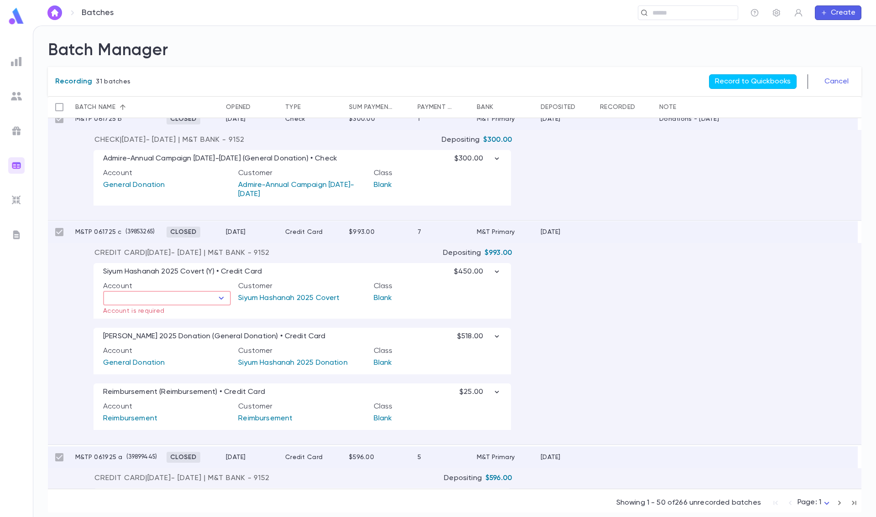
type input "**********"
click at [183, 302] on input "text" at bounding box center [159, 298] width 107 height 13
click at [166, 329] on li "General Donation" at bounding box center [167, 328] width 128 height 15
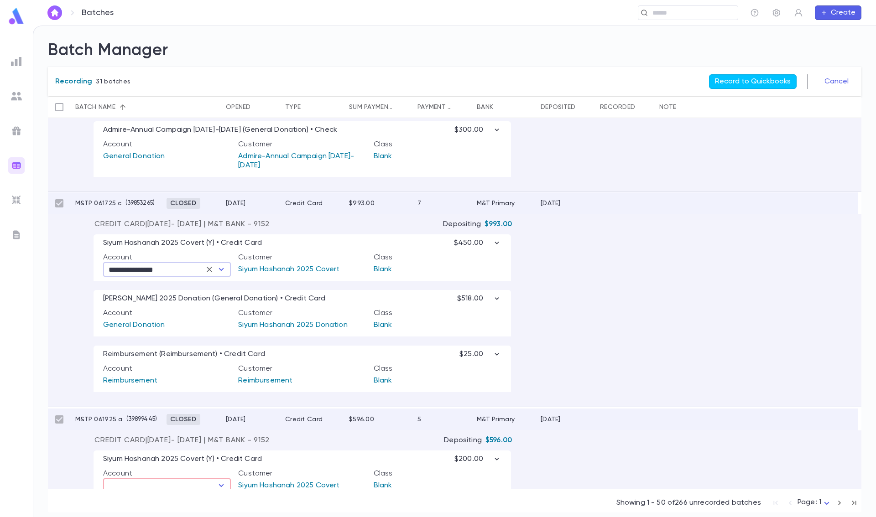
scroll to position [2720, 0]
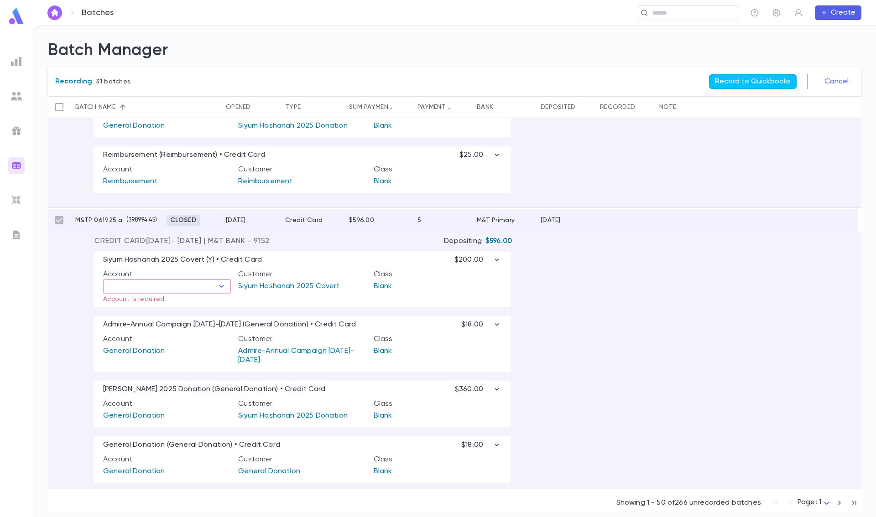
type input "**********"
click at [192, 287] on input "text" at bounding box center [159, 286] width 107 height 13
click at [177, 315] on li "General Donation" at bounding box center [167, 316] width 128 height 15
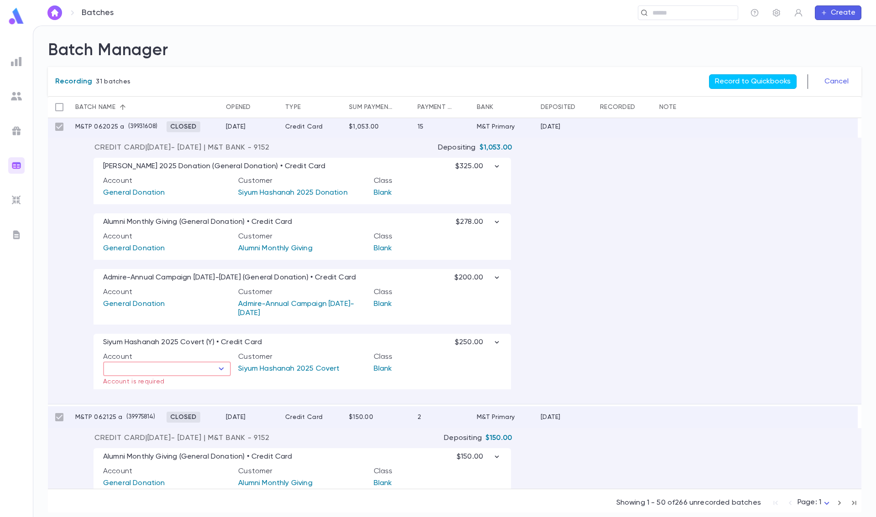
scroll to position [3131, 0]
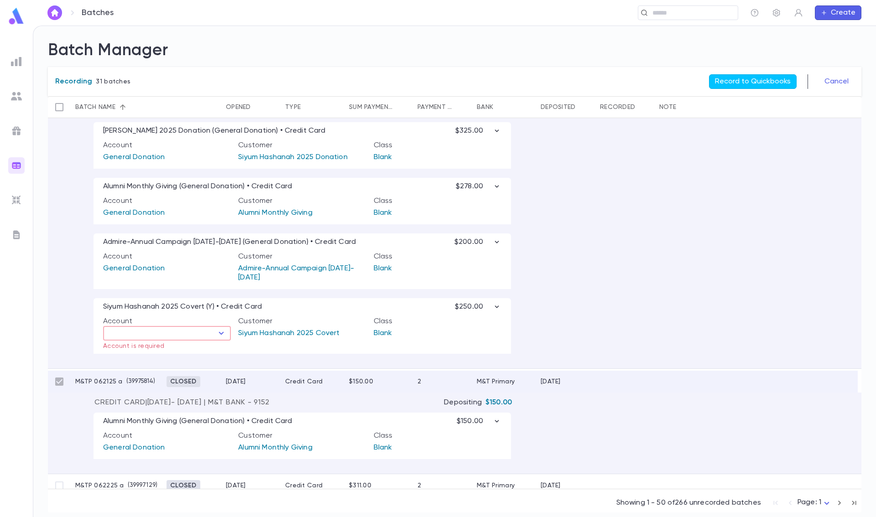
type input "**********"
click at [181, 336] on input "text" at bounding box center [159, 333] width 107 height 13
click at [146, 363] on li "General Donation" at bounding box center [167, 364] width 128 height 15
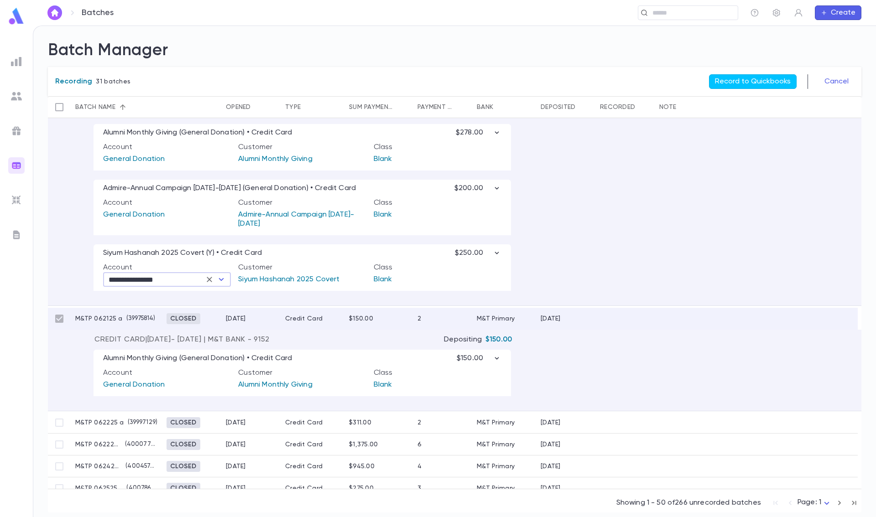
scroll to position [3313, 0]
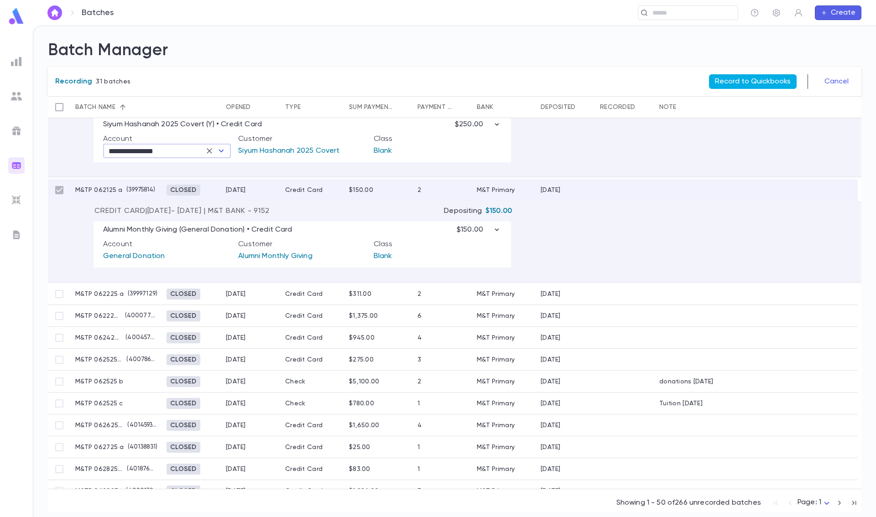
type input "**********"
click at [748, 79] on button "Record to Quickbooks" at bounding box center [753, 81] width 88 height 15
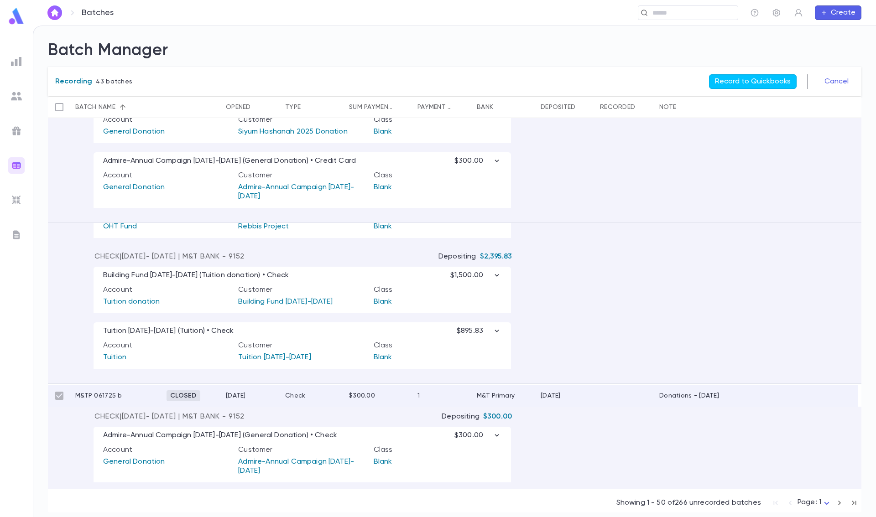
type input "**********"
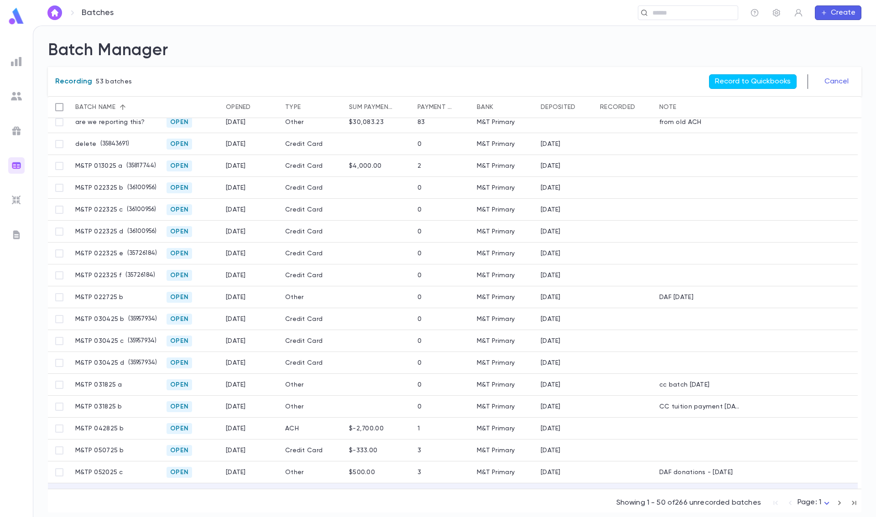
scroll to position [182, 0]
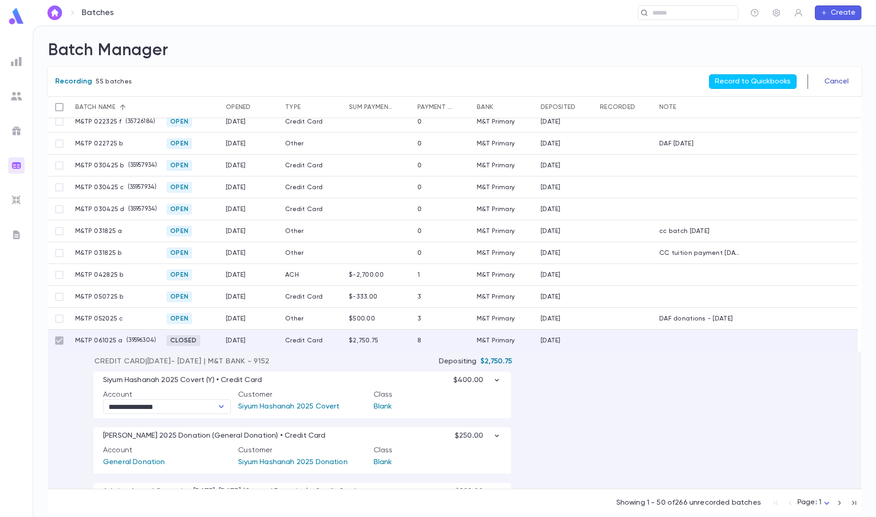
click at [831, 79] on button "Cancel" at bounding box center [836, 81] width 35 height 15
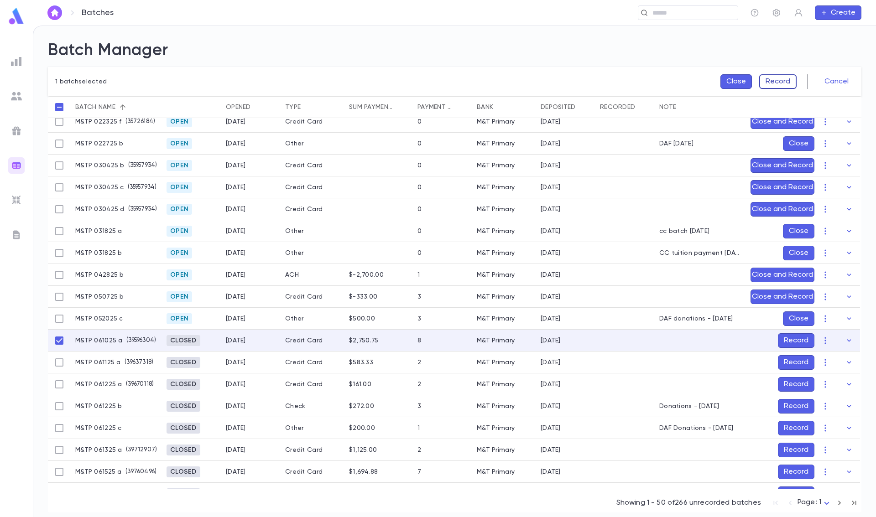
click at [781, 77] on button "Record" at bounding box center [777, 81] width 37 height 15
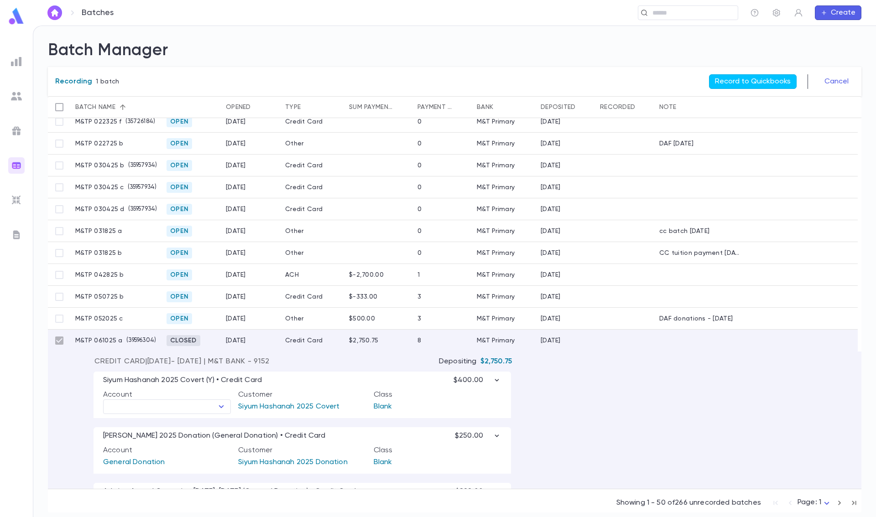
click at [57, 341] on div at bounding box center [59, 341] width 23 height 22
click at [838, 77] on button "Cancel" at bounding box center [836, 81] width 35 height 15
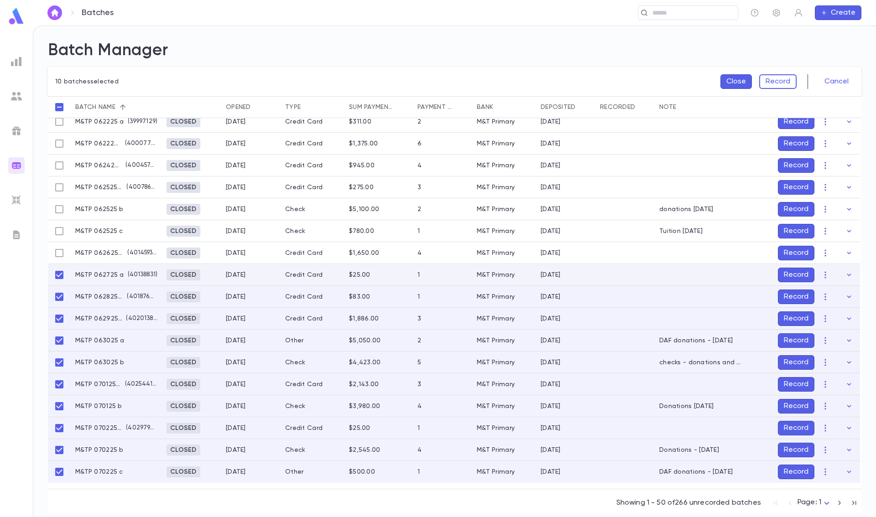
scroll to position [774, 0]
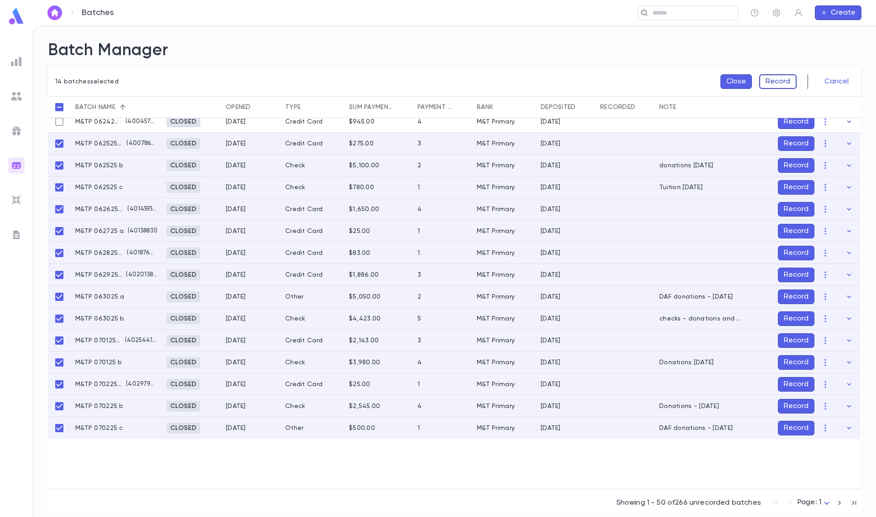
click at [774, 75] on button "Record" at bounding box center [777, 81] width 37 height 15
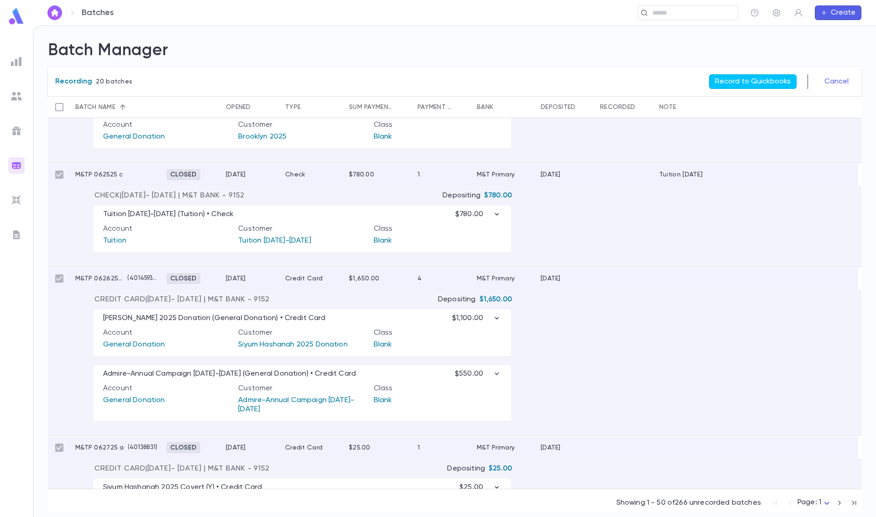
scroll to position [1134, 0]
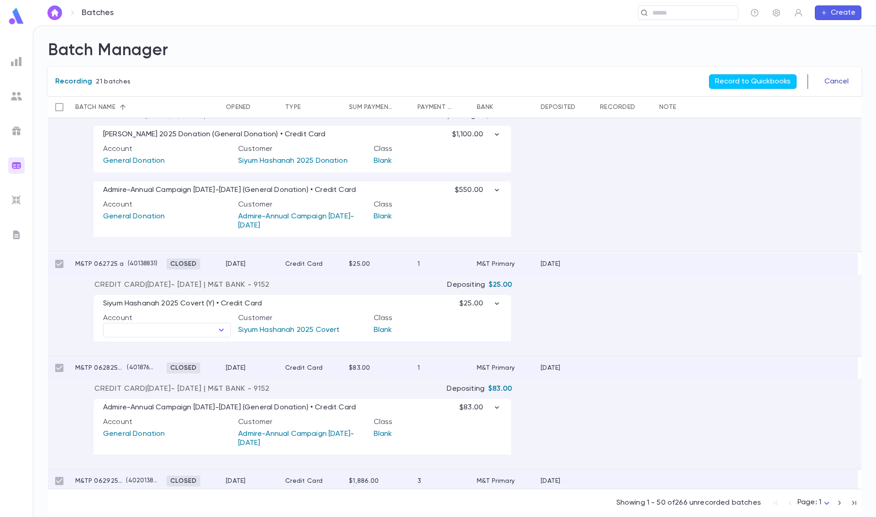
click at [842, 83] on button "Cancel" at bounding box center [836, 81] width 35 height 15
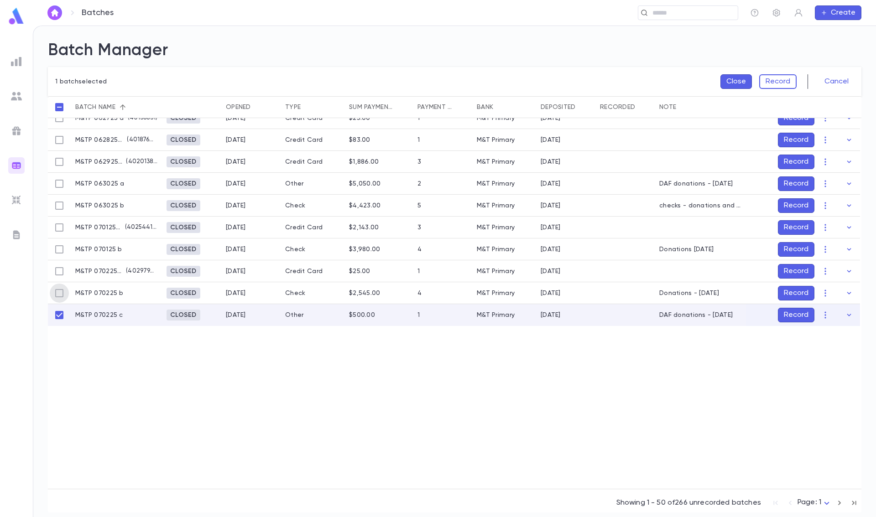
scroll to position [930, 0]
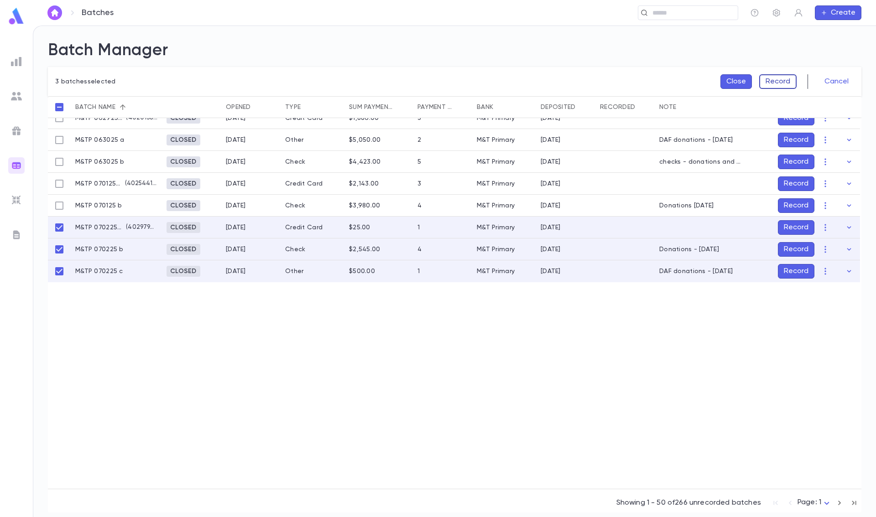
click at [773, 81] on button "Record" at bounding box center [777, 81] width 37 height 15
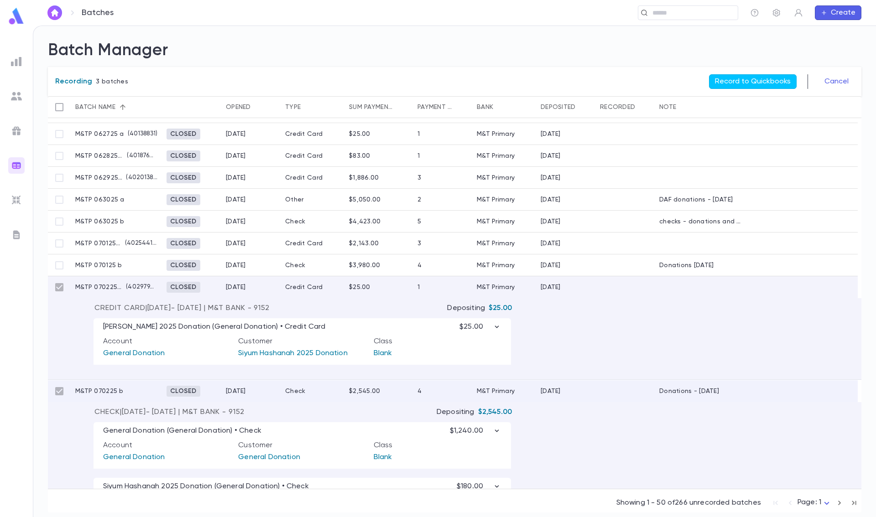
scroll to position [854, 0]
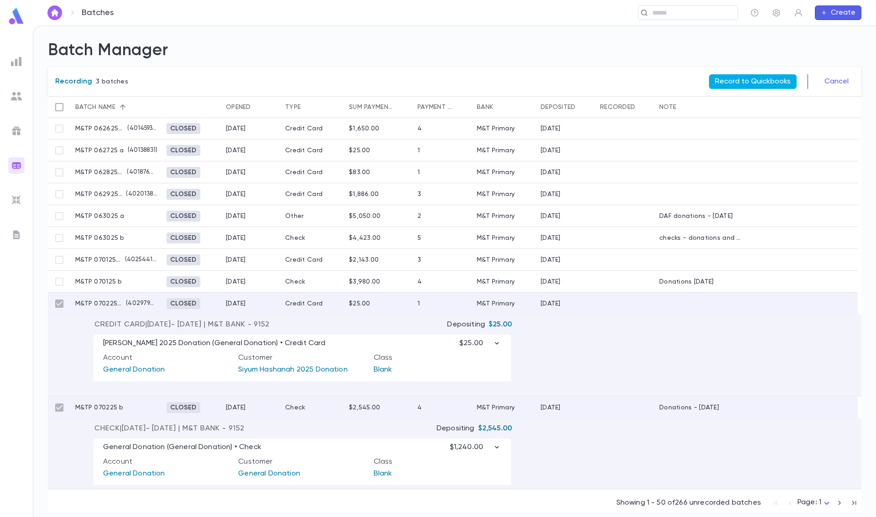
click at [750, 81] on button "Record to Quickbooks" at bounding box center [753, 81] width 88 height 15
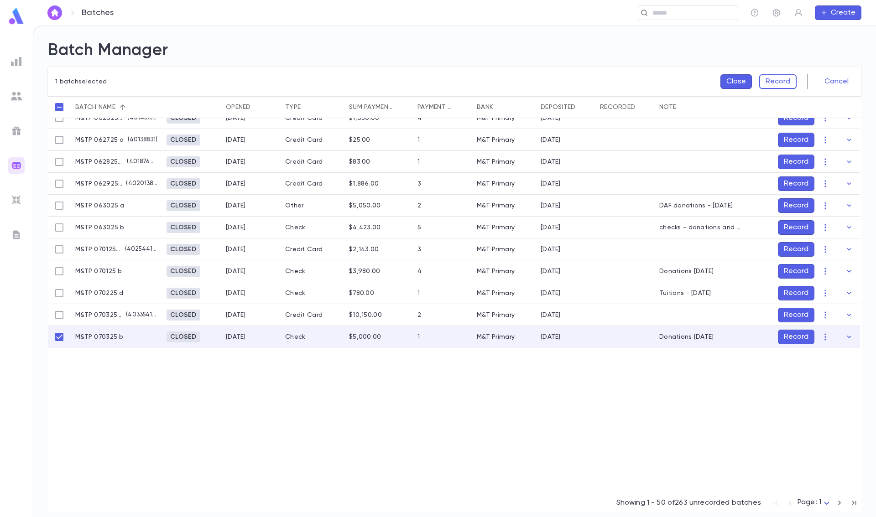
scroll to position [909, 0]
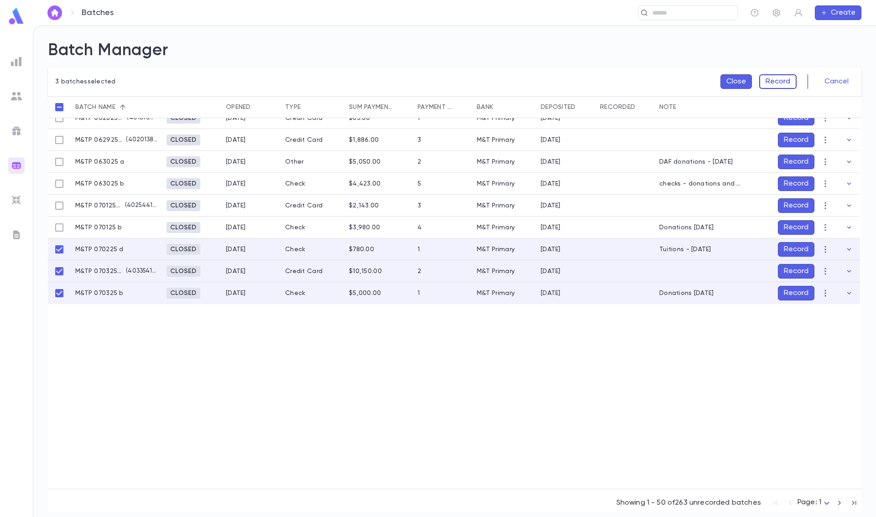
click at [779, 80] on button "Record" at bounding box center [777, 81] width 37 height 15
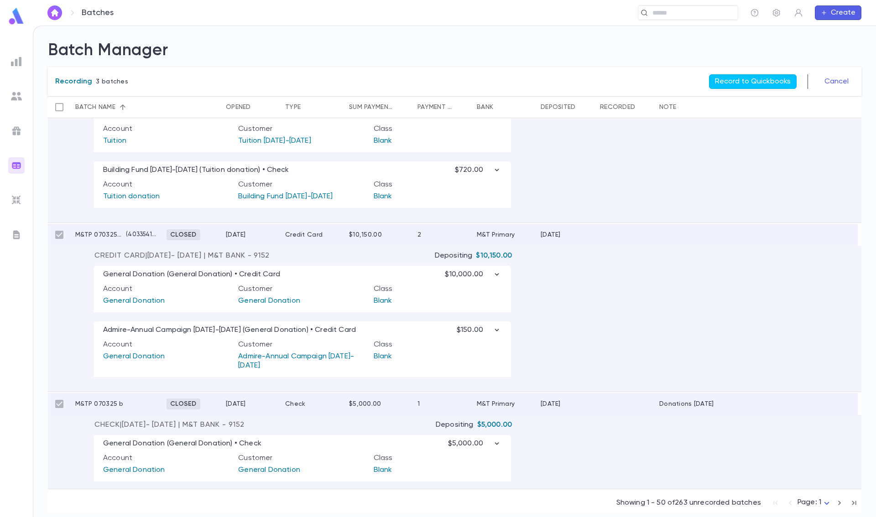
scroll to position [1091, 0]
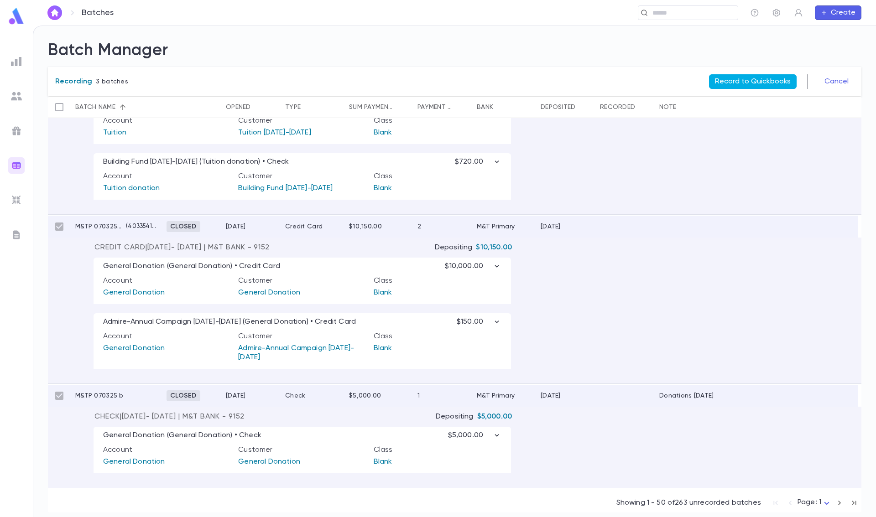
click at [748, 77] on button "Record to Quickbooks" at bounding box center [753, 81] width 88 height 15
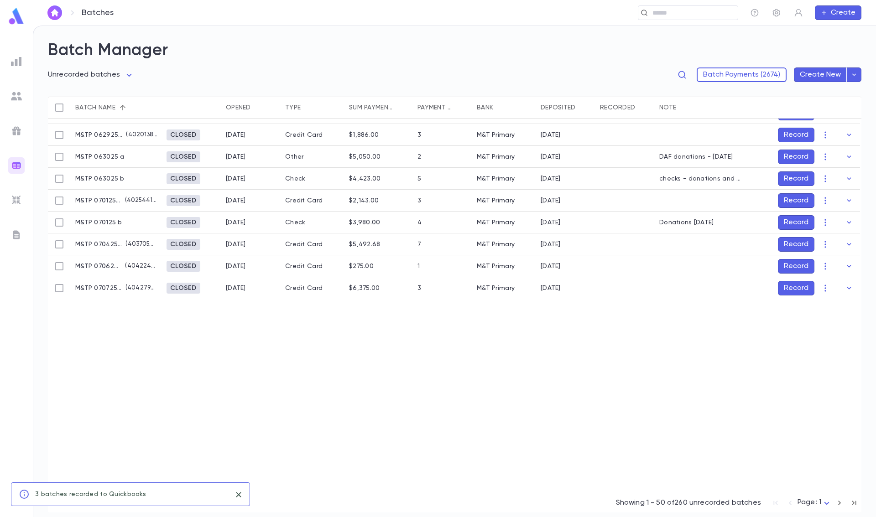
scroll to position [910, 0]
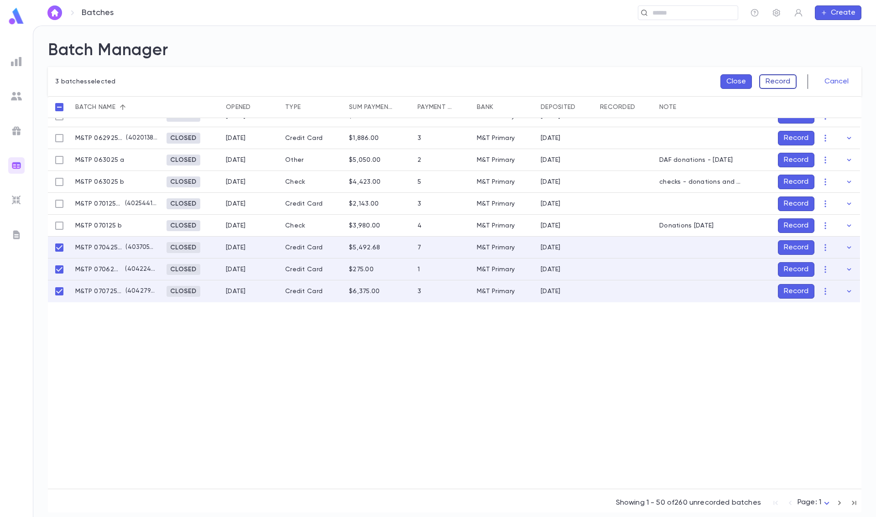
click at [779, 83] on button "Record" at bounding box center [777, 81] width 37 height 15
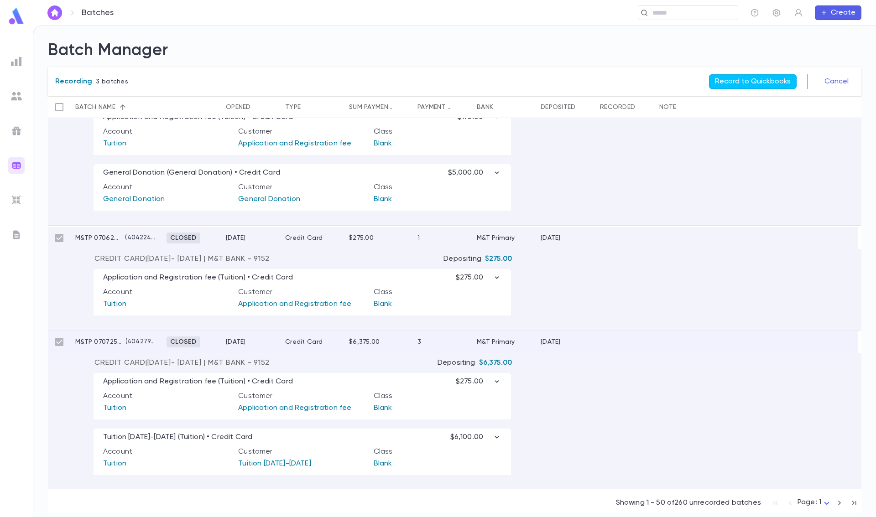
scroll to position [1148, 0]
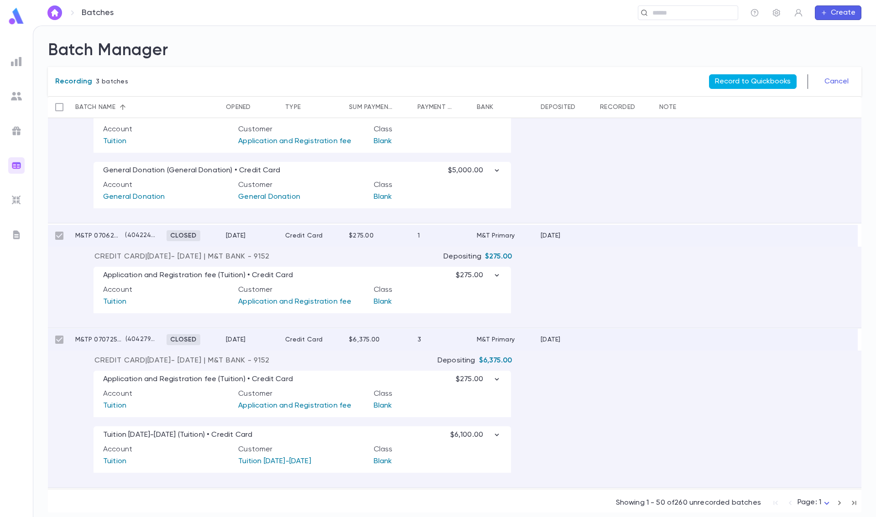
click at [746, 78] on button "Record to Quickbooks" at bounding box center [753, 81] width 88 height 15
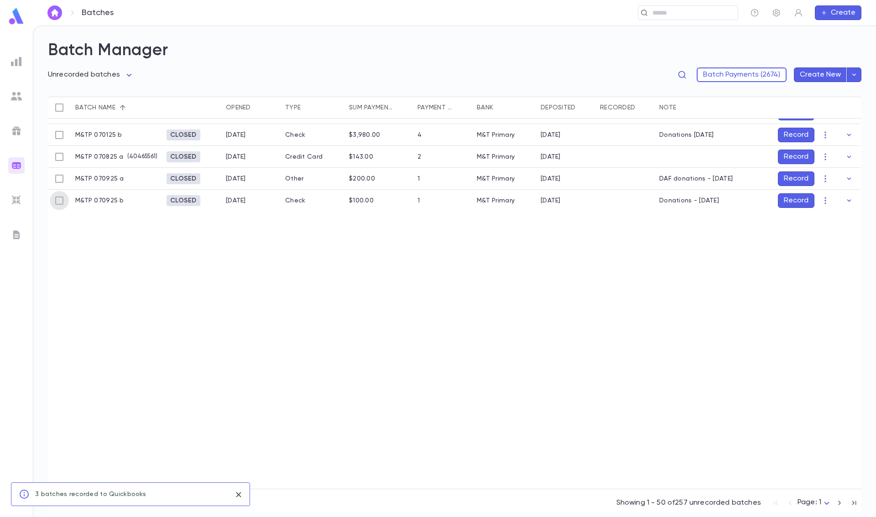
scroll to position [958, 0]
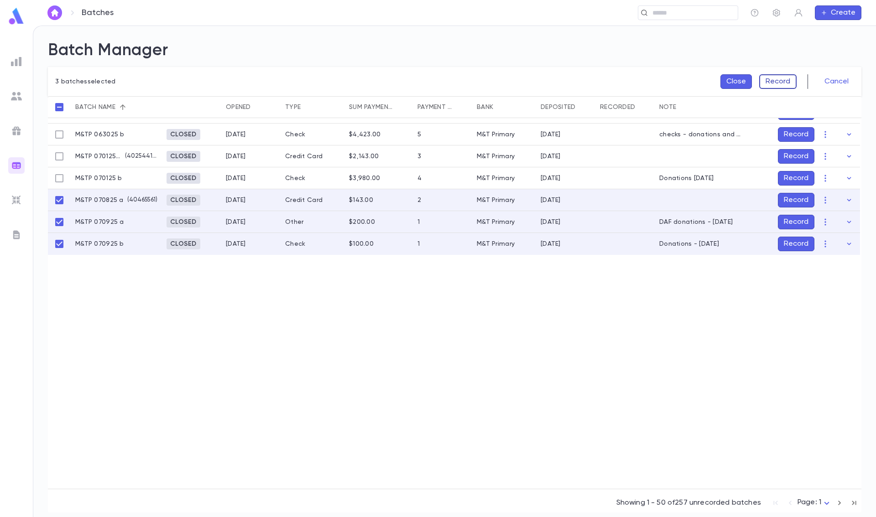
click at [783, 77] on button "Record" at bounding box center [777, 81] width 37 height 15
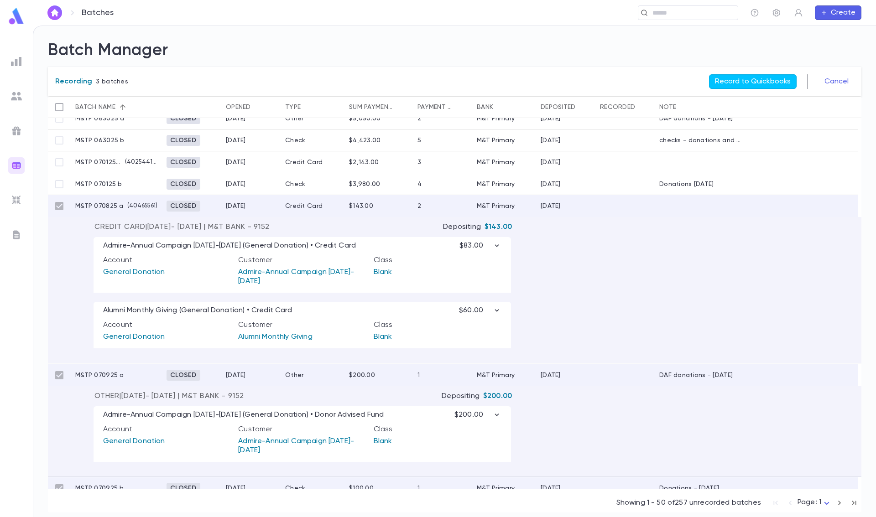
scroll to position [1044, 0]
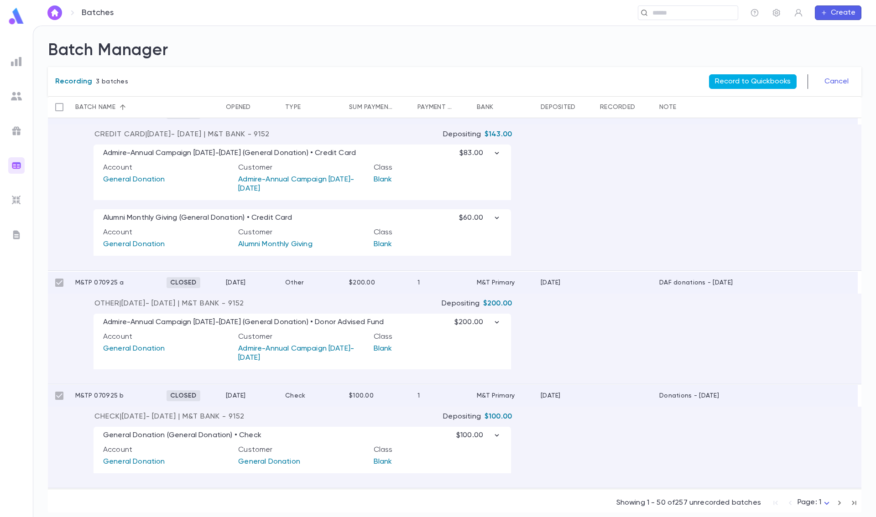
click at [760, 79] on button "Record to Quickbooks" at bounding box center [753, 81] width 88 height 15
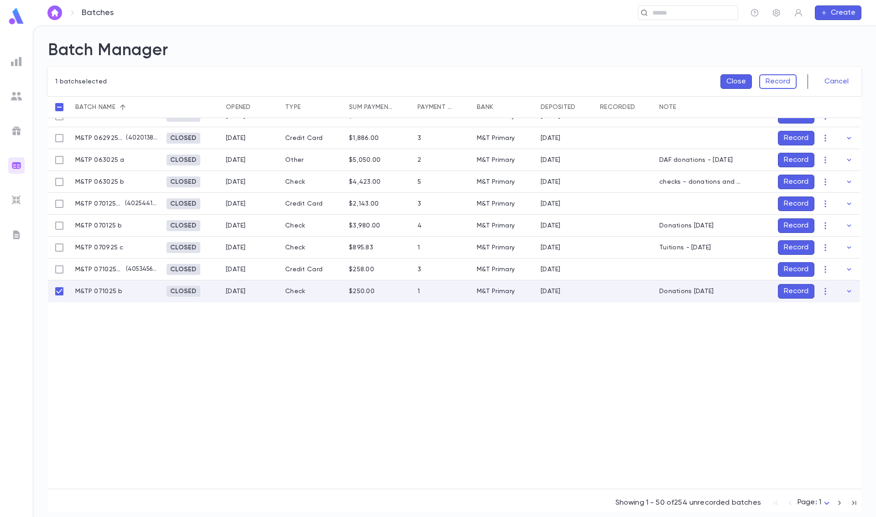
scroll to position [867, 0]
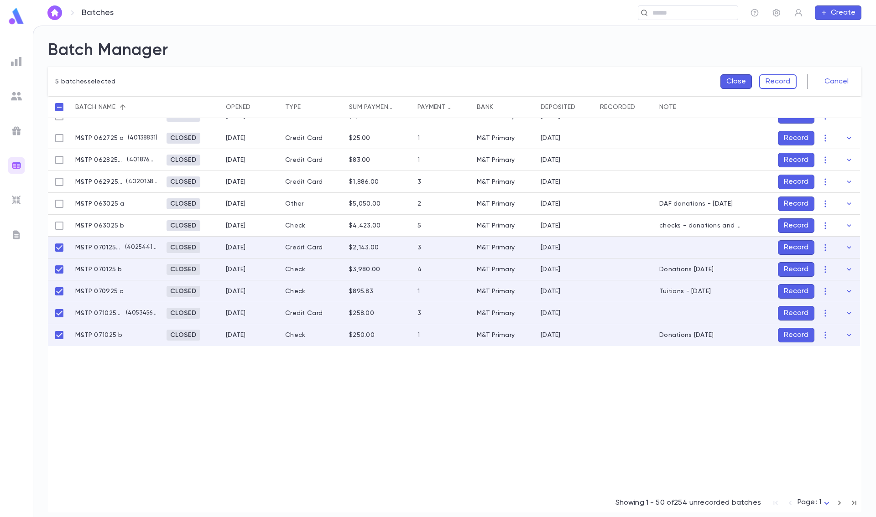
drag, startPoint x: 781, startPoint y: 72, endPoint x: 782, endPoint y: 79, distance: 7.8
click at [781, 75] on div "5 batches selected Close Record Cancel" at bounding box center [454, 81] width 813 height 29
click at [782, 79] on button "Record" at bounding box center [777, 81] width 37 height 15
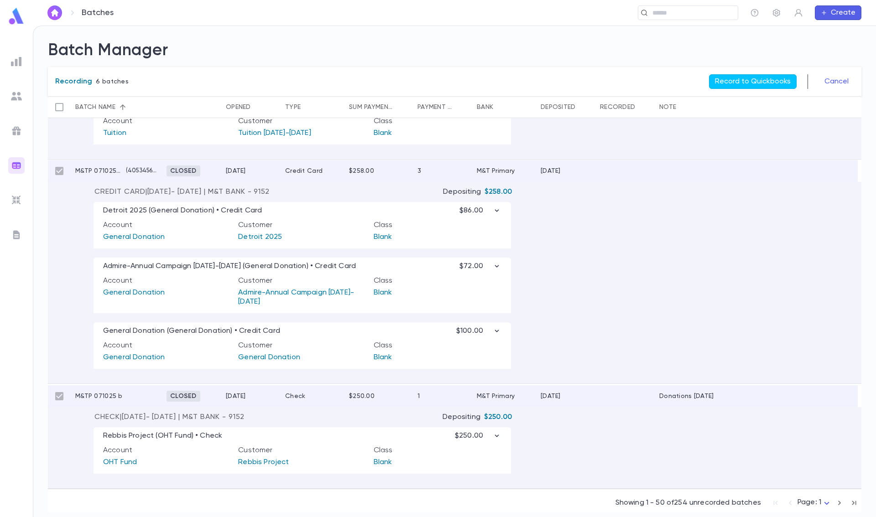
scroll to position [1536, 0]
click at [763, 81] on button "Record to Quickbooks" at bounding box center [753, 81] width 88 height 15
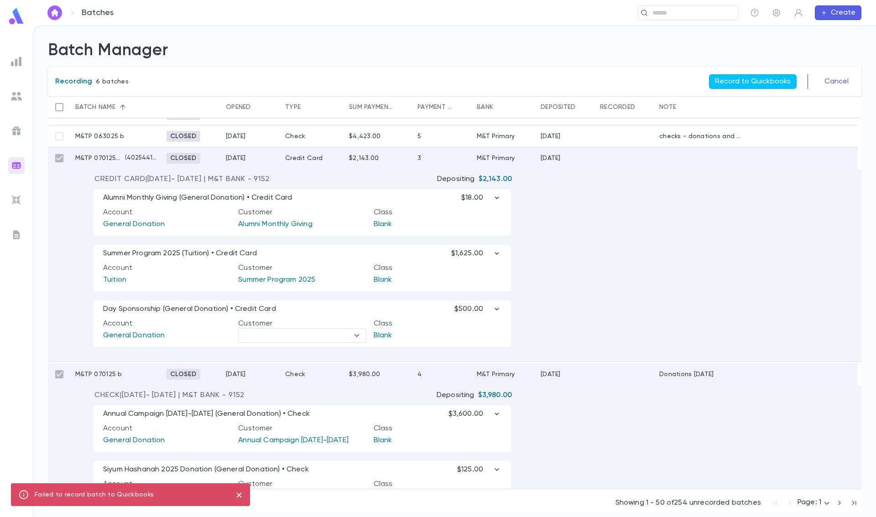
scroll to position [943, 0]
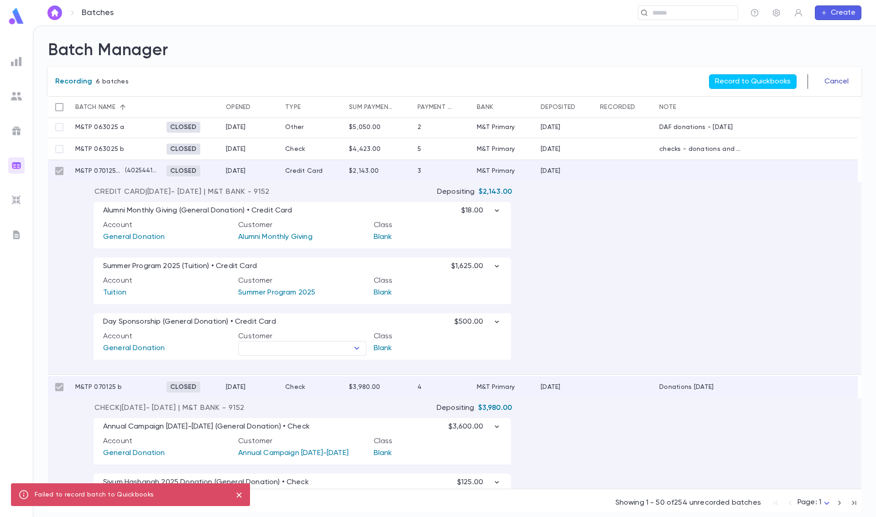
click at [840, 79] on button "Cancel" at bounding box center [836, 81] width 35 height 15
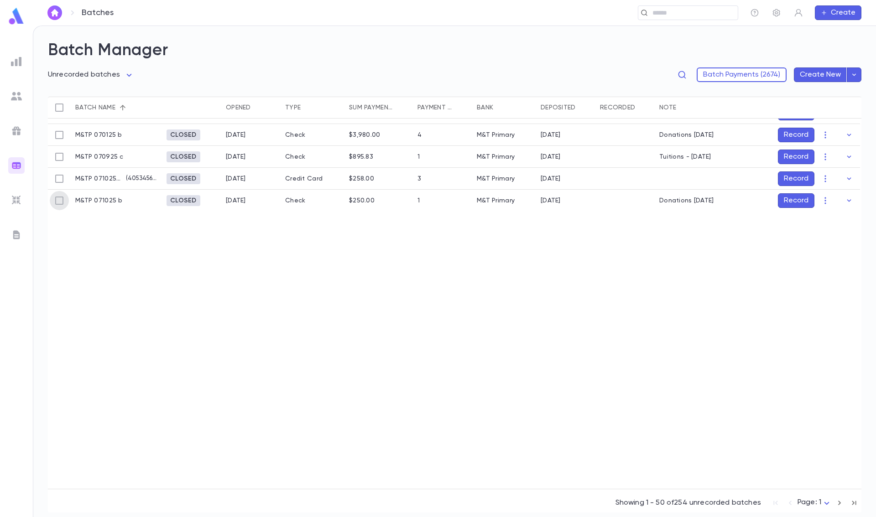
scroll to position [980, 0]
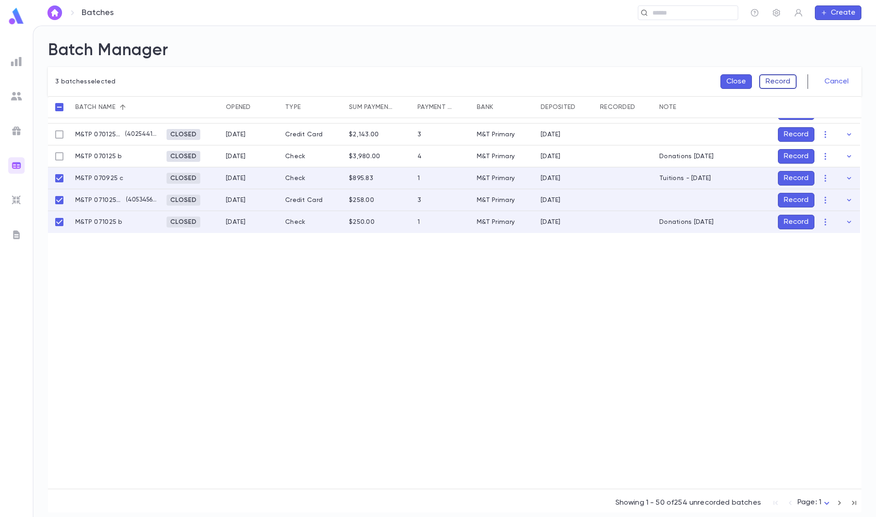
click at [777, 79] on button "Record" at bounding box center [777, 81] width 37 height 15
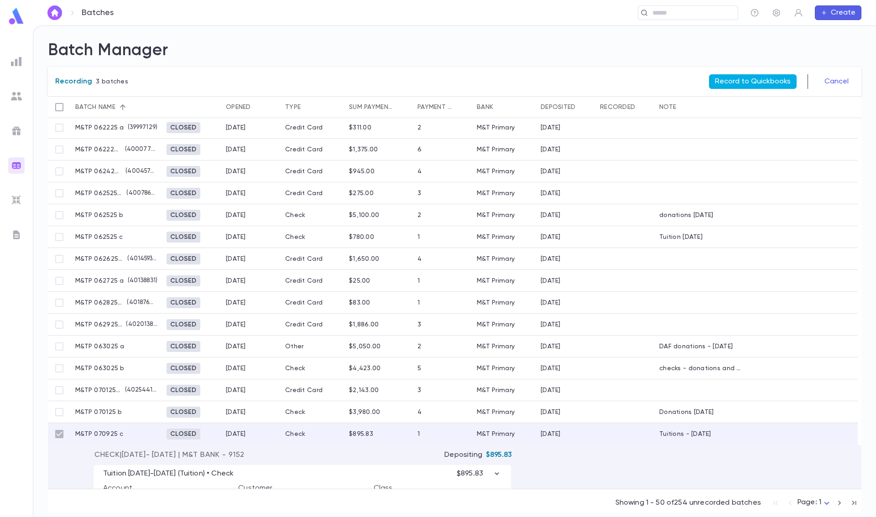
click at [750, 78] on button "Record to Quickbooks" at bounding box center [753, 81] width 88 height 15
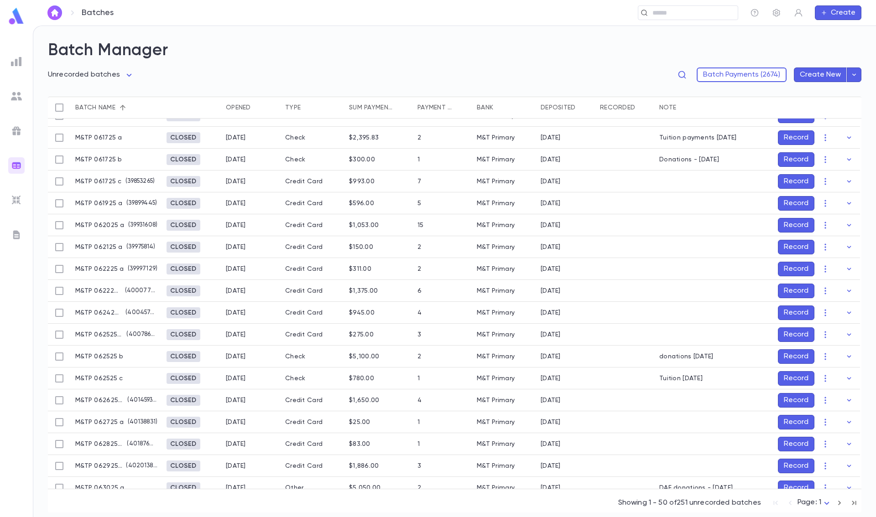
scroll to position [587, 0]
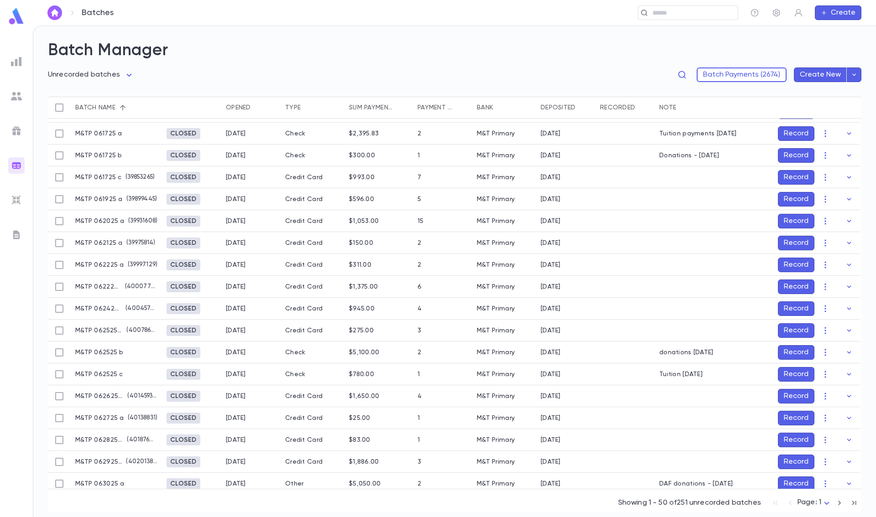
click at [826, 501] on body "**********" at bounding box center [438, 272] width 876 height 492
click at [716, 393] on div at bounding box center [438, 258] width 876 height 517
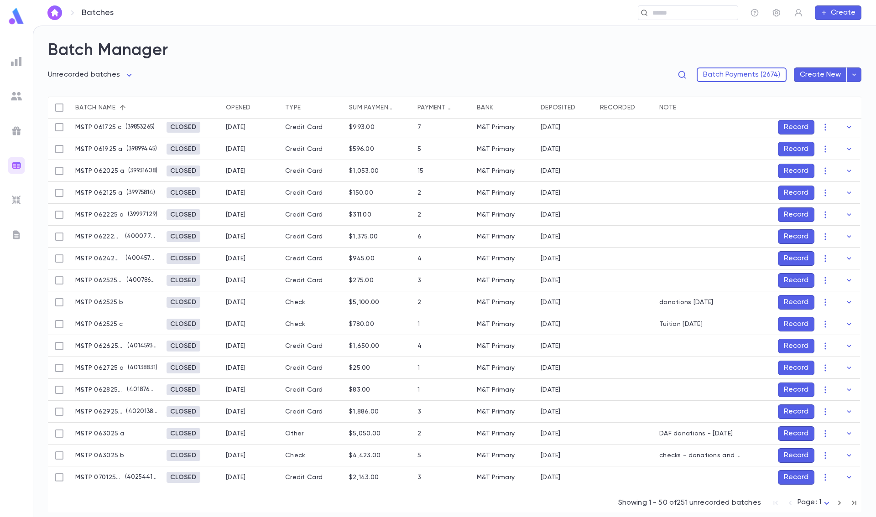
scroll to position [815, 0]
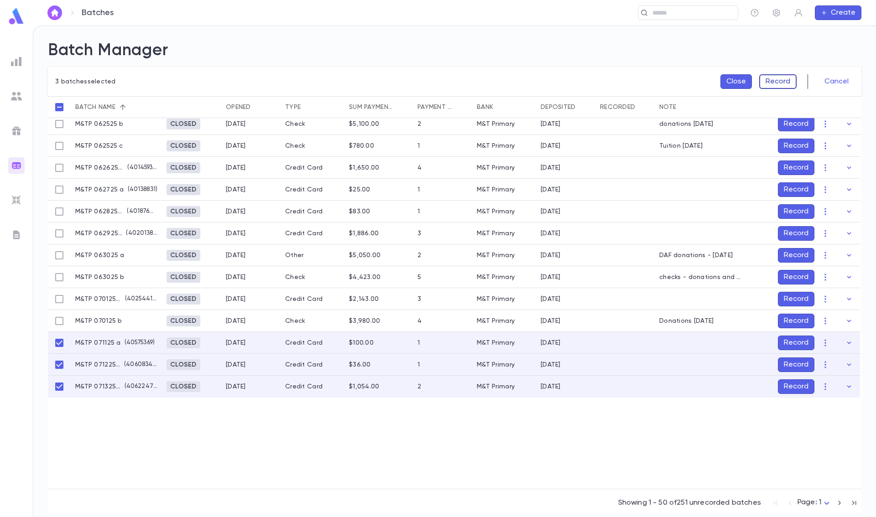
click at [787, 79] on button "Record" at bounding box center [777, 81] width 37 height 15
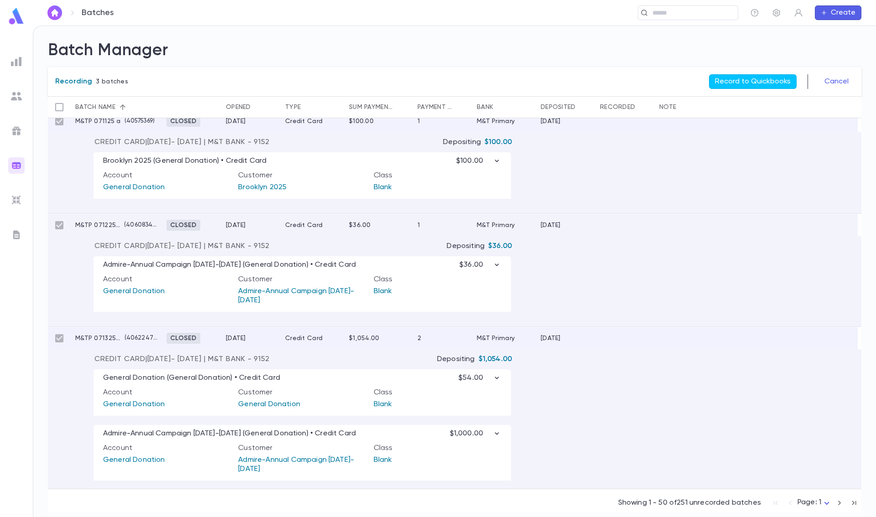
scroll to position [1044, 0]
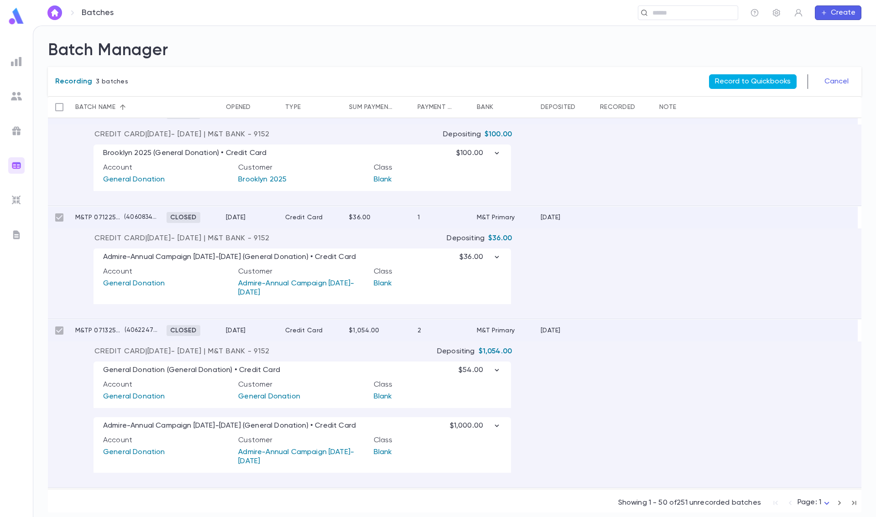
click at [751, 77] on button "Record to Quickbooks" at bounding box center [753, 81] width 88 height 15
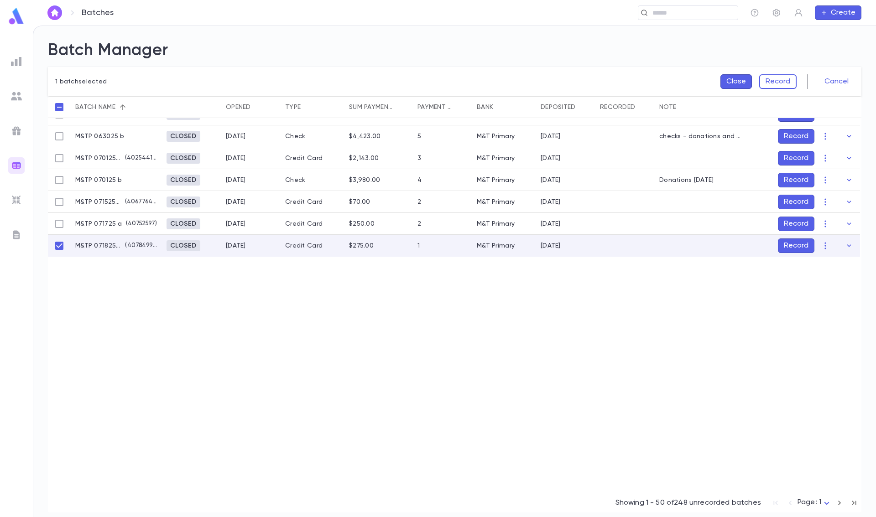
scroll to position [912, 0]
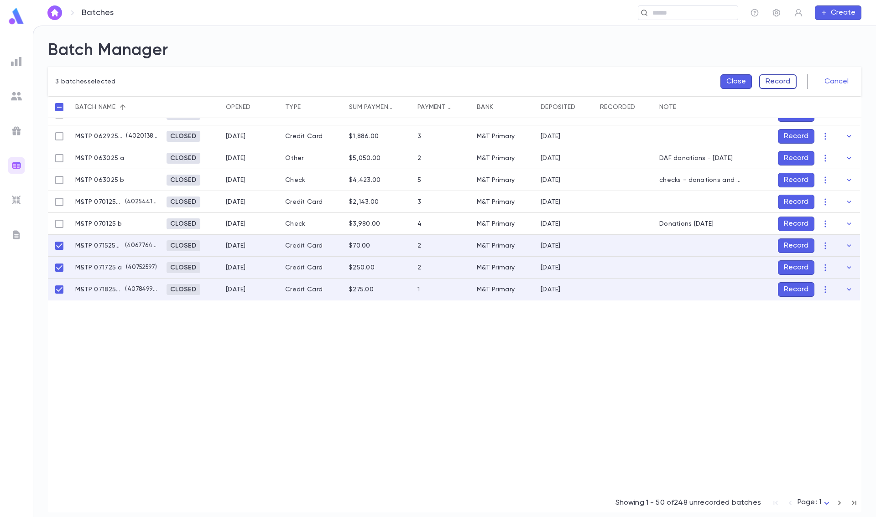
click at [773, 83] on button "Record" at bounding box center [777, 81] width 37 height 15
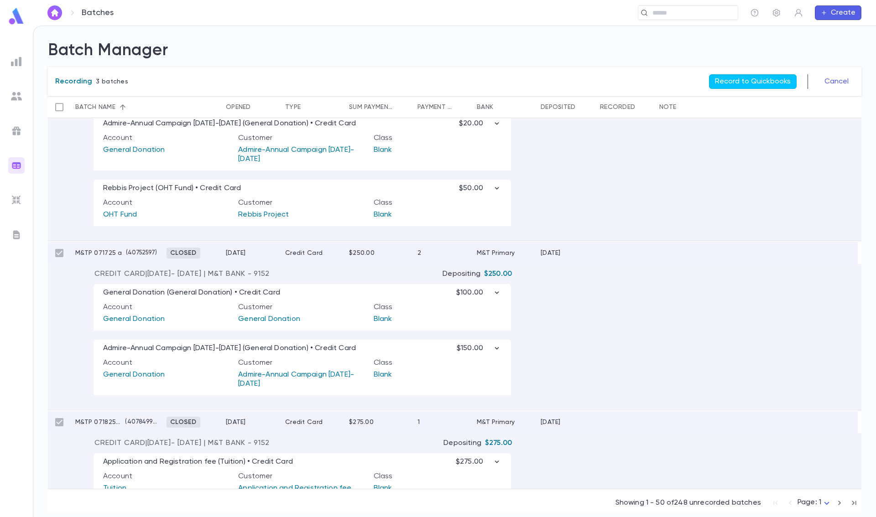
scroll to position [1101, 0]
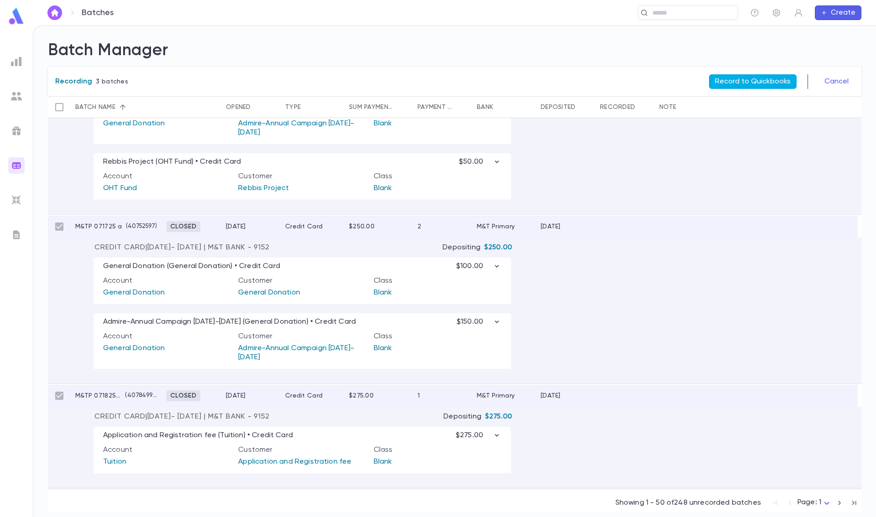
click at [754, 82] on button "Record to Quickbooks" at bounding box center [753, 81] width 88 height 15
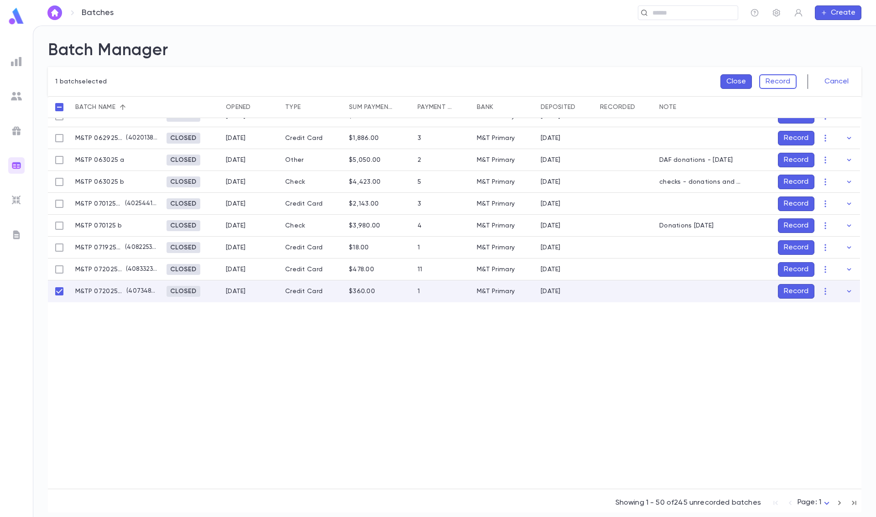
scroll to position [867, 0]
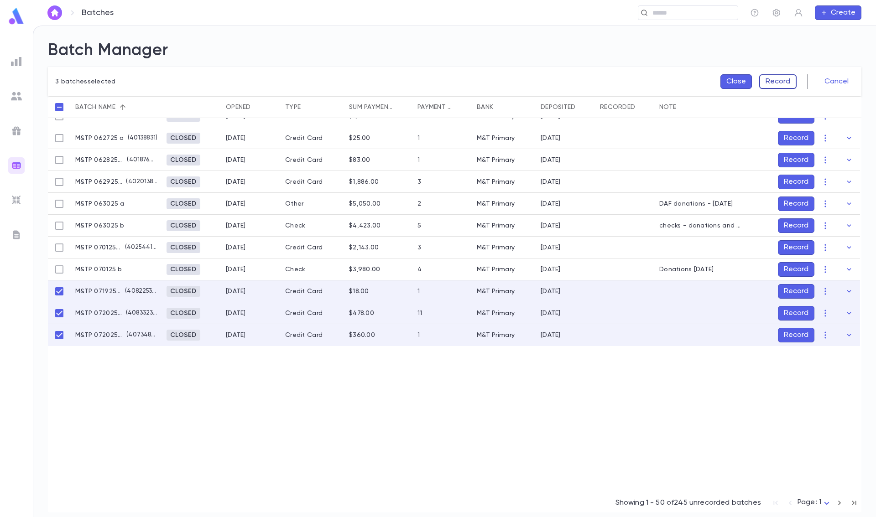
click at [783, 83] on button "Record" at bounding box center [777, 81] width 37 height 15
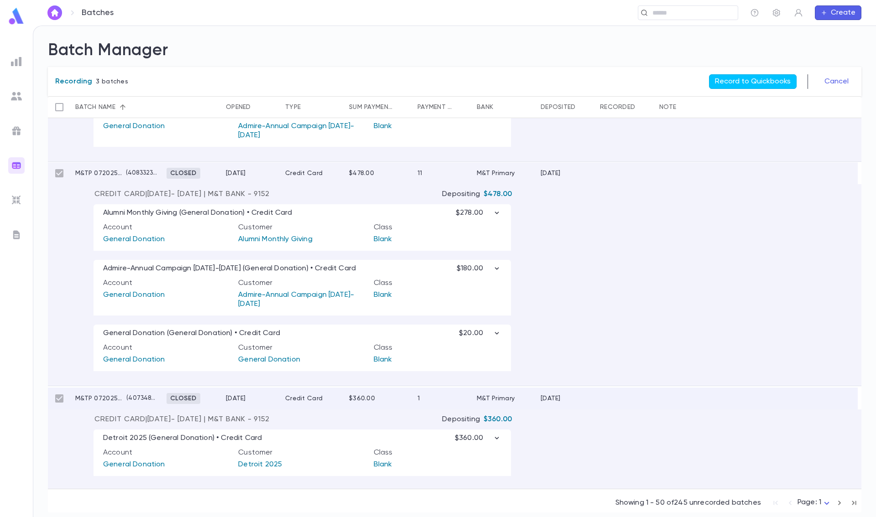
scroll to position [1101, 0]
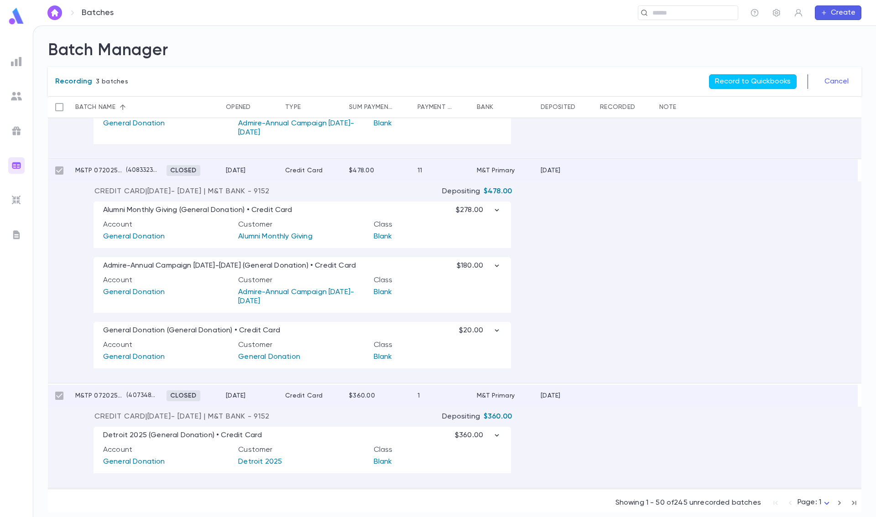
click at [764, 71] on div "Recording 3 batches Record to Quickbooks Cancel" at bounding box center [454, 81] width 813 height 29
click at [765, 76] on button "Record to Quickbooks" at bounding box center [753, 81] width 88 height 15
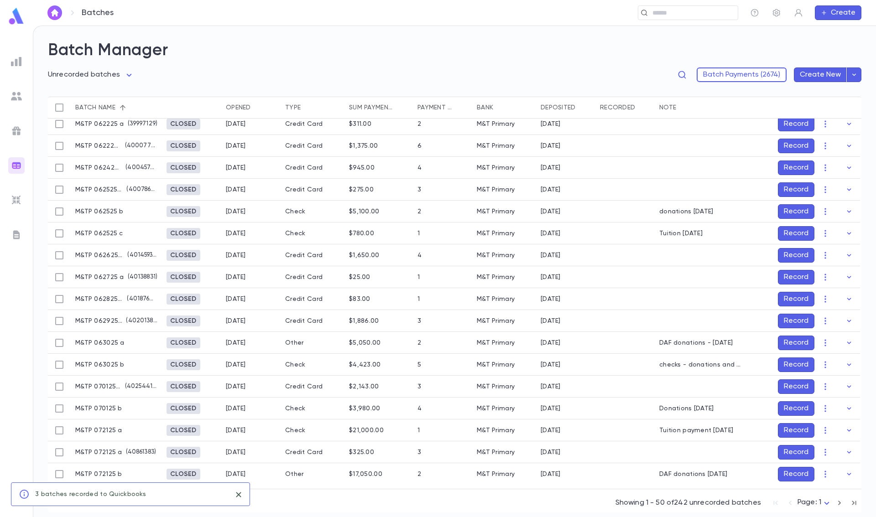
scroll to position [956, 0]
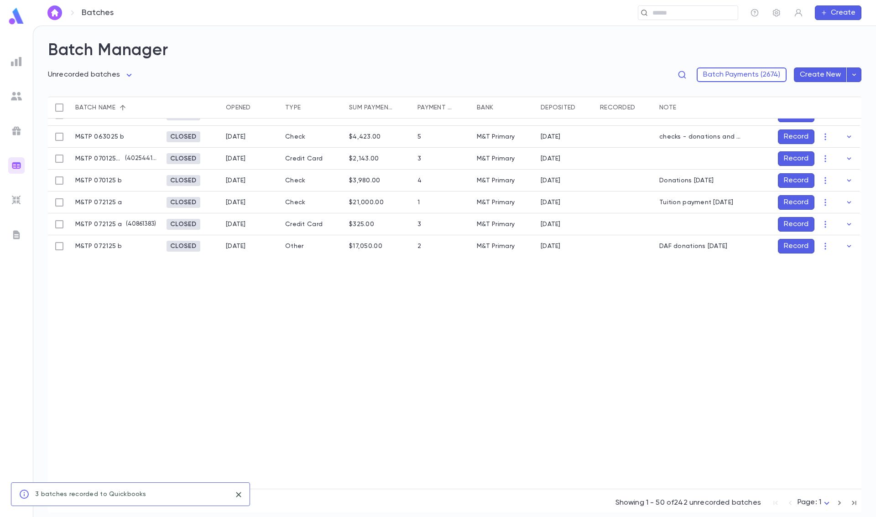
click at [70, 244] on div at bounding box center [59, 246] width 23 height 22
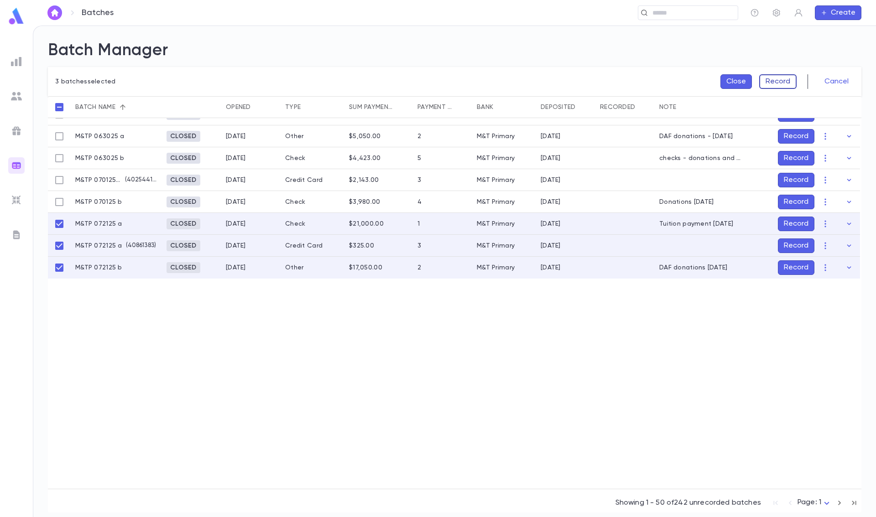
click at [784, 81] on button "Record" at bounding box center [777, 81] width 37 height 15
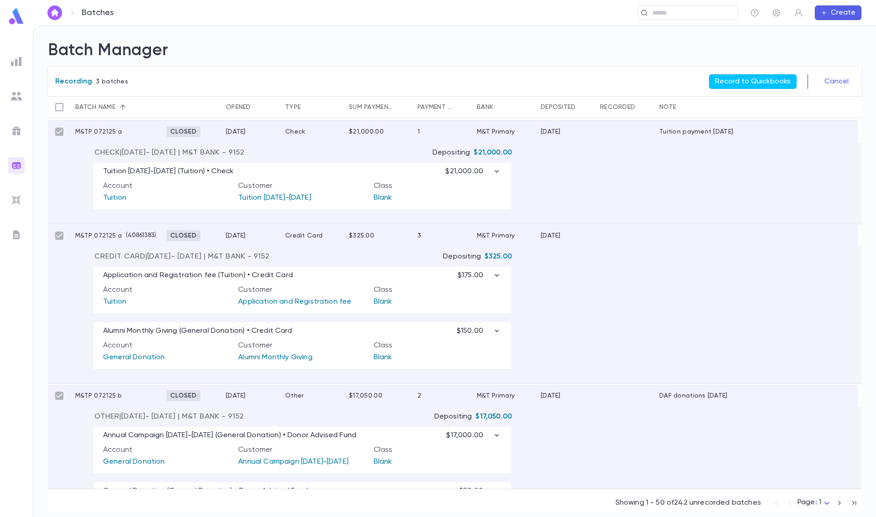
scroll to position [1082, 0]
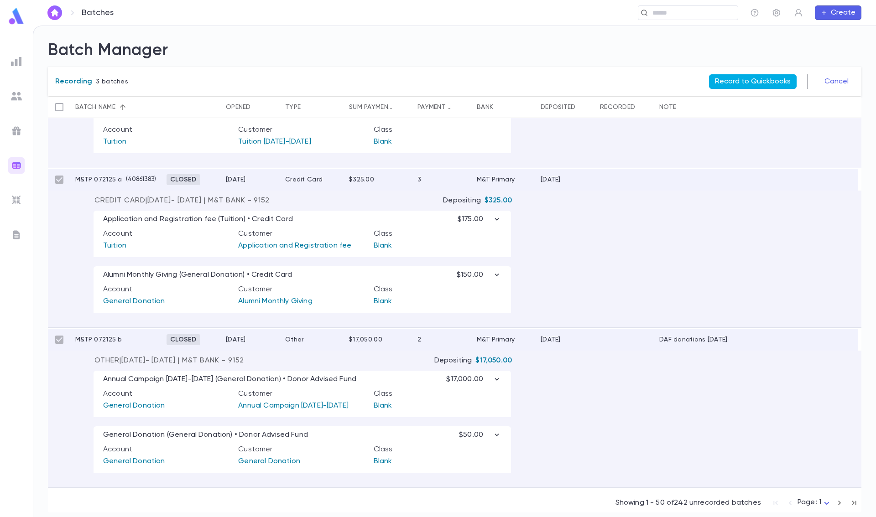
click at [760, 80] on button "Record to Quickbooks" at bounding box center [753, 81] width 88 height 15
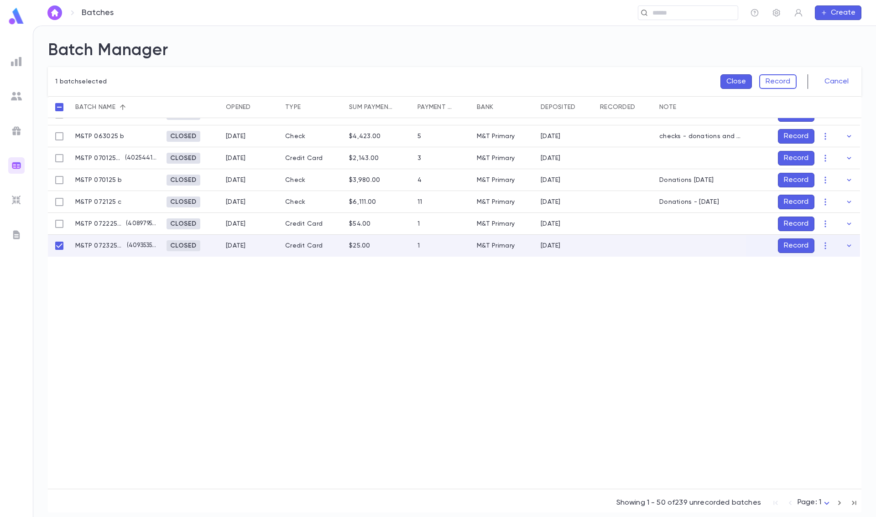
scroll to position [934, 0]
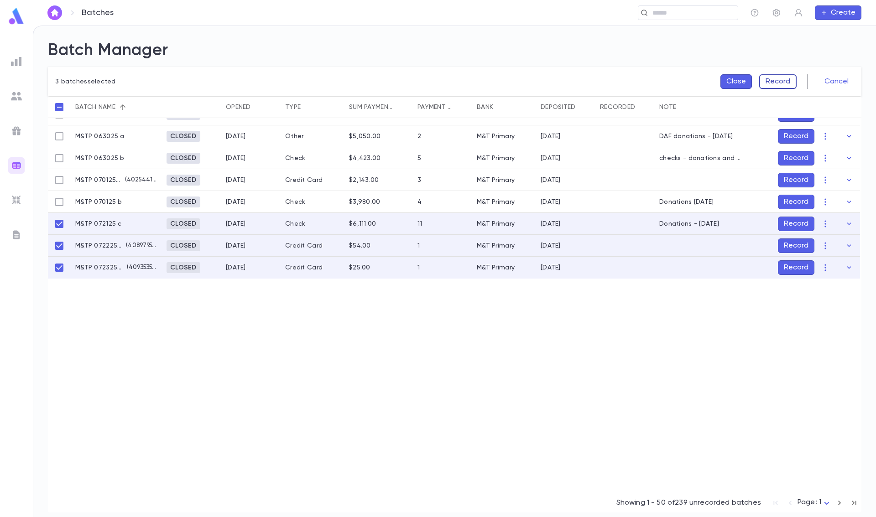
click at [776, 83] on button "Record" at bounding box center [777, 81] width 37 height 15
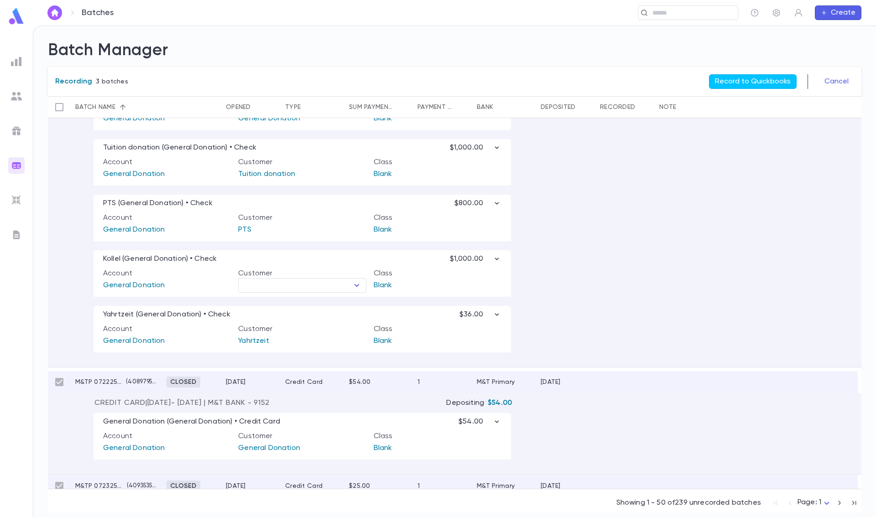
scroll to position [1317, 0]
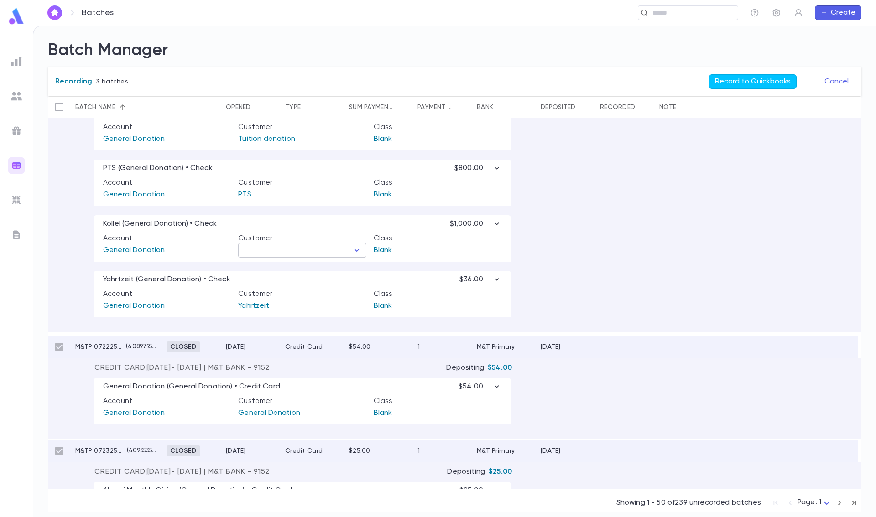
click at [314, 250] on input "text" at bounding box center [294, 250] width 107 height 13
click at [322, 254] on input "text" at bounding box center [294, 250] width 107 height 13
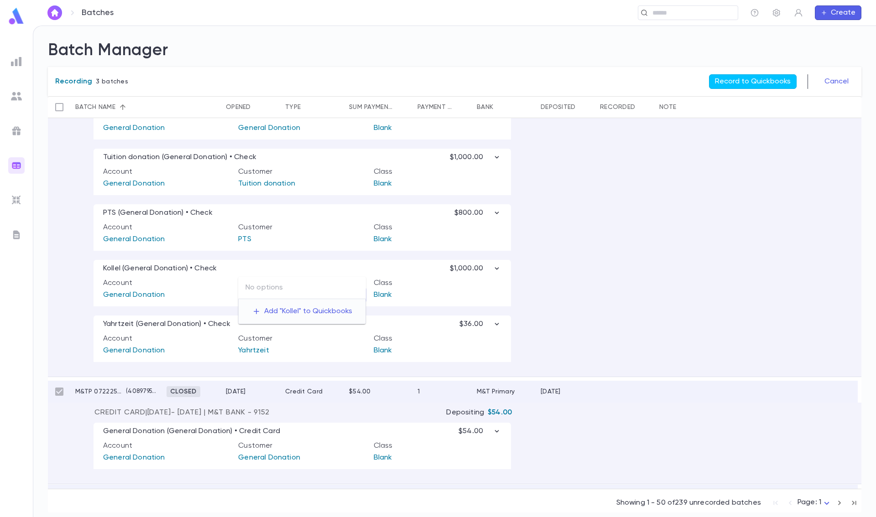
scroll to position [1372, 0]
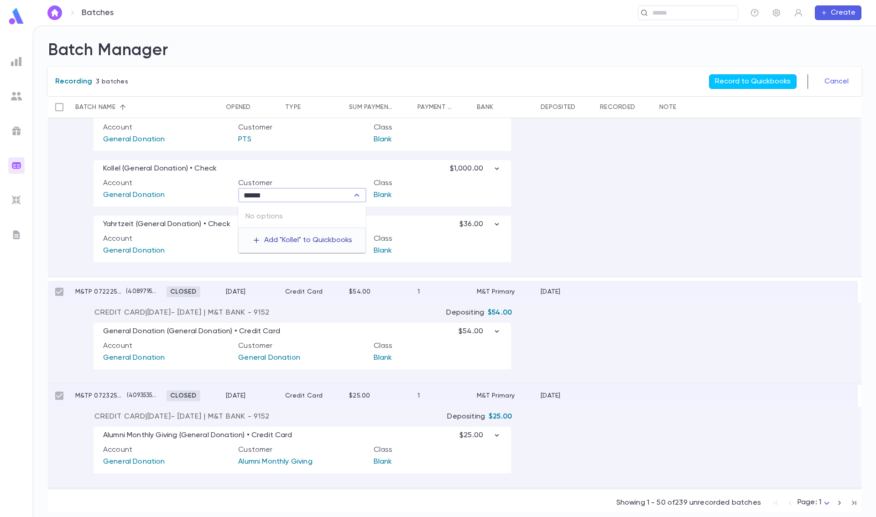
click at [315, 242] on button "Add " Kollel " to Quickbooks" at bounding box center [302, 240] width 114 height 17
type input "******"
click at [634, 224] on div "Alumni minyan (Alumni minyan) • Check $75.00 Account Alumni minyan Customer Alu…" at bounding box center [454, 44] width 813 height 465
click at [321, 197] on input "text" at bounding box center [294, 195] width 107 height 13
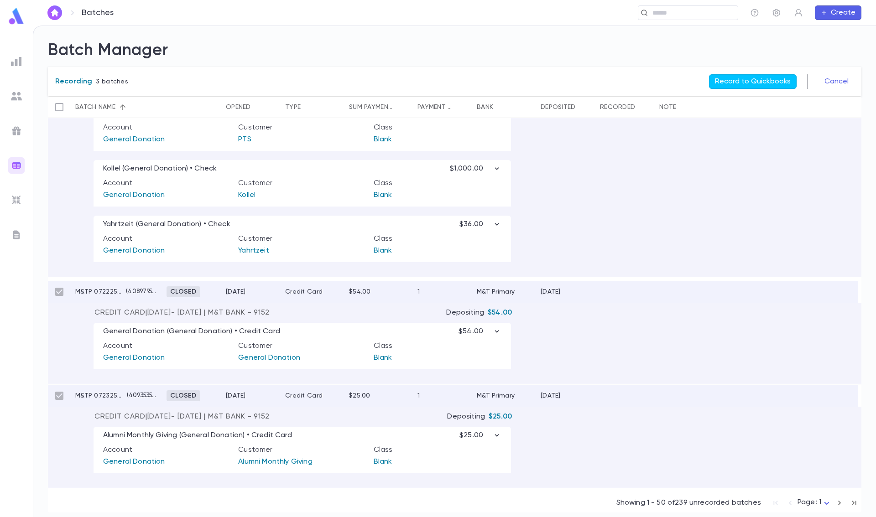
click at [753, 244] on div "Alumni minyan (Alumni minyan) • Check $75.00 Account Alumni minyan Customer Alu…" at bounding box center [454, 44] width 813 height 465
click at [751, 77] on button "Record to Quickbooks" at bounding box center [753, 81] width 88 height 15
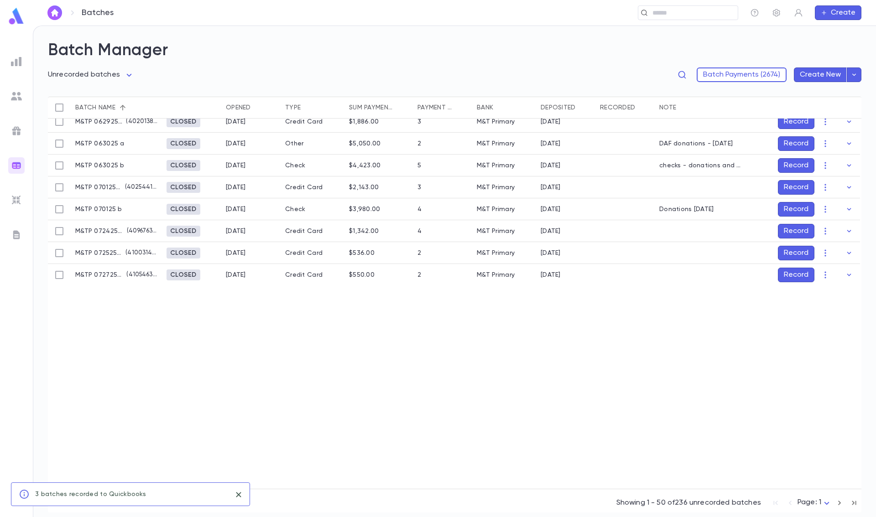
scroll to position [956, 0]
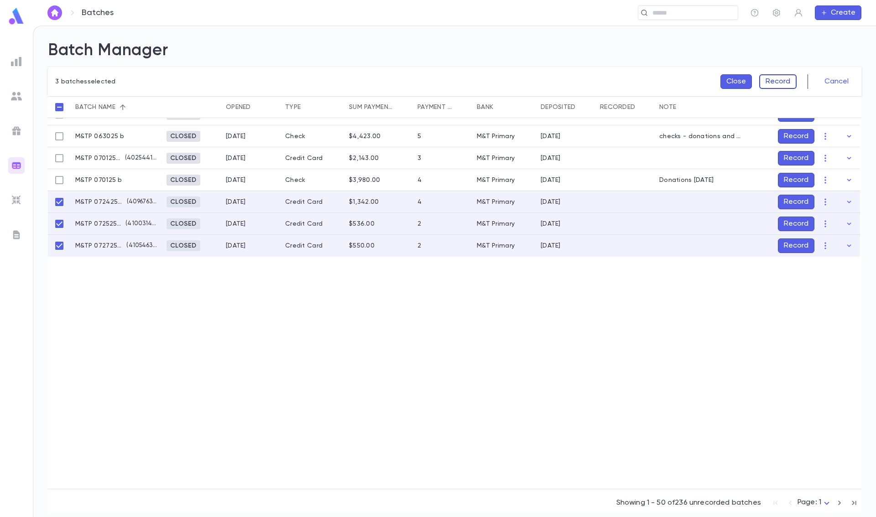
click at [775, 83] on button "Record" at bounding box center [777, 81] width 37 height 15
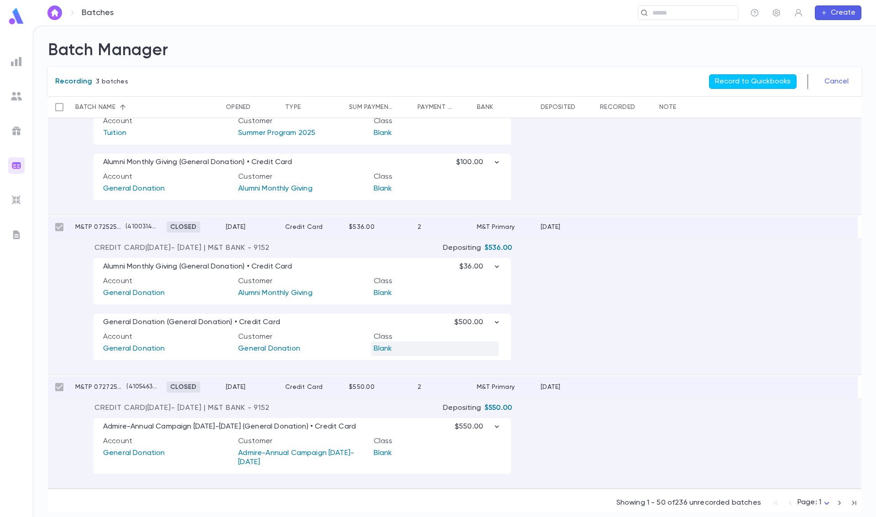
scroll to position [1091, 0]
click at [756, 80] on button "Record to Quickbooks" at bounding box center [753, 81] width 88 height 15
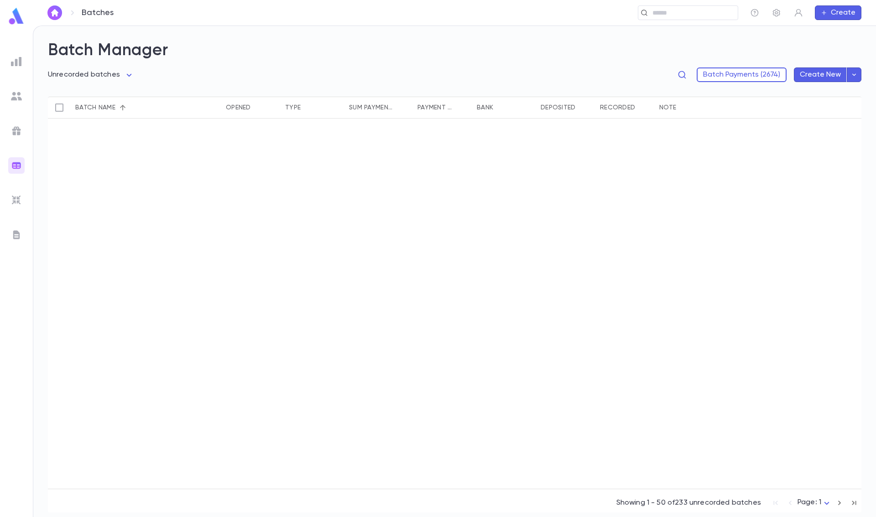
scroll to position [1366, 0]
click at [824, 502] on body "**********" at bounding box center [438, 272] width 876 height 492
click at [707, 444] on div at bounding box center [438, 258] width 876 height 517
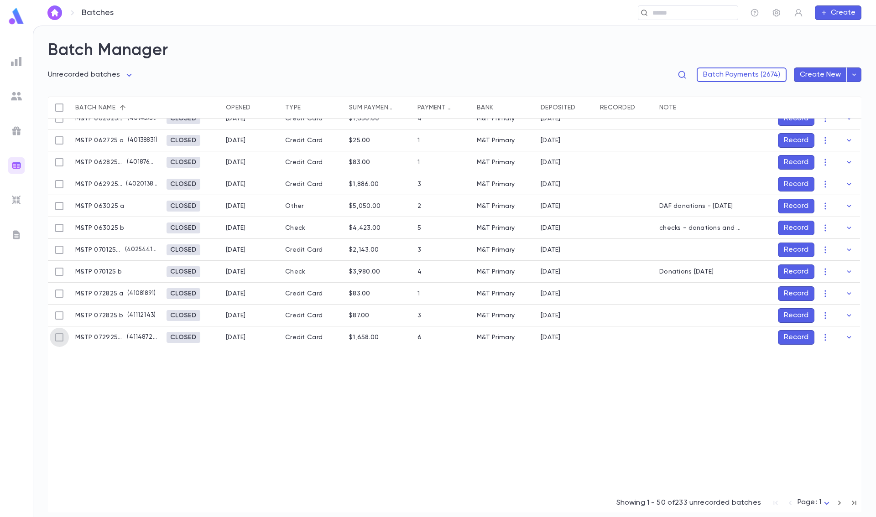
scroll to position [887, 0]
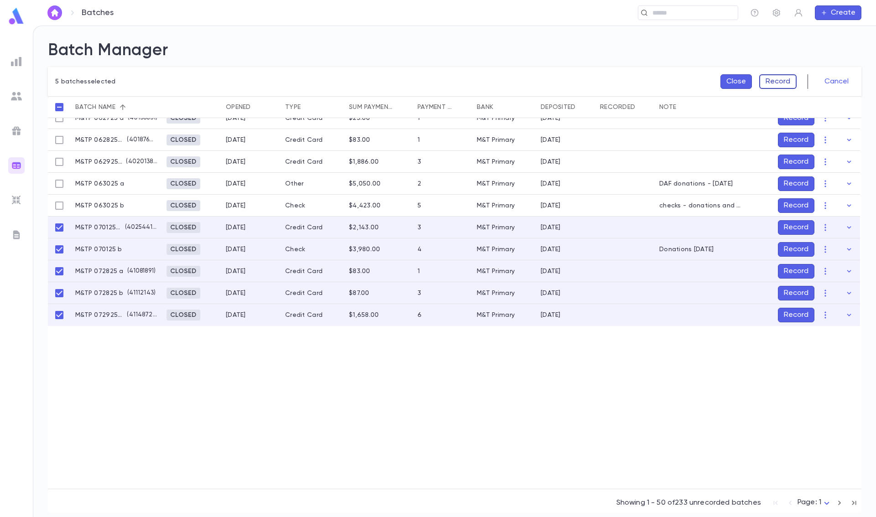
click at [774, 81] on button "Record" at bounding box center [777, 81] width 37 height 15
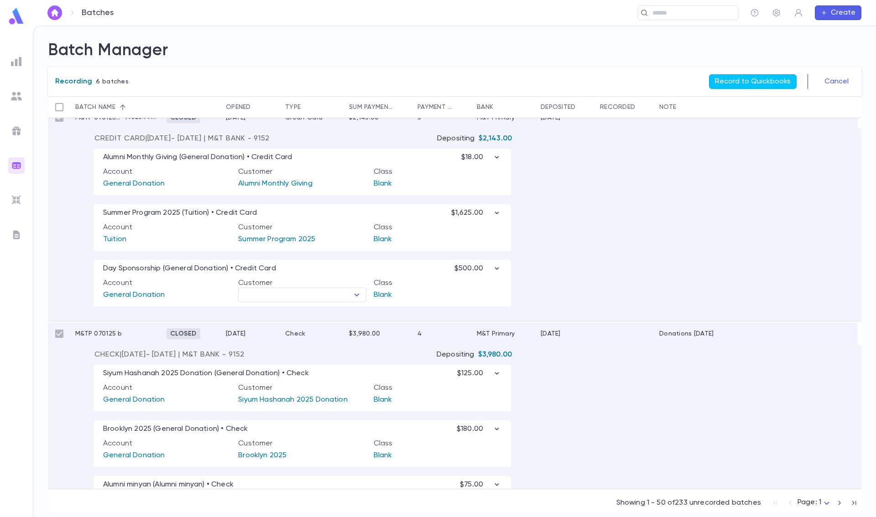
scroll to position [997, 0]
click at [354, 296] on icon "Open" at bounding box center [356, 294] width 11 height 11
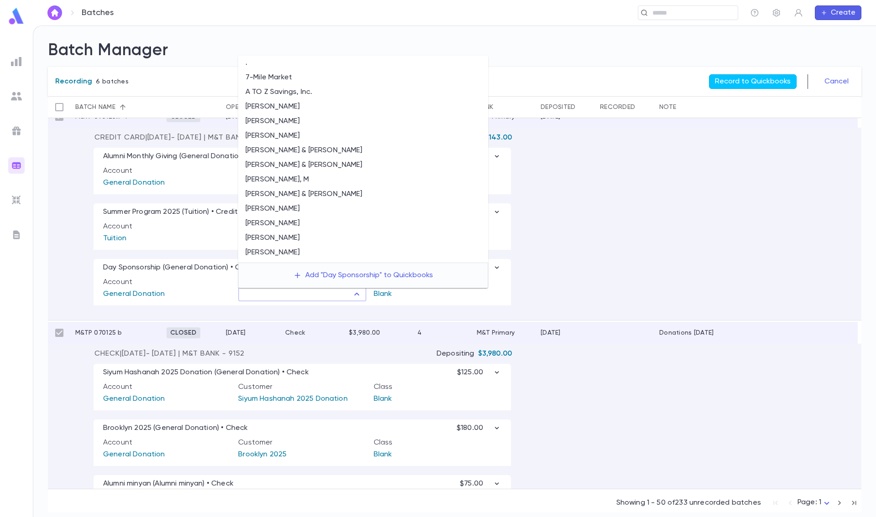
click at [316, 293] on input "text" at bounding box center [294, 294] width 107 height 13
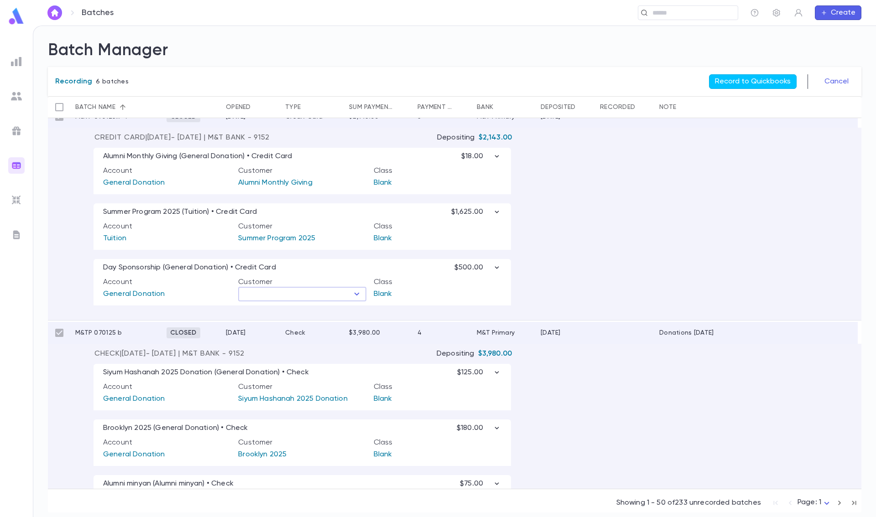
click at [315, 293] on input "text" at bounding box center [294, 294] width 107 height 13
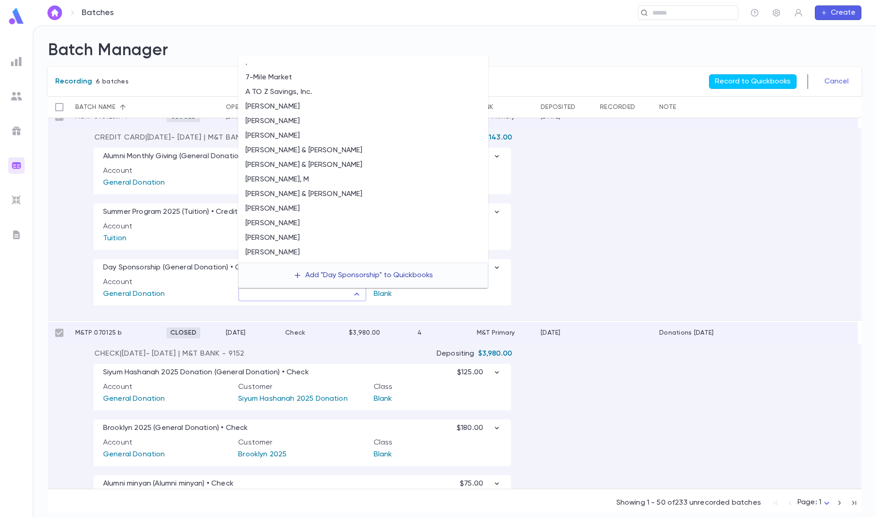
click at [343, 275] on button "Add " Day Sponsorship " to Quickbooks" at bounding box center [363, 275] width 154 height 17
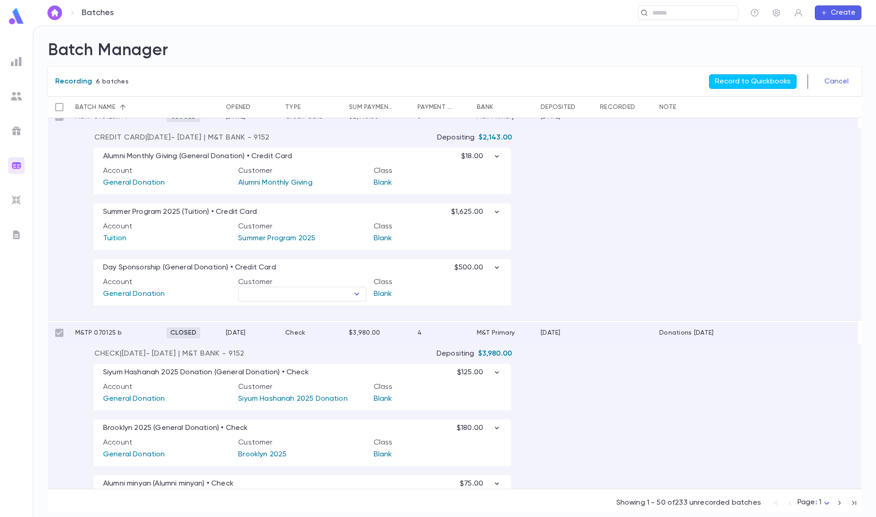
click at [626, 250] on div "Alumni Monthly Giving (General Donation) • Credit Card $18.00 Account General D…" at bounding box center [454, 231] width 813 height 178
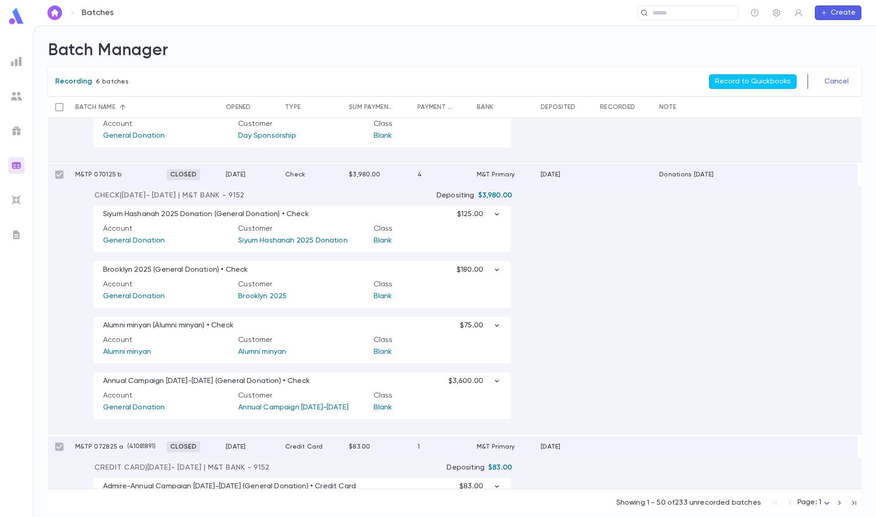
scroll to position [928, 0]
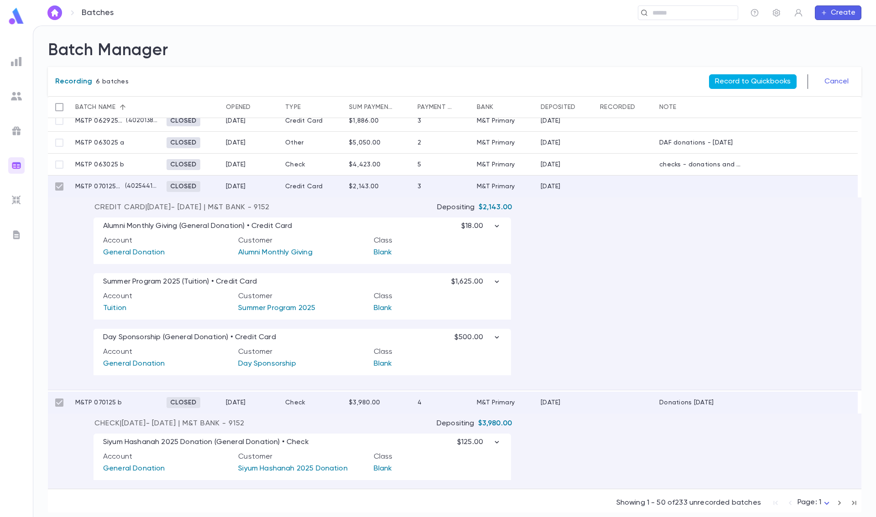
click at [771, 81] on button "Record to Quickbooks" at bounding box center [753, 81] width 88 height 15
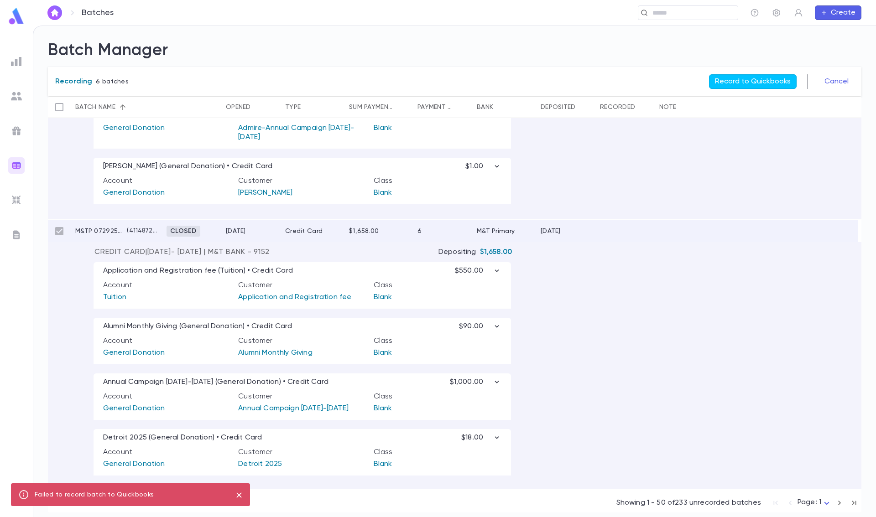
scroll to position [1657, 0]
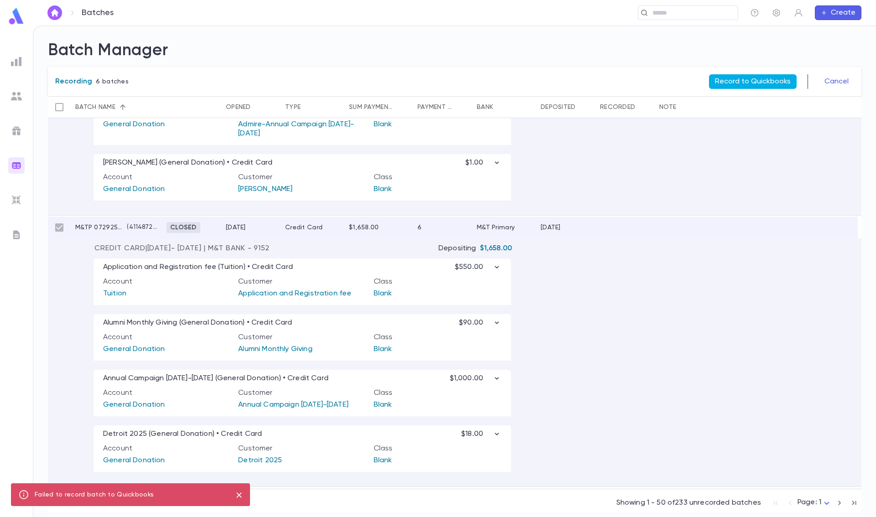
click at [748, 83] on button "Record to Quickbooks" at bounding box center [753, 81] width 88 height 15
click at [836, 82] on button "Cancel" at bounding box center [836, 81] width 35 height 15
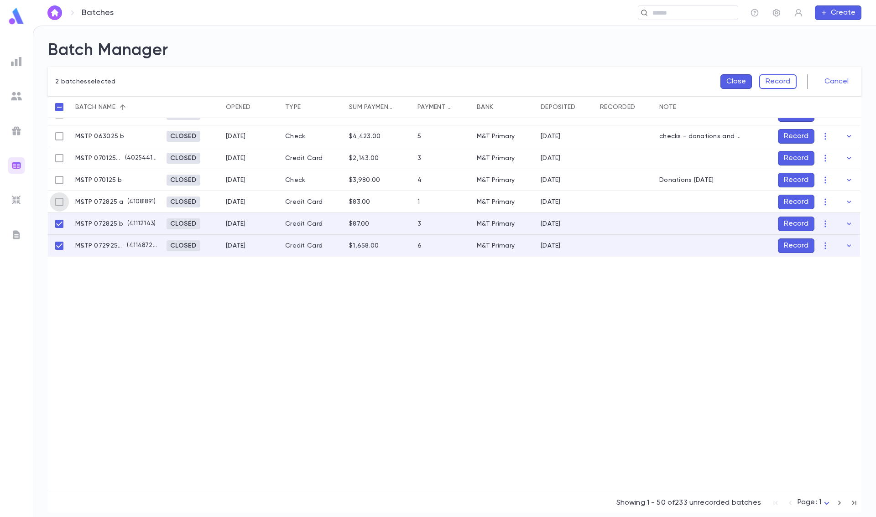
scroll to position [978, 0]
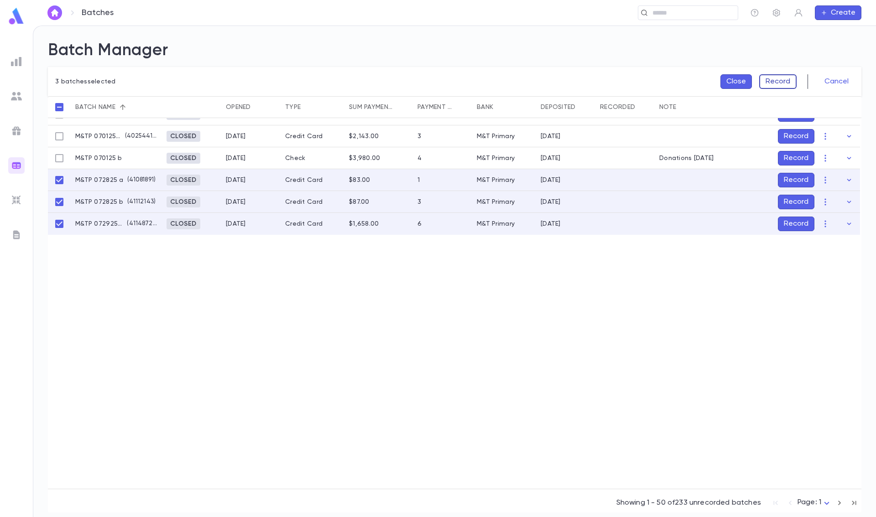
click at [783, 84] on button "Record" at bounding box center [777, 81] width 37 height 15
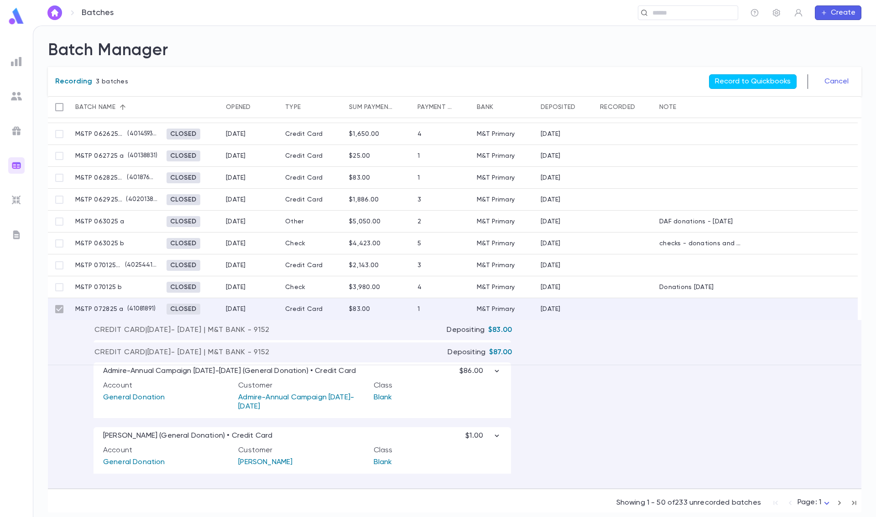
scroll to position [724, 0]
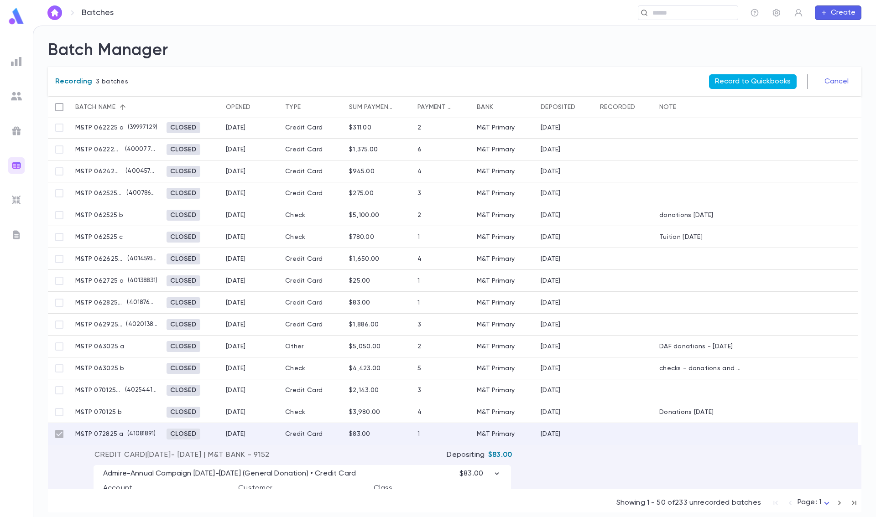
click at [752, 79] on button "Record to Quickbooks" at bounding box center [753, 81] width 88 height 15
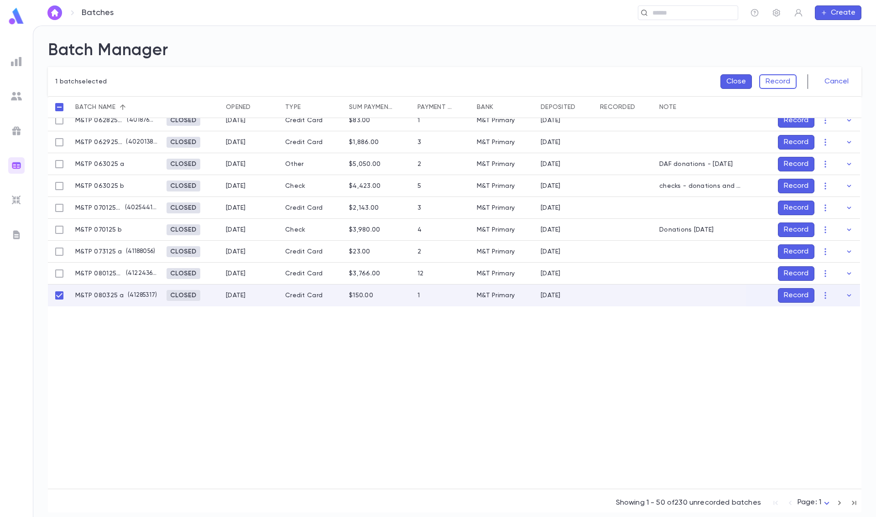
scroll to position [862, 0]
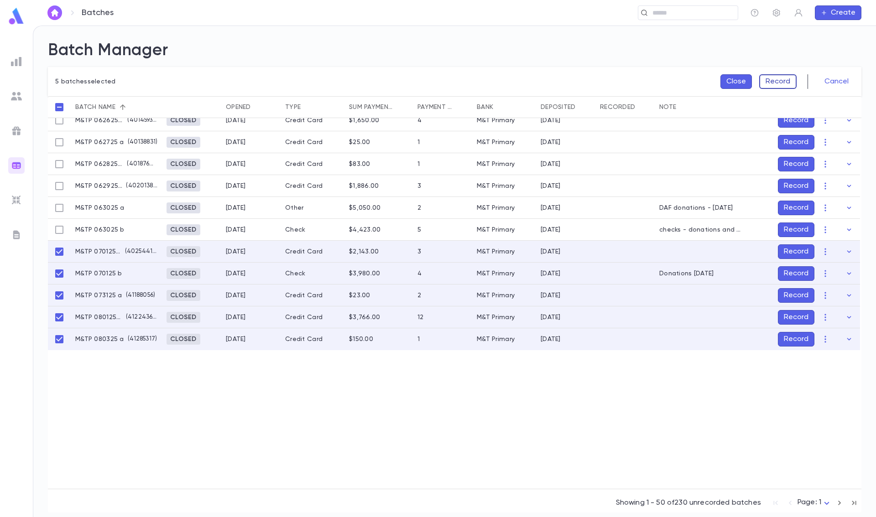
click at [778, 78] on button "Record" at bounding box center [777, 81] width 37 height 15
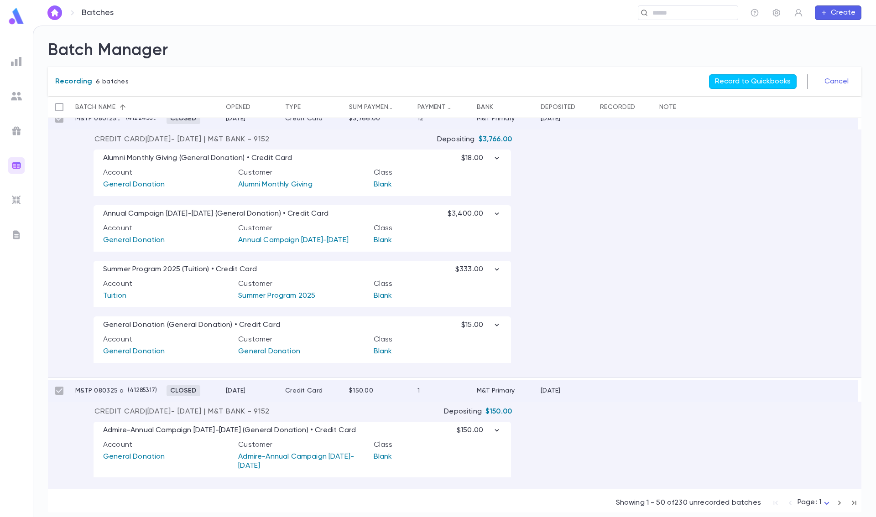
scroll to position [1592, 0]
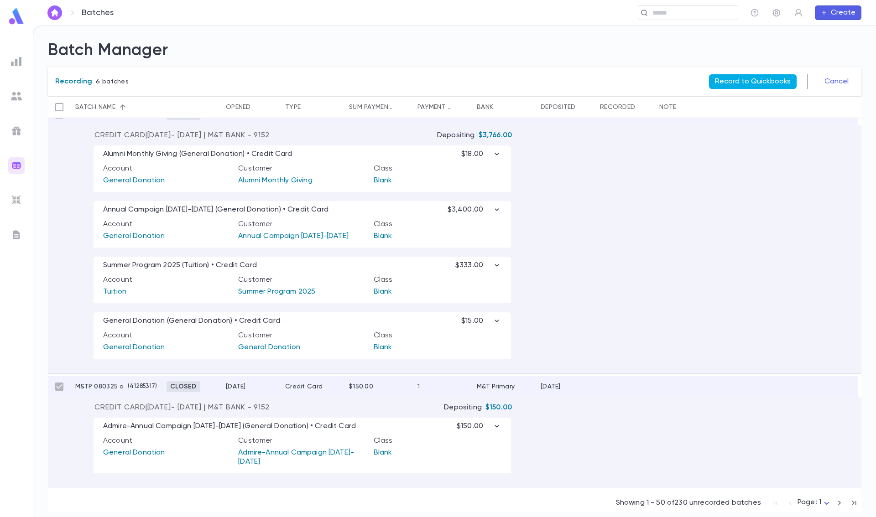
click at [749, 83] on button "Record to Quickbooks" at bounding box center [753, 81] width 88 height 15
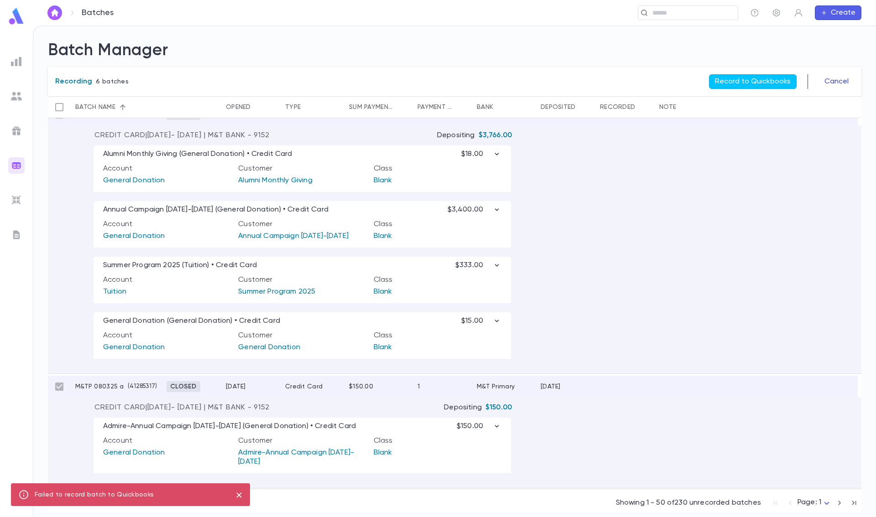
click at [832, 87] on button "Cancel" at bounding box center [836, 81] width 35 height 15
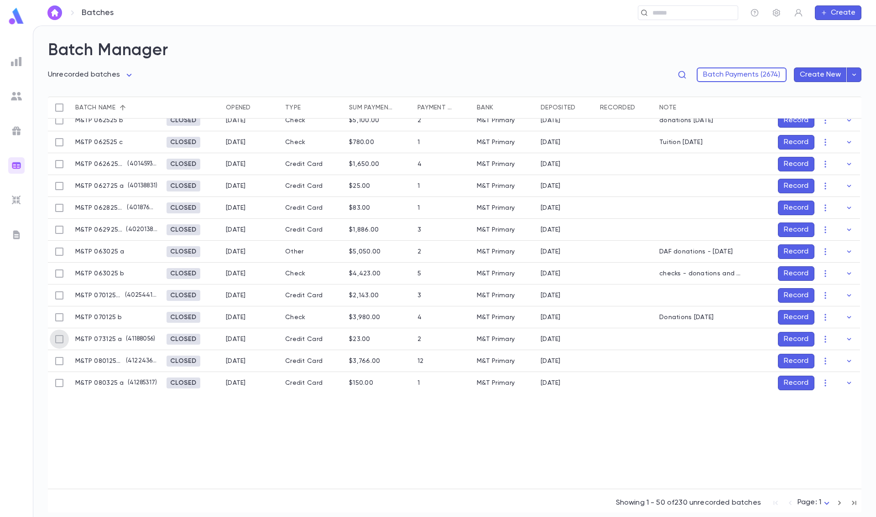
scroll to position [863, 0]
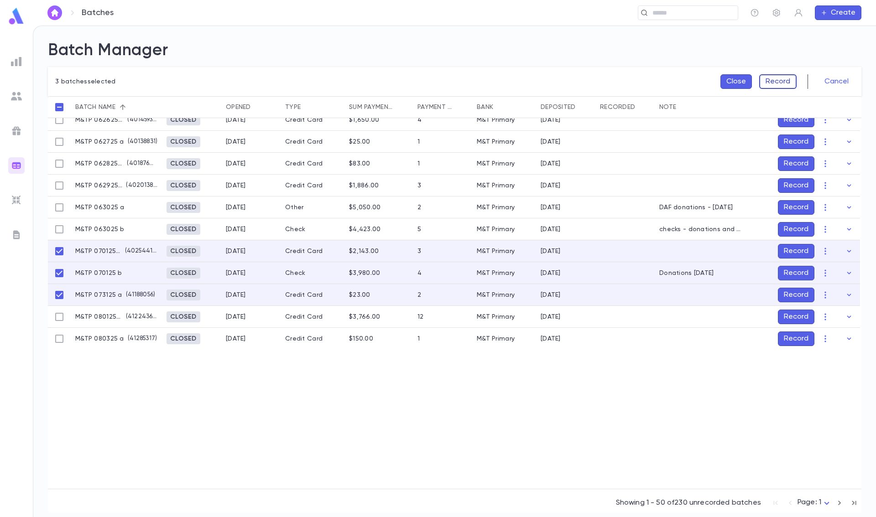
click at [778, 83] on button "Record" at bounding box center [777, 81] width 37 height 15
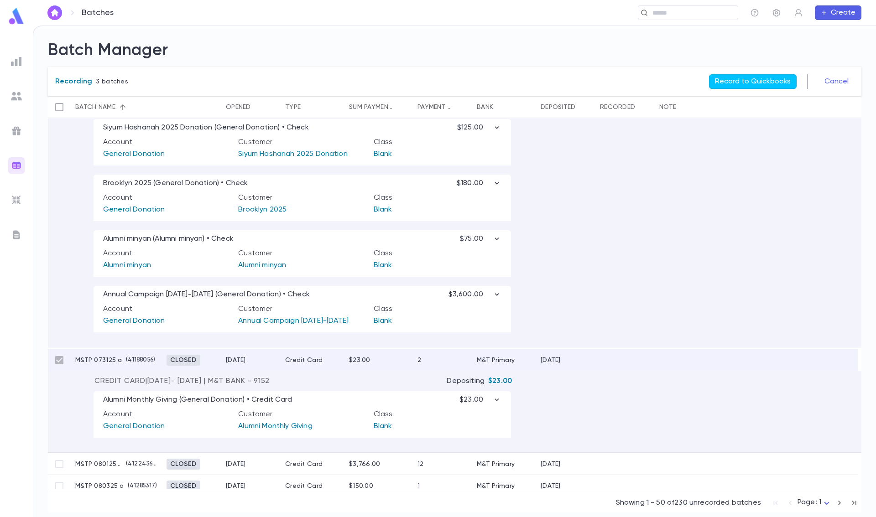
scroll to position [1251, 0]
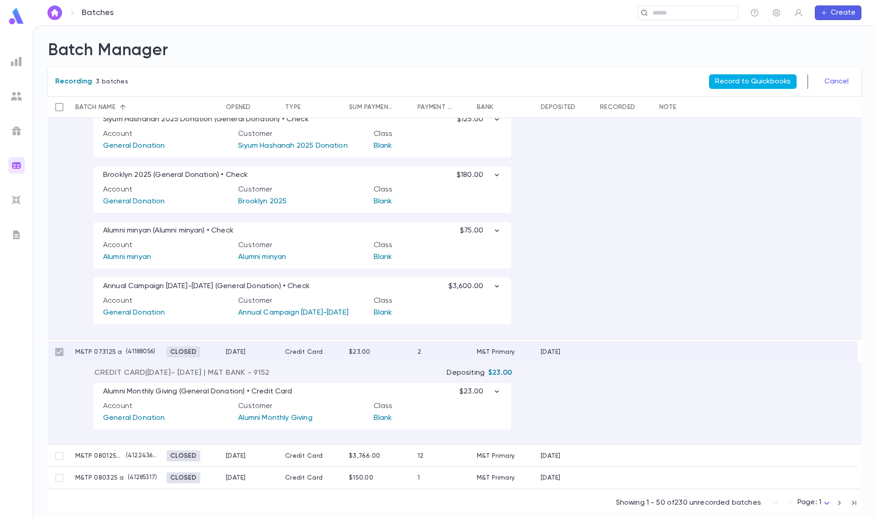
click at [755, 76] on button "Record to Quickbooks" at bounding box center [753, 81] width 88 height 15
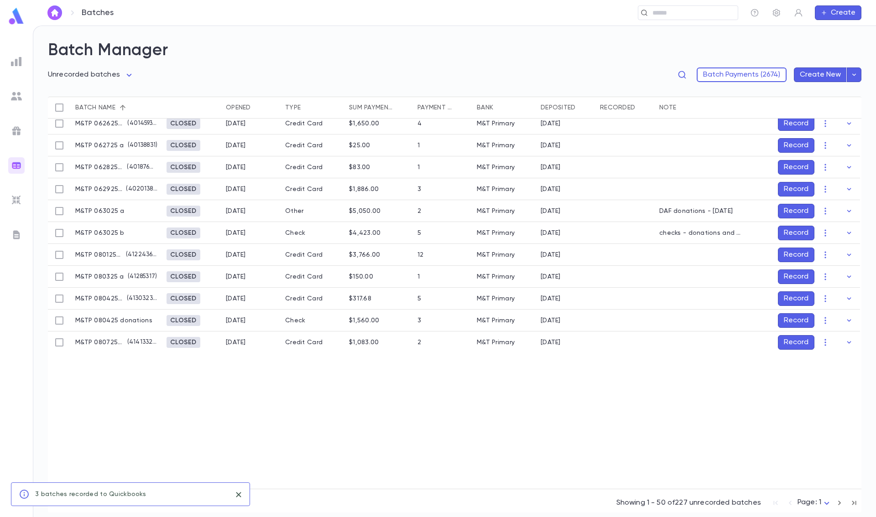
scroll to position [865, 0]
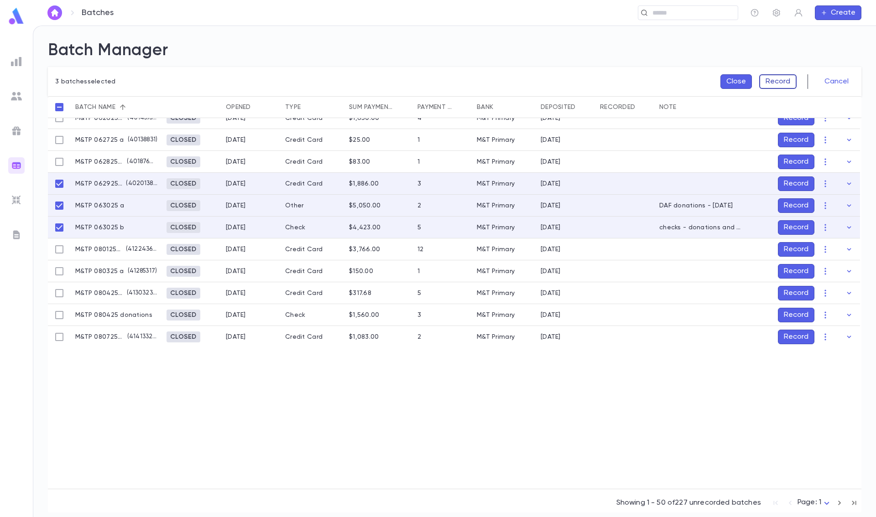
click at [785, 83] on button "Record" at bounding box center [777, 81] width 37 height 15
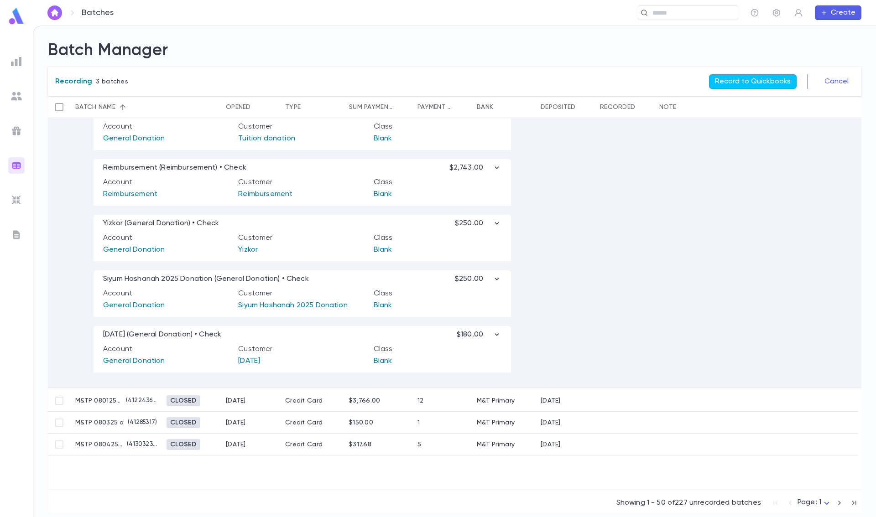
scroll to position [1260, 0]
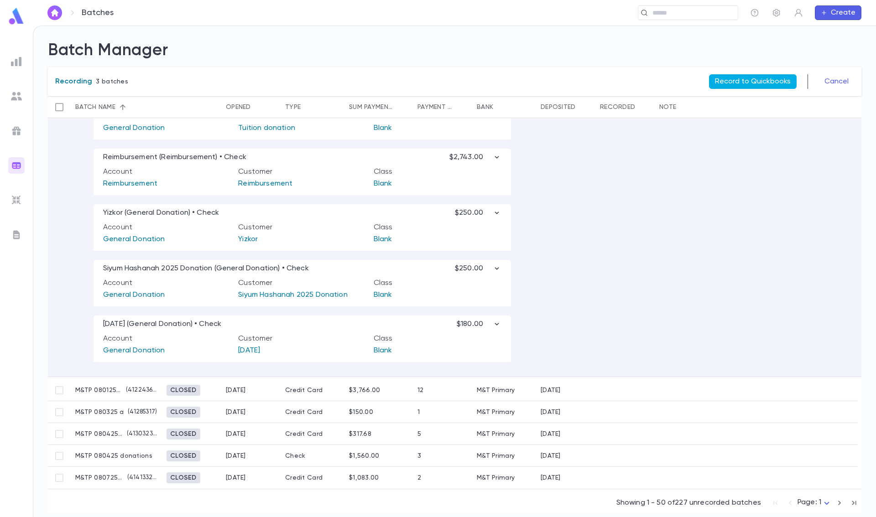
click at [761, 77] on button "Record to Quickbooks" at bounding box center [753, 81] width 88 height 15
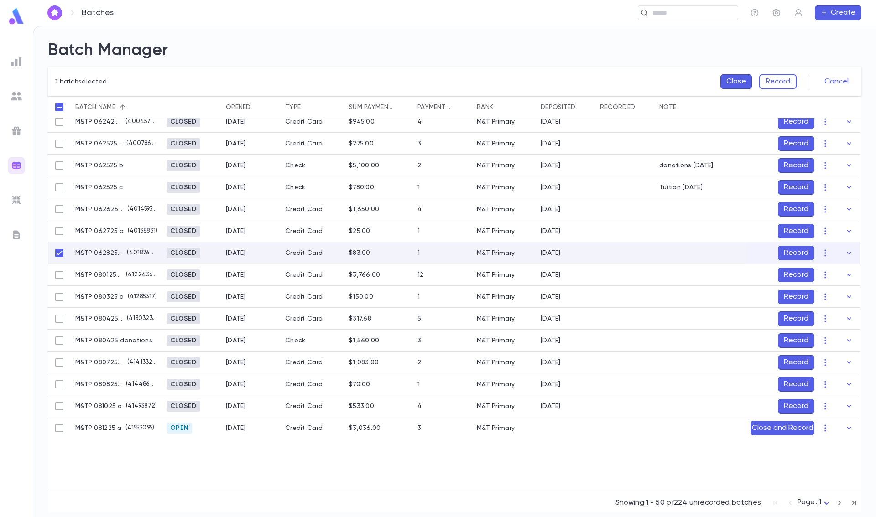
scroll to position [795, 0]
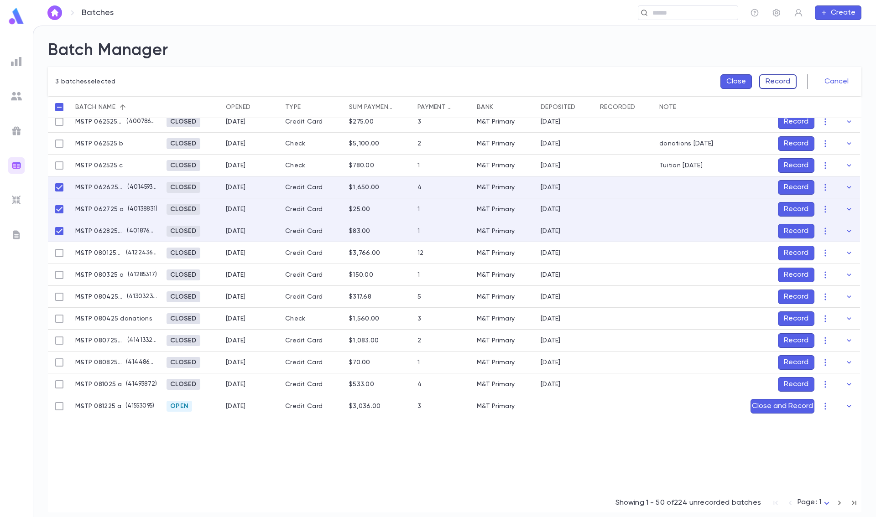
click at [781, 78] on button "Record" at bounding box center [777, 81] width 37 height 15
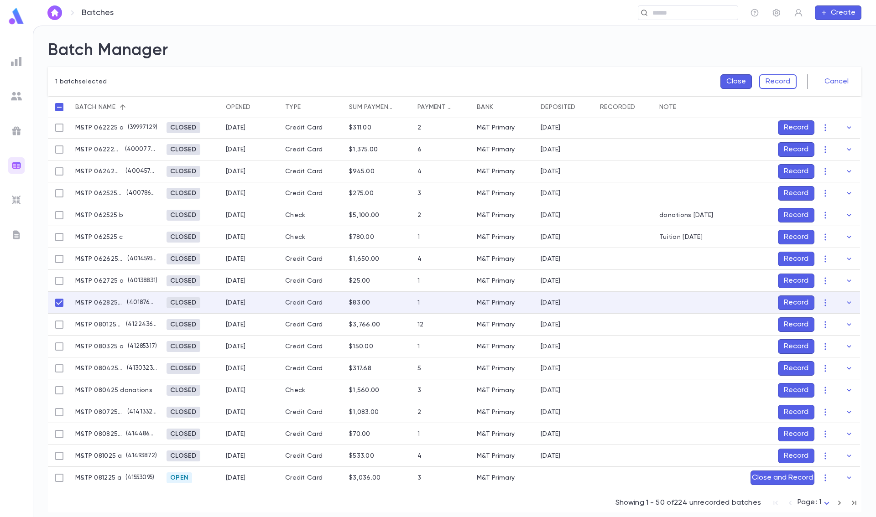
scroll to position [768, 0]
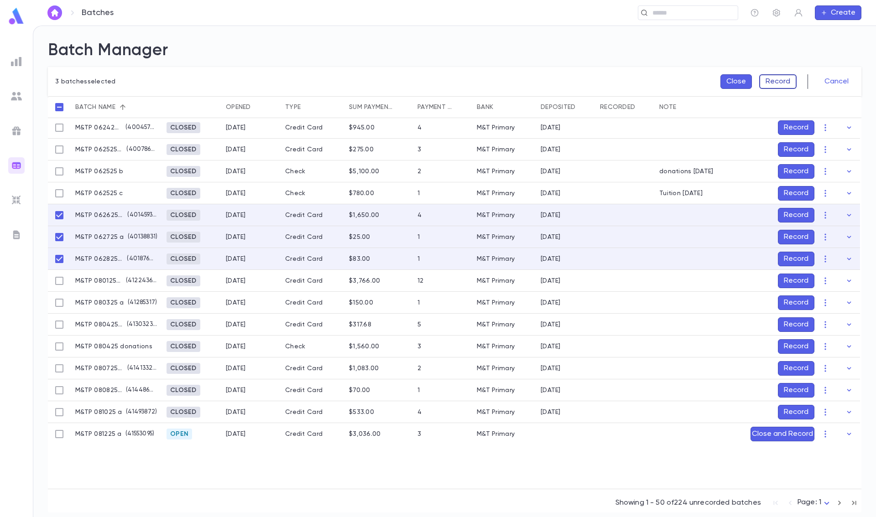
click at [779, 82] on button "Record" at bounding box center [777, 81] width 37 height 15
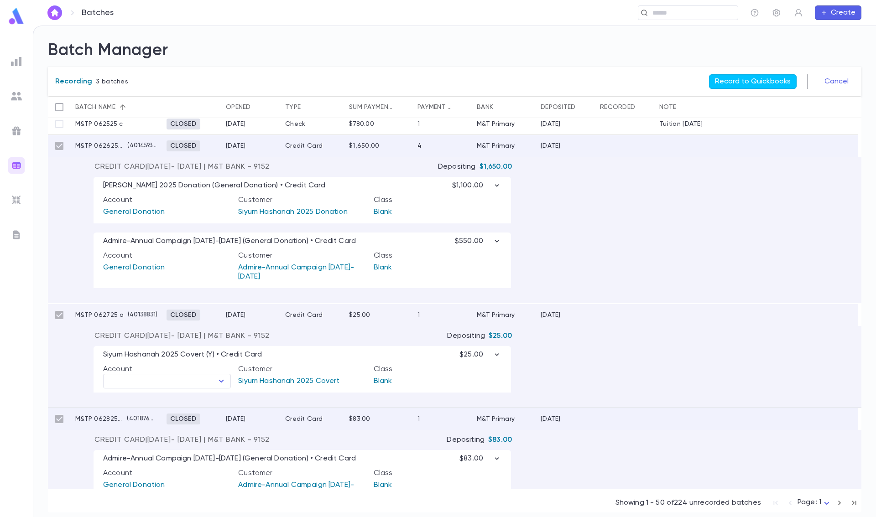
scroll to position [861, 0]
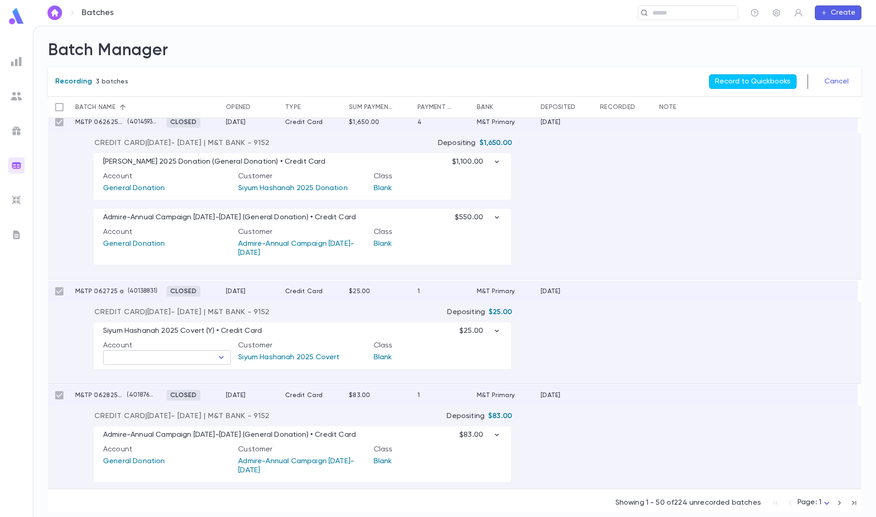
click at [197, 359] on input "text" at bounding box center [159, 357] width 107 height 13
click at [185, 384] on li "General Donation" at bounding box center [167, 387] width 128 height 15
type input "**********"
click at [655, 330] on div "**********" at bounding box center [454, 350] width 813 height 67
click at [729, 329] on div "**********" at bounding box center [454, 350] width 813 height 67
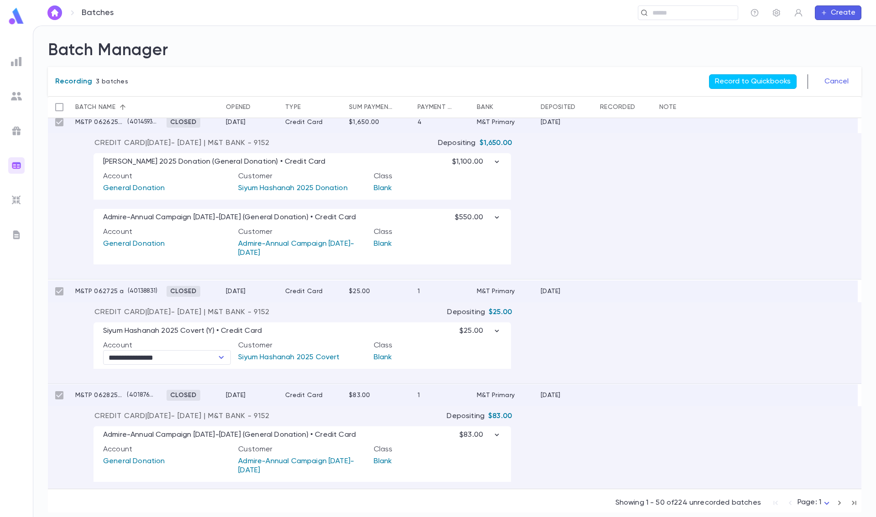
click at [343, 336] on div "**********" at bounding box center [301, 345] width 417 height 47
click at [332, 337] on div "**********" at bounding box center [301, 345] width 417 height 47
click at [634, 339] on div "**********" at bounding box center [454, 350] width 813 height 67
click at [495, 331] on icon "button" at bounding box center [497, 331] width 4 height 2
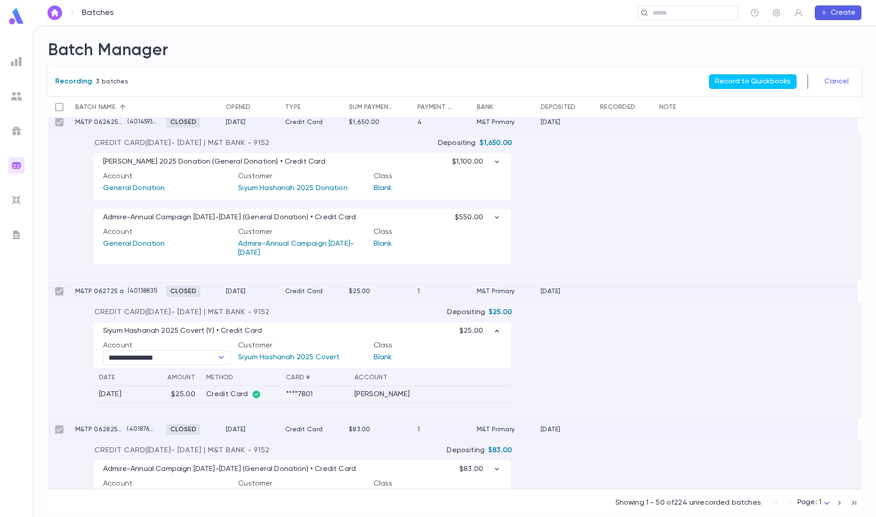
click at [643, 359] on div "**********" at bounding box center [454, 367] width 813 height 101
click at [331, 333] on div "Siyum Hashanah 2025 Covert (Y) • Credit Card $25.00" at bounding box center [302, 331] width 398 height 9
click at [840, 85] on button "Cancel" at bounding box center [836, 81] width 35 height 15
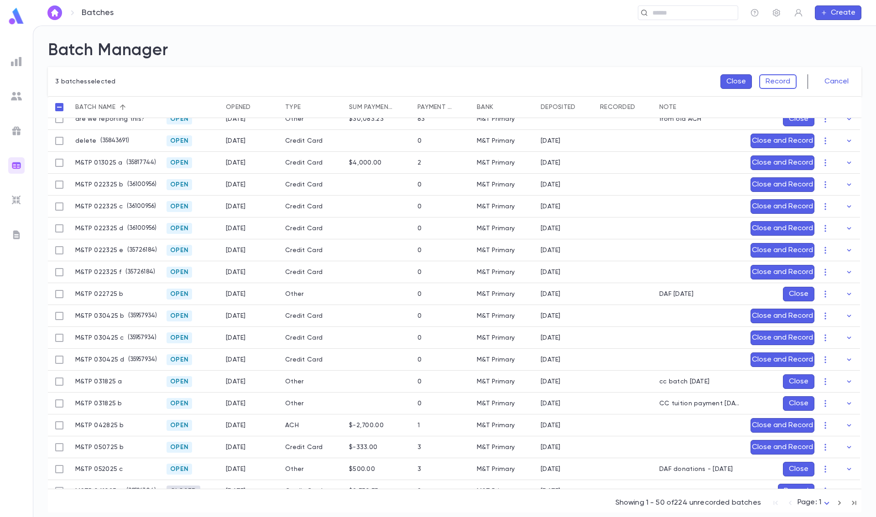
scroll to position [91, 0]
